Goal: Task Accomplishment & Management: Use online tool/utility

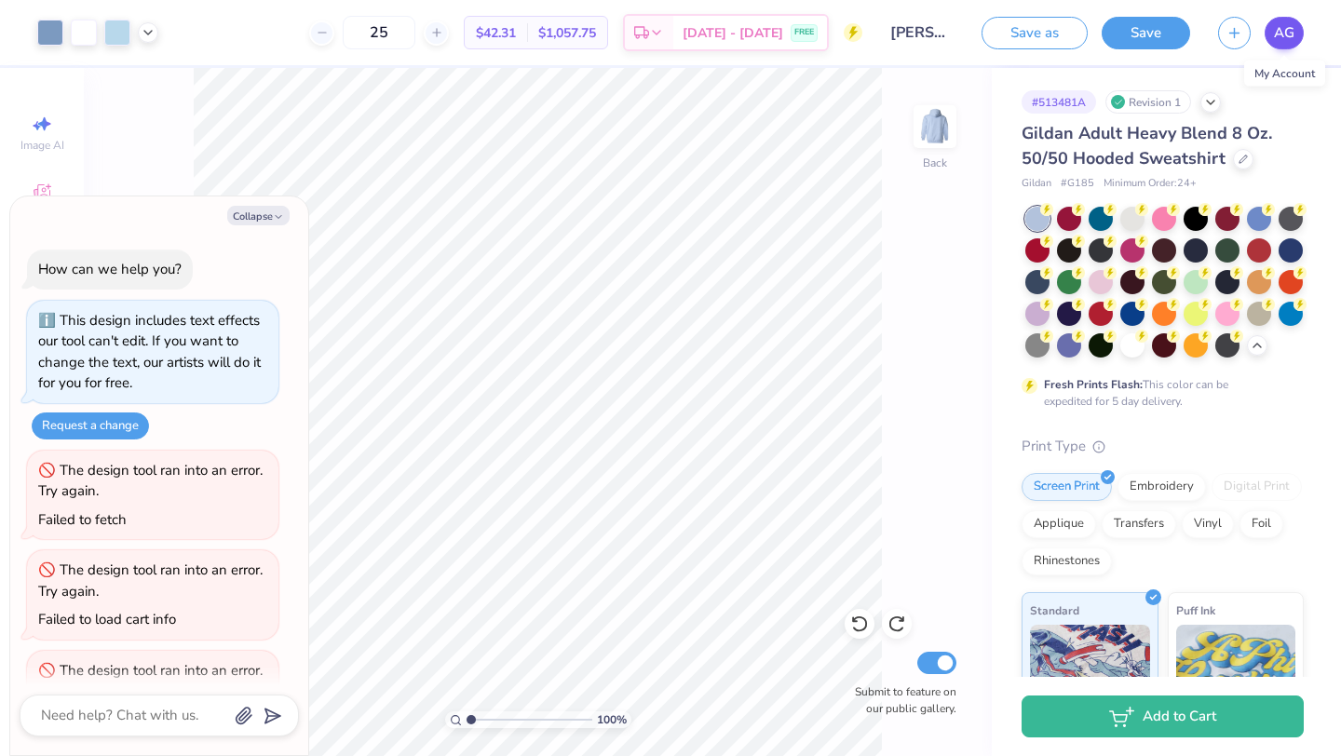
scroll to position [1670, 0]
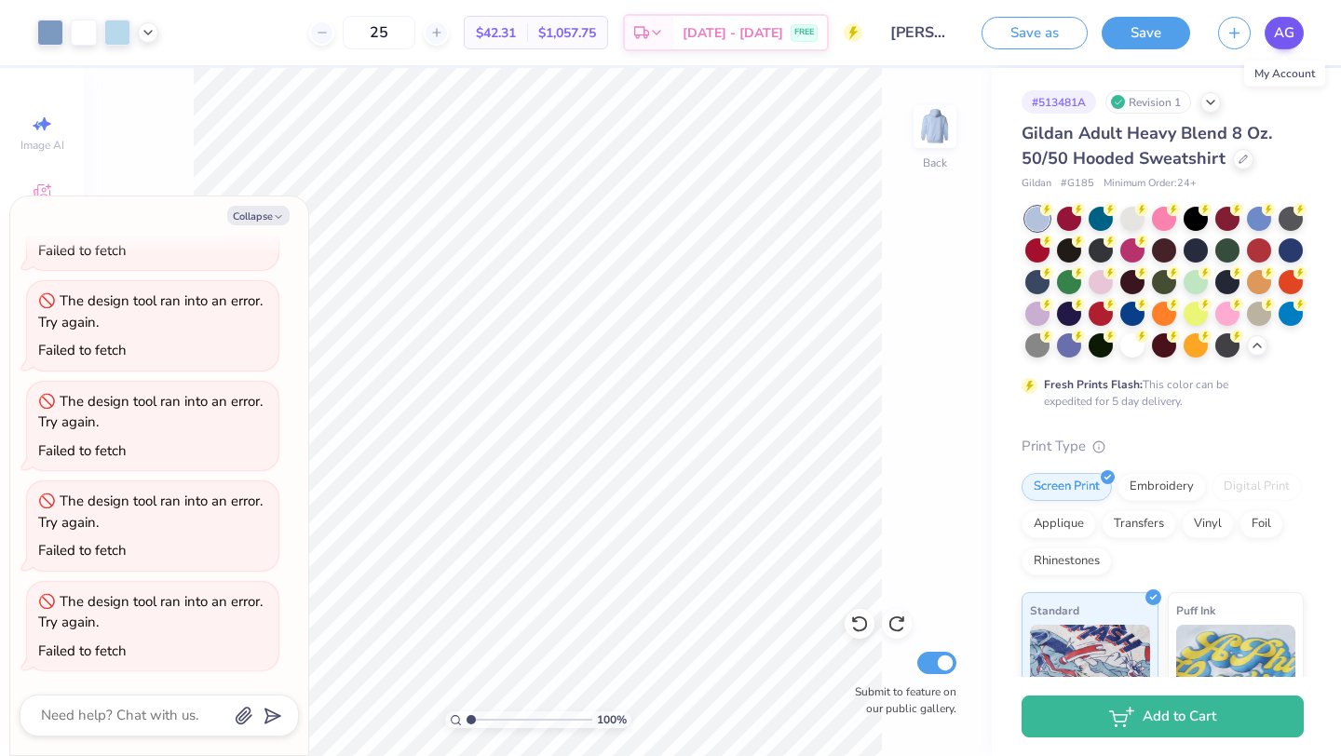
click at [1288, 32] on span "AG" at bounding box center [1284, 32] width 20 height 21
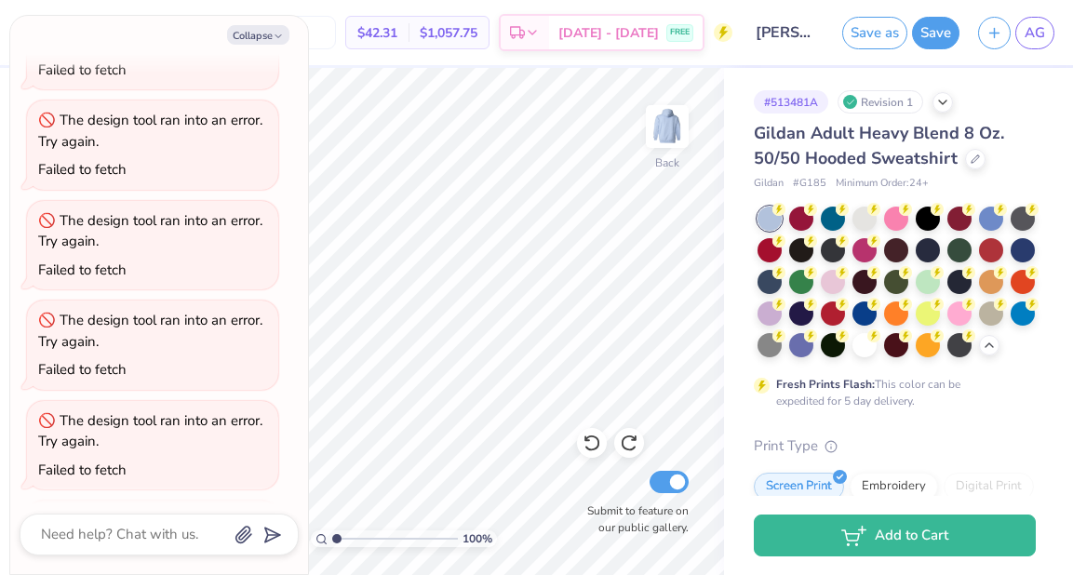
type textarea "x"
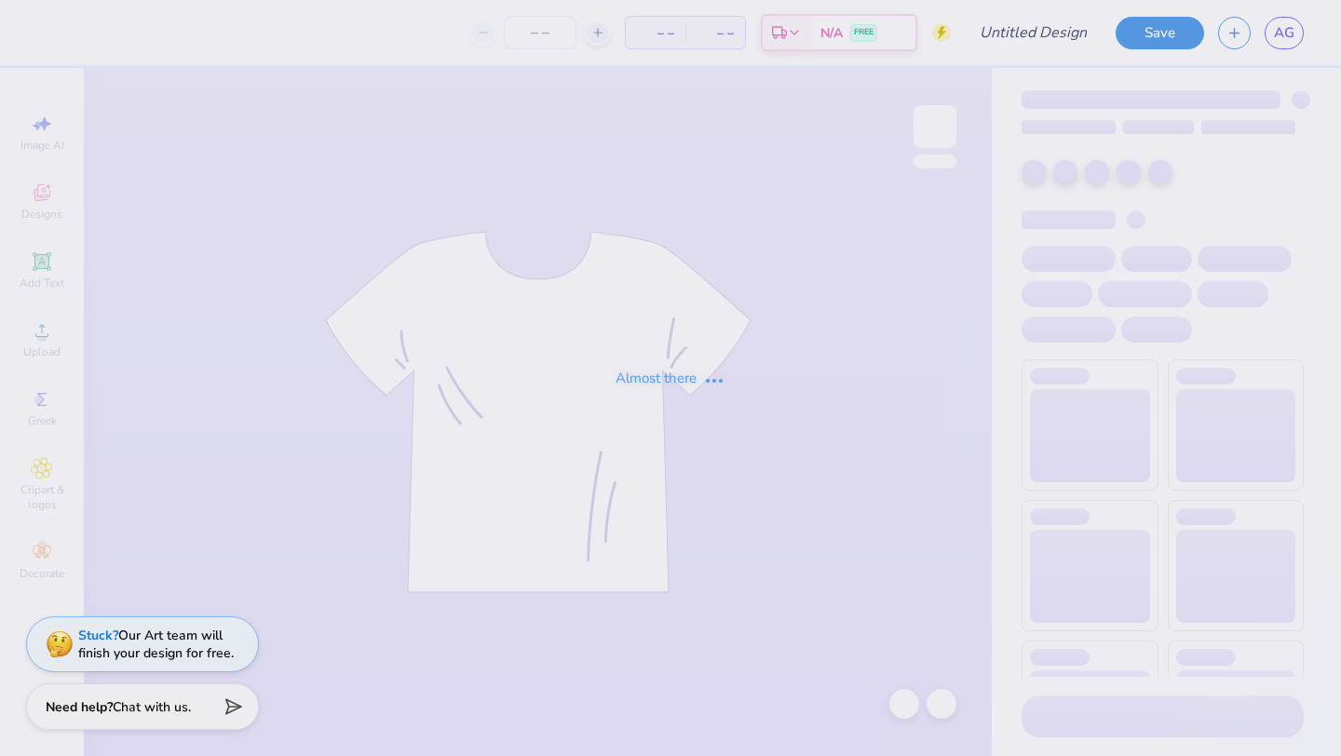
type input ""white fox" for diamond banquet"
type input "24"
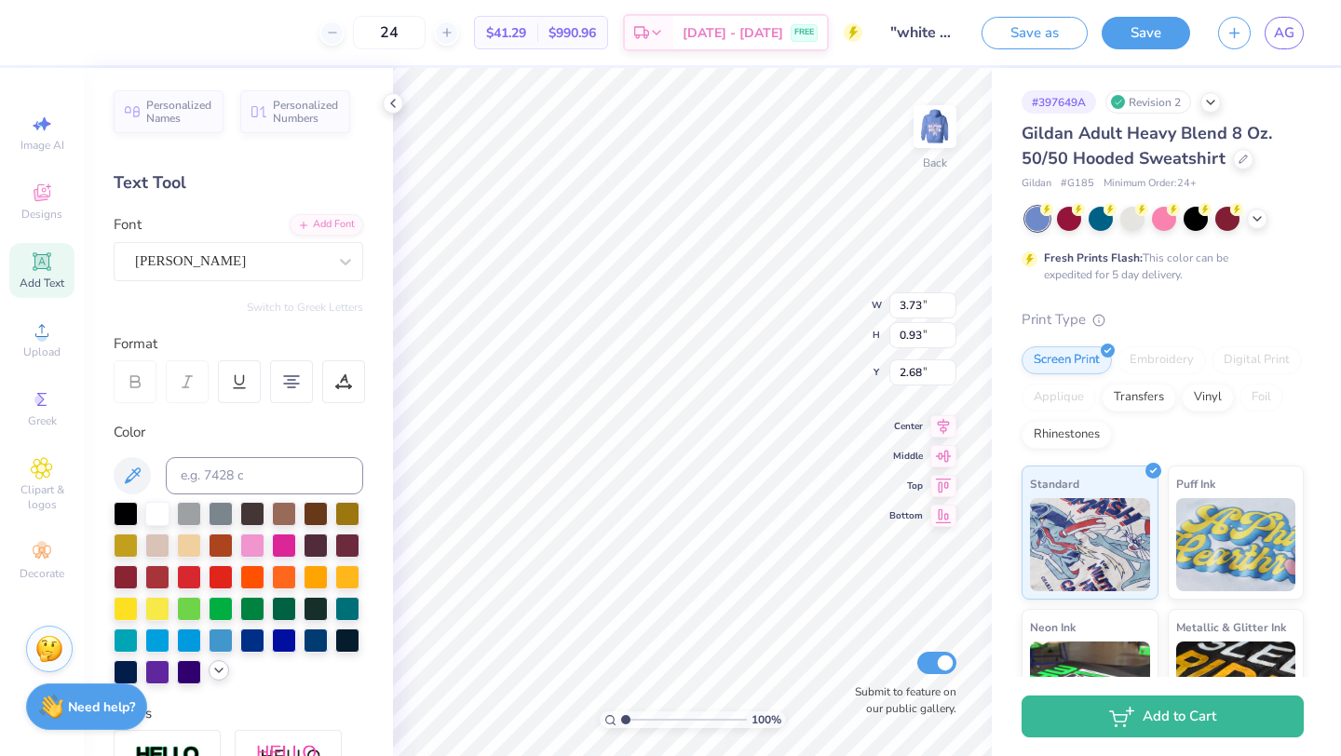
click at [221, 674] on icon at bounding box center [218, 670] width 15 height 15
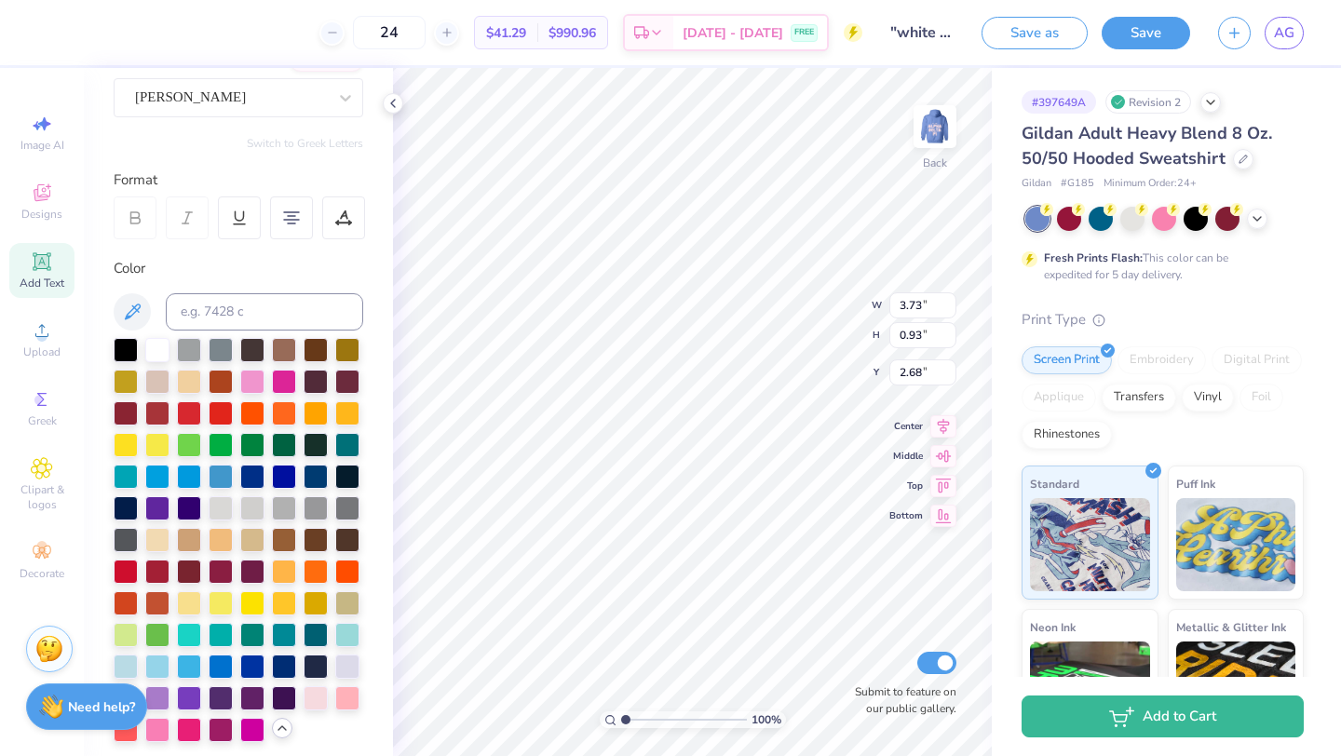
scroll to position [165, 0]
click at [220, 661] on div at bounding box center [221, 664] width 24 height 24
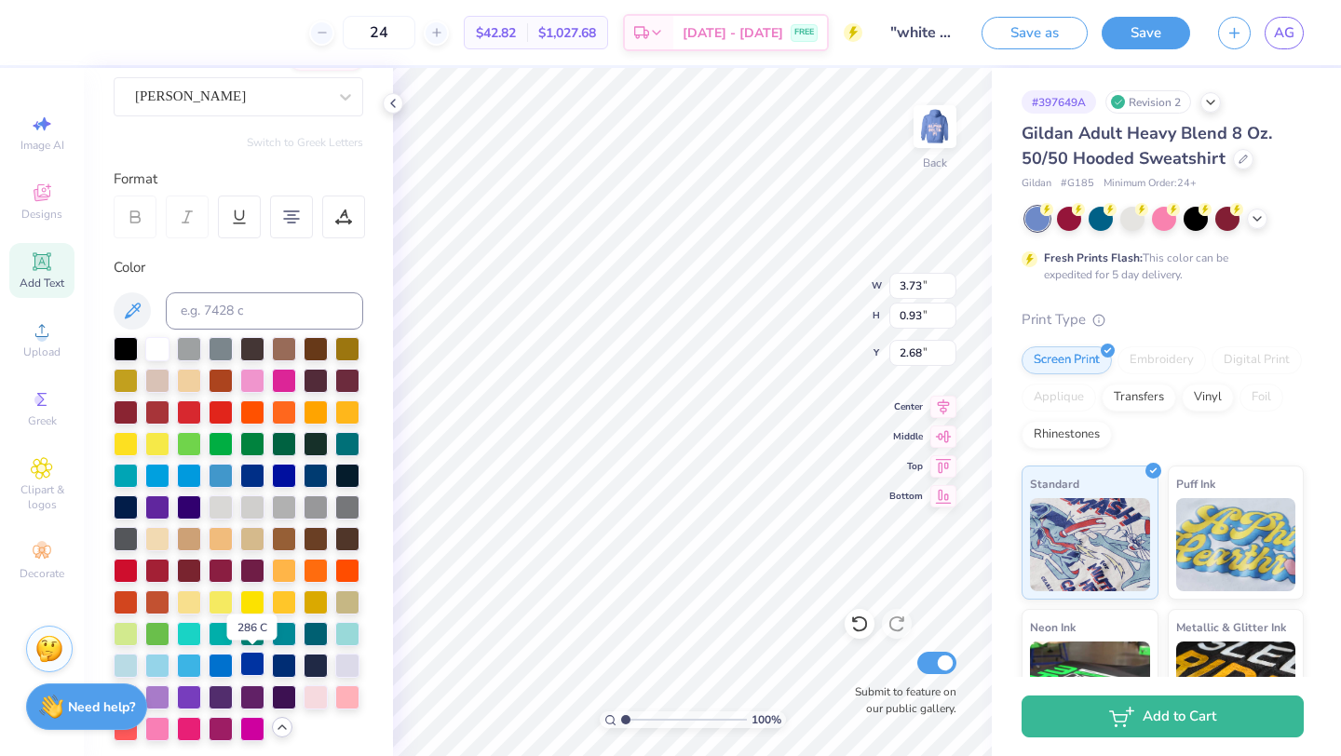
click at [246, 669] on div at bounding box center [252, 664] width 24 height 24
click at [251, 657] on div at bounding box center [252, 664] width 24 height 24
click at [260, 658] on div at bounding box center [252, 664] width 24 height 24
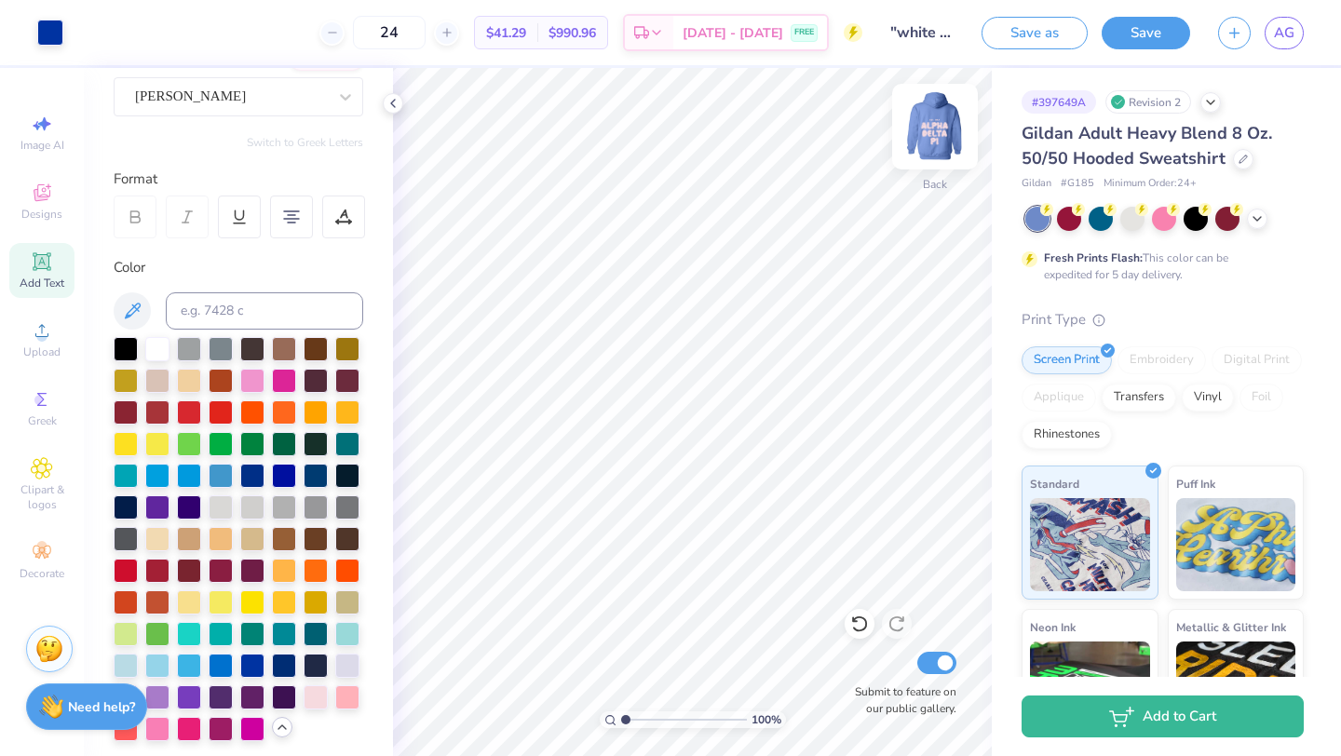
click at [938, 141] on img at bounding box center [935, 126] width 74 height 74
click at [60, 28] on div at bounding box center [50, 31] width 26 height 26
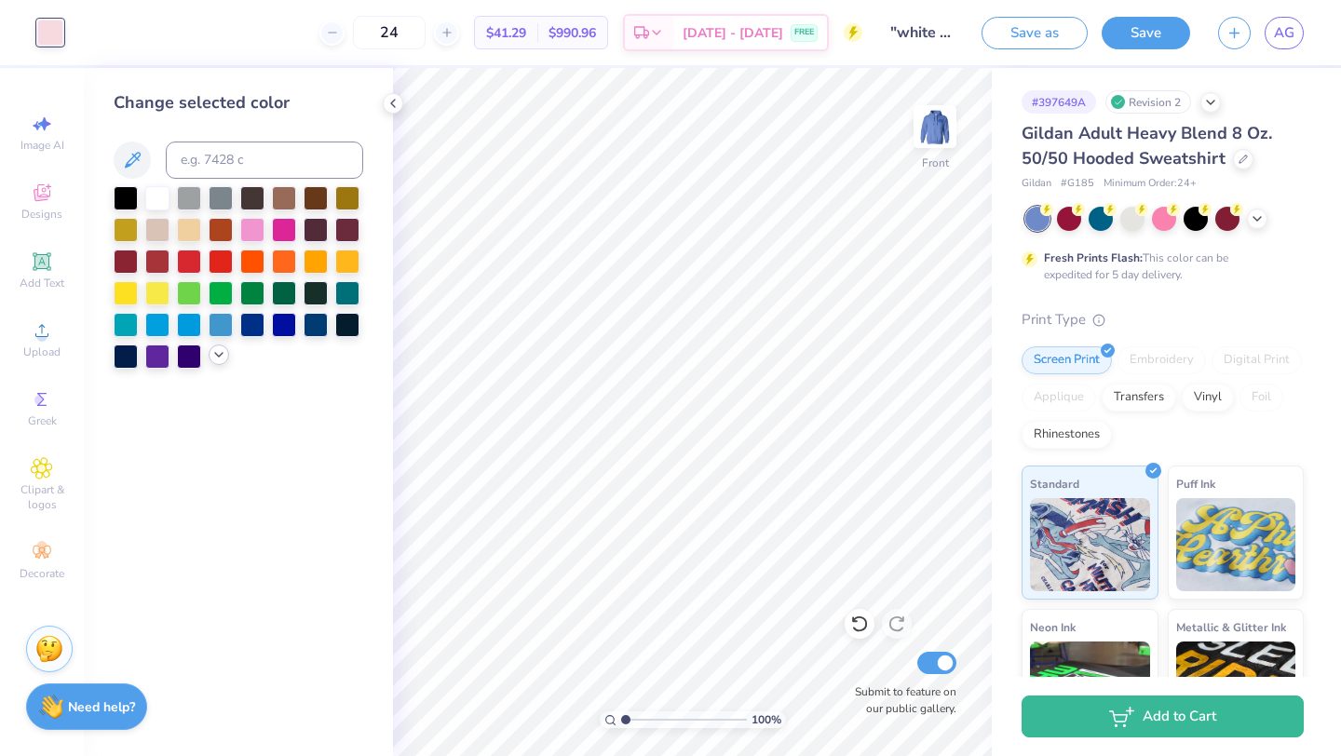
click at [225, 358] on icon at bounding box center [218, 354] width 15 height 15
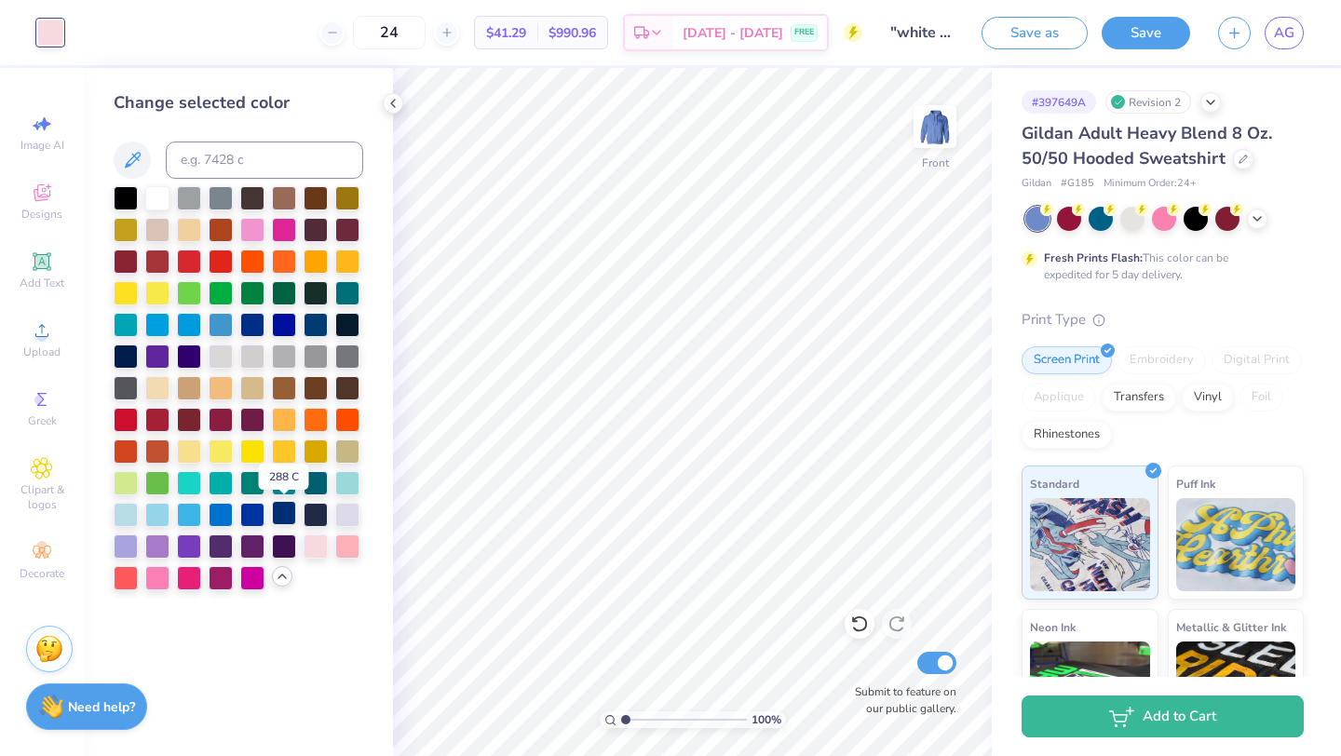
click at [283, 509] on div at bounding box center [284, 513] width 24 height 24
click at [938, 109] on img at bounding box center [935, 126] width 74 height 74
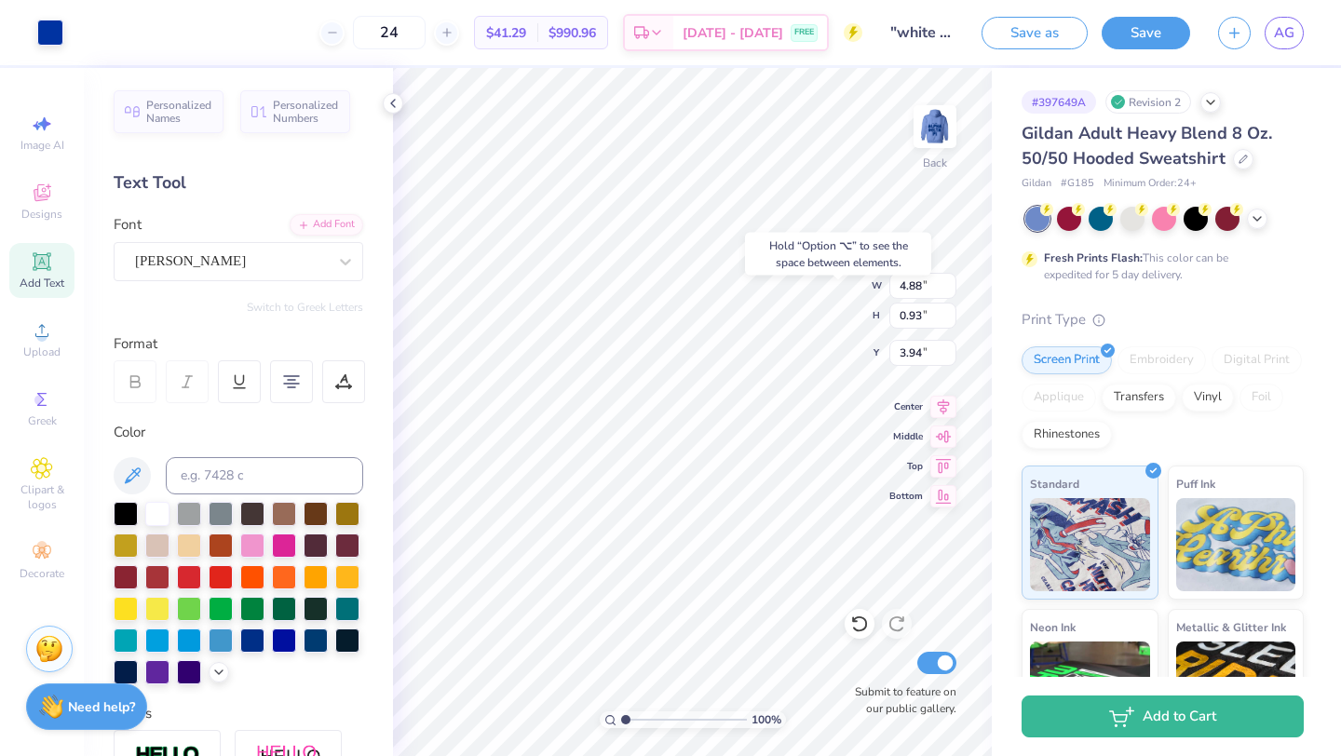
type input "3.94"
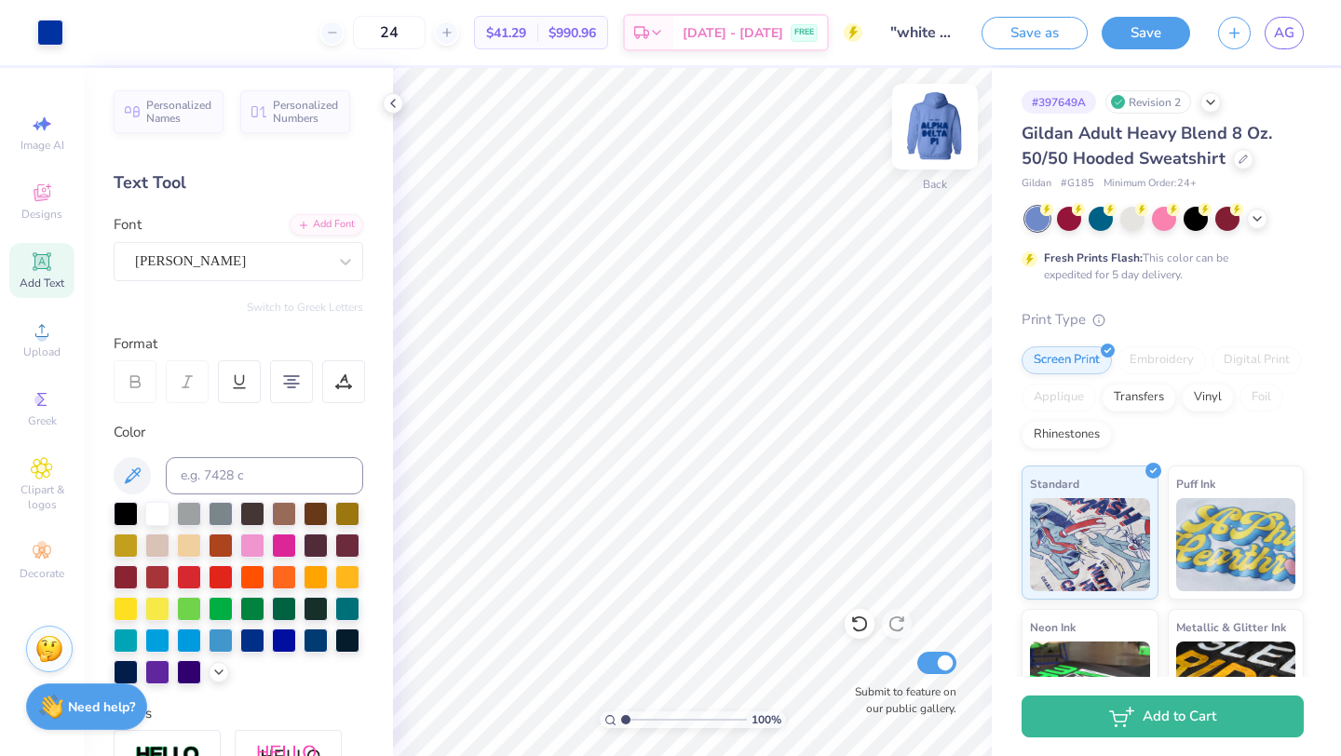
click at [941, 122] on img at bounding box center [935, 126] width 74 height 74
click at [922, 137] on img at bounding box center [935, 126] width 74 height 74
click at [219, 669] on icon at bounding box center [218, 670] width 15 height 15
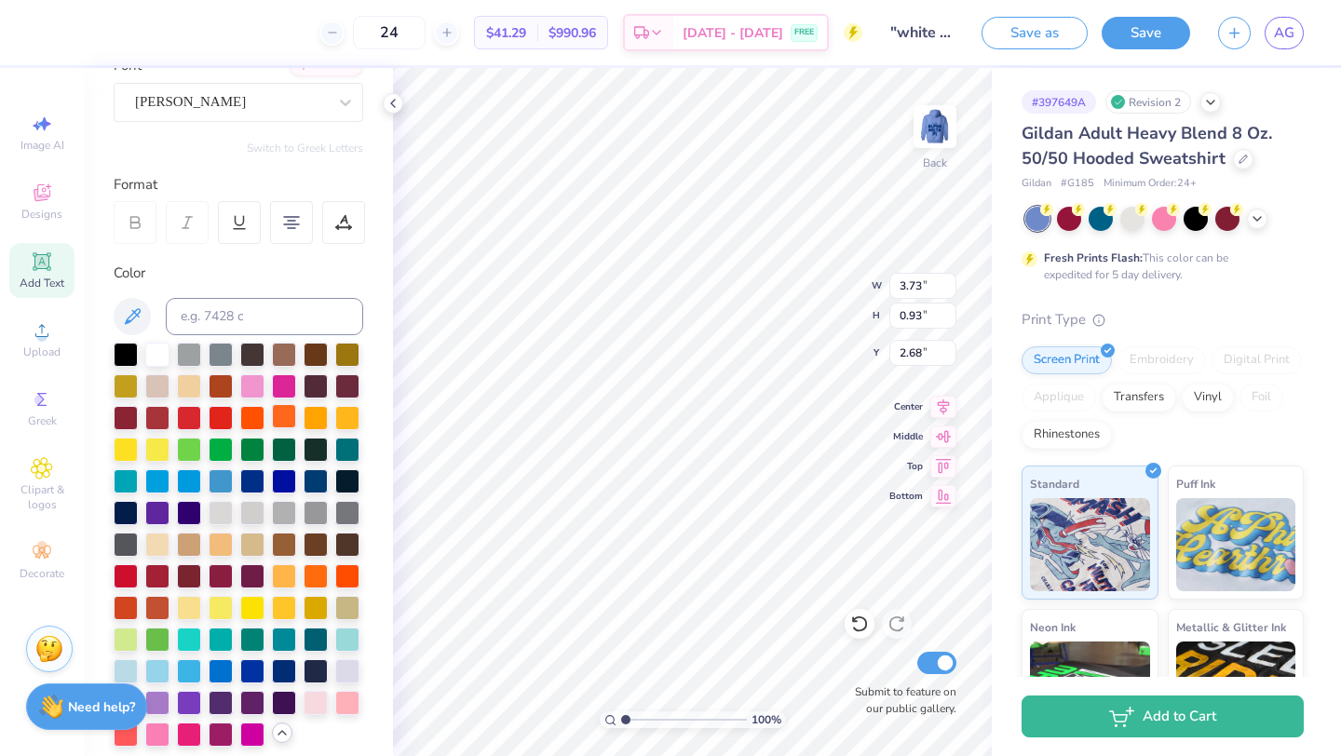
scroll to position [182, 0]
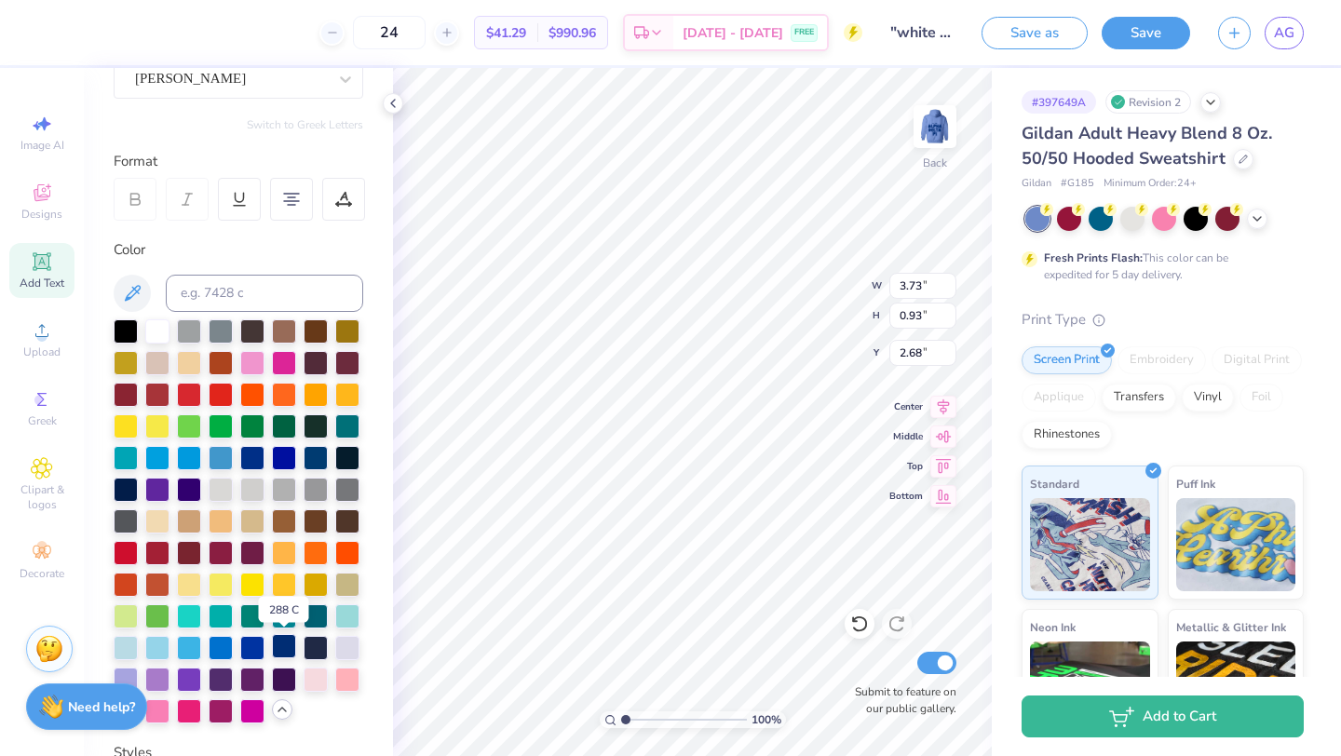
click at [285, 650] on div at bounding box center [284, 646] width 24 height 24
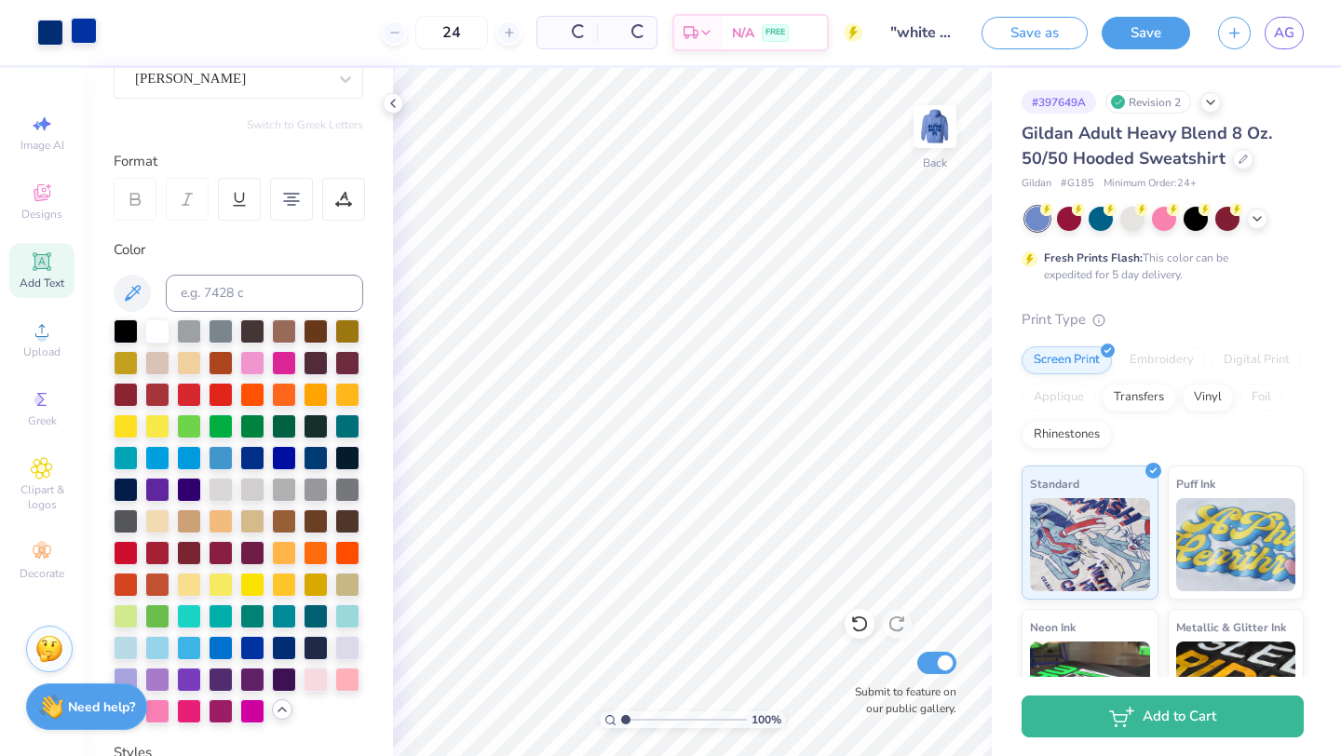
click at [86, 32] on div at bounding box center [84, 31] width 26 height 26
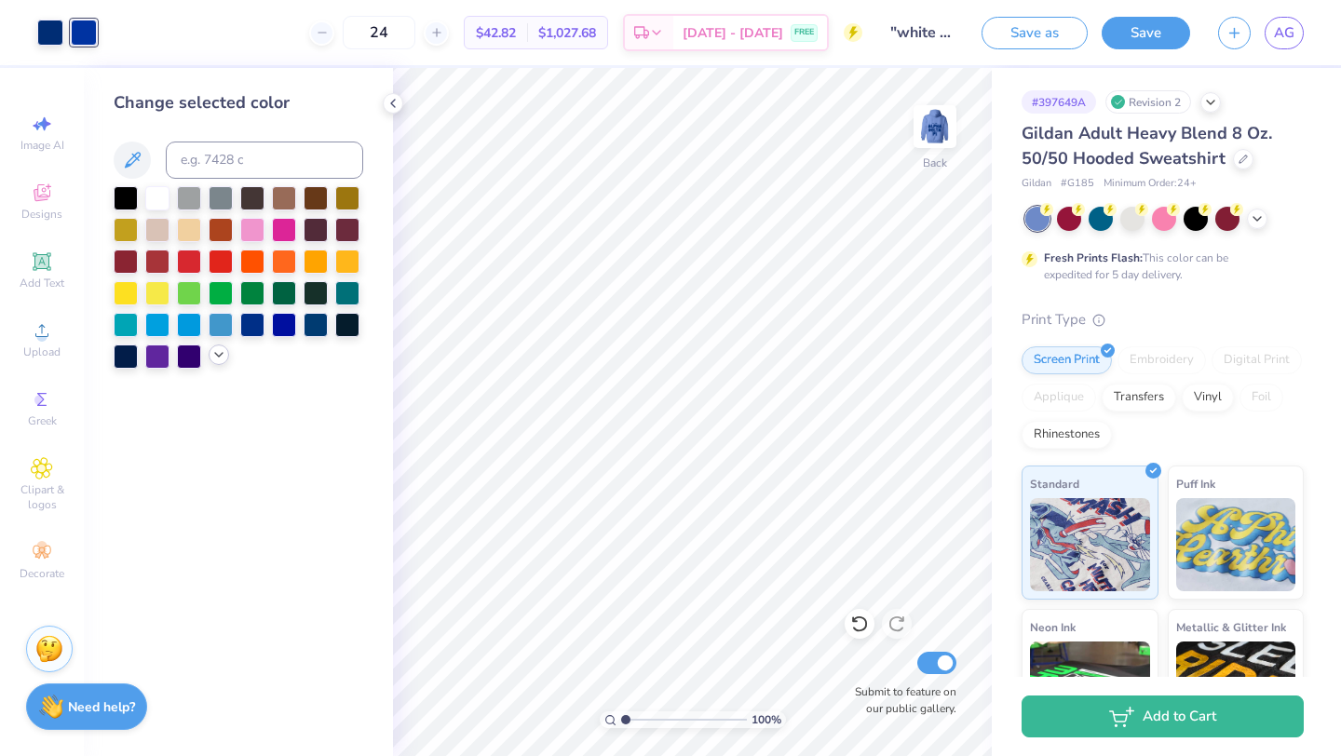
click at [218, 353] on icon at bounding box center [218, 354] width 15 height 15
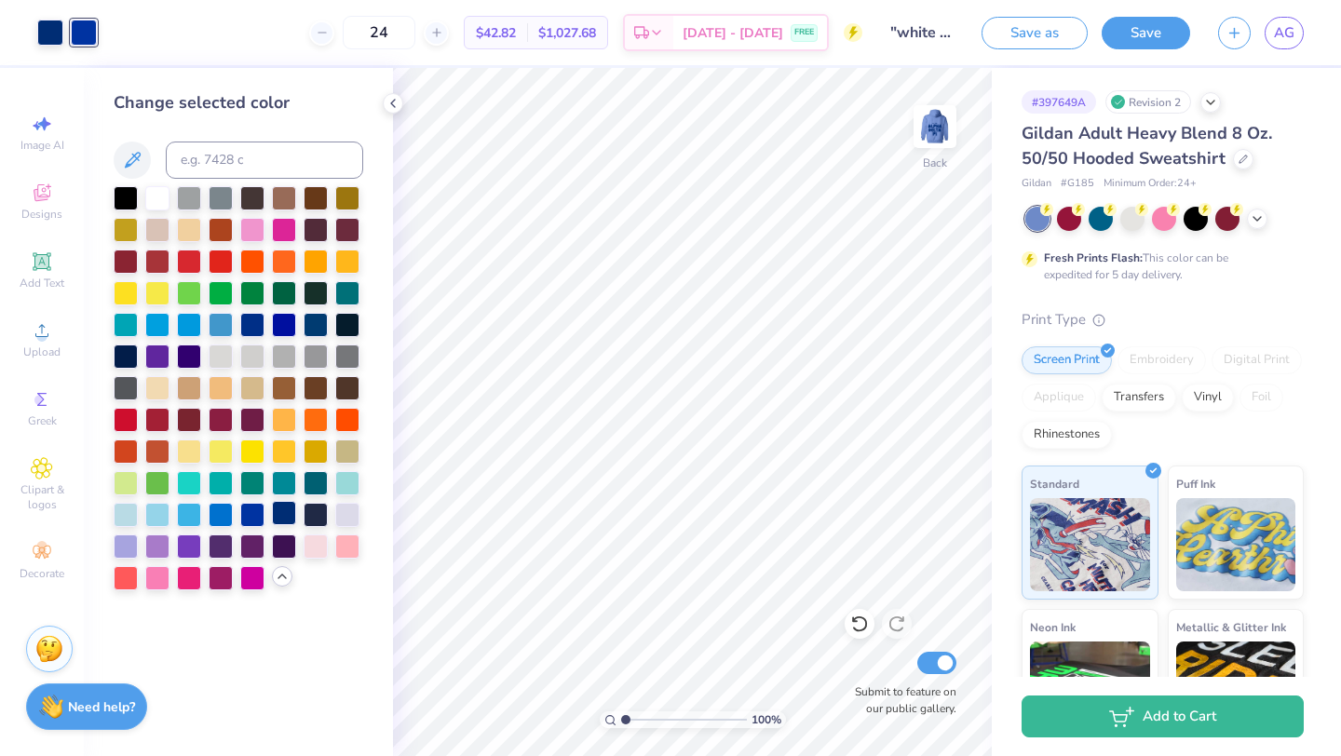
click at [291, 511] on div at bounding box center [284, 513] width 24 height 24
click at [932, 158] on img at bounding box center [935, 126] width 74 height 74
click at [943, 131] on img at bounding box center [935, 126] width 74 height 74
click at [1138, 34] on button "Save" at bounding box center [1145, 30] width 88 height 33
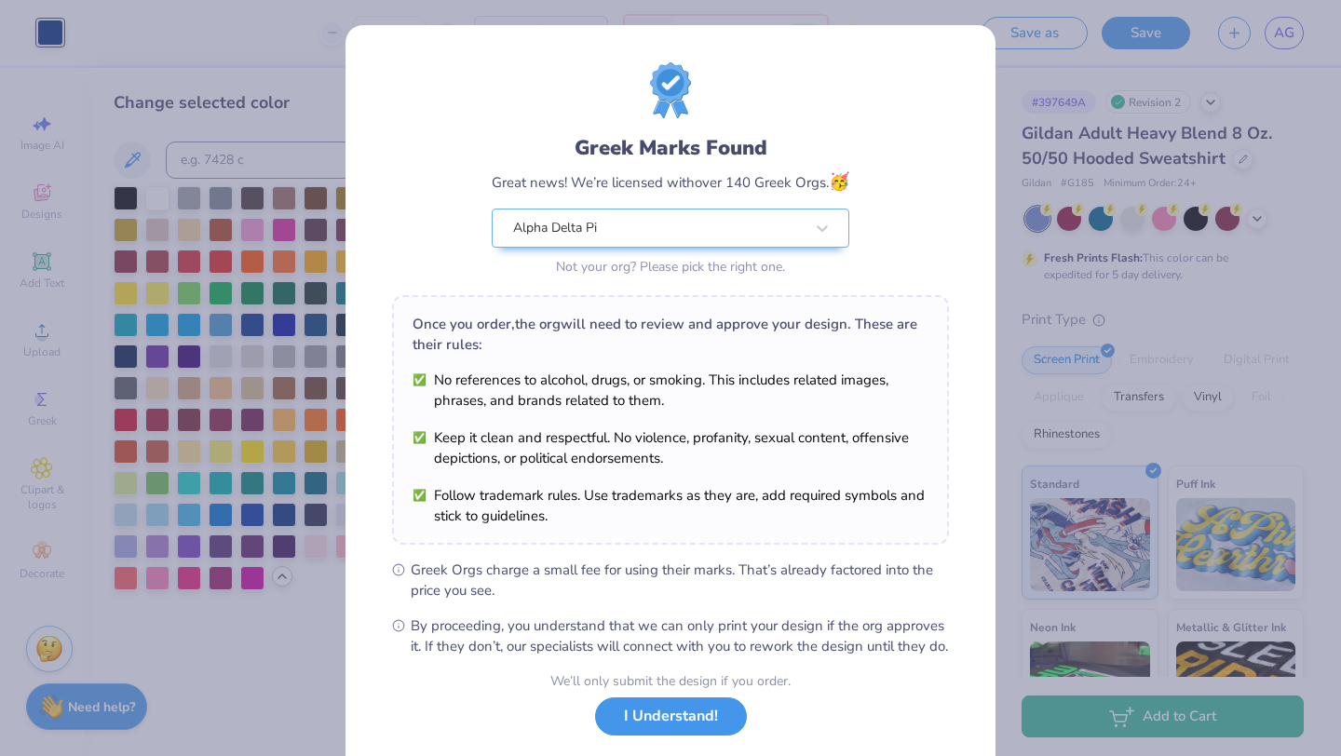
click at [638, 736] on button "I Understand!" at bounding box center [671, 716] width 152 height 38
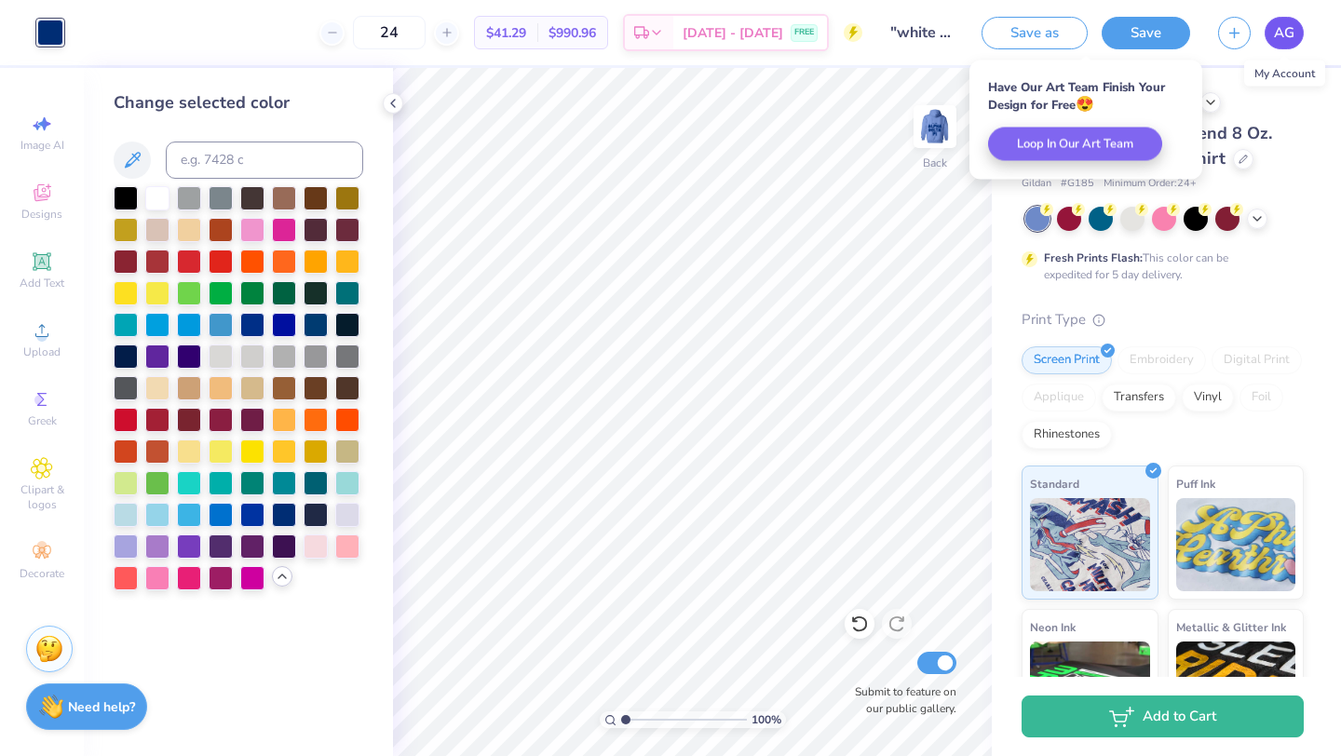
click at [1288, 27] on span "AG" at bounding box center [1284, 32] width 20 height 21
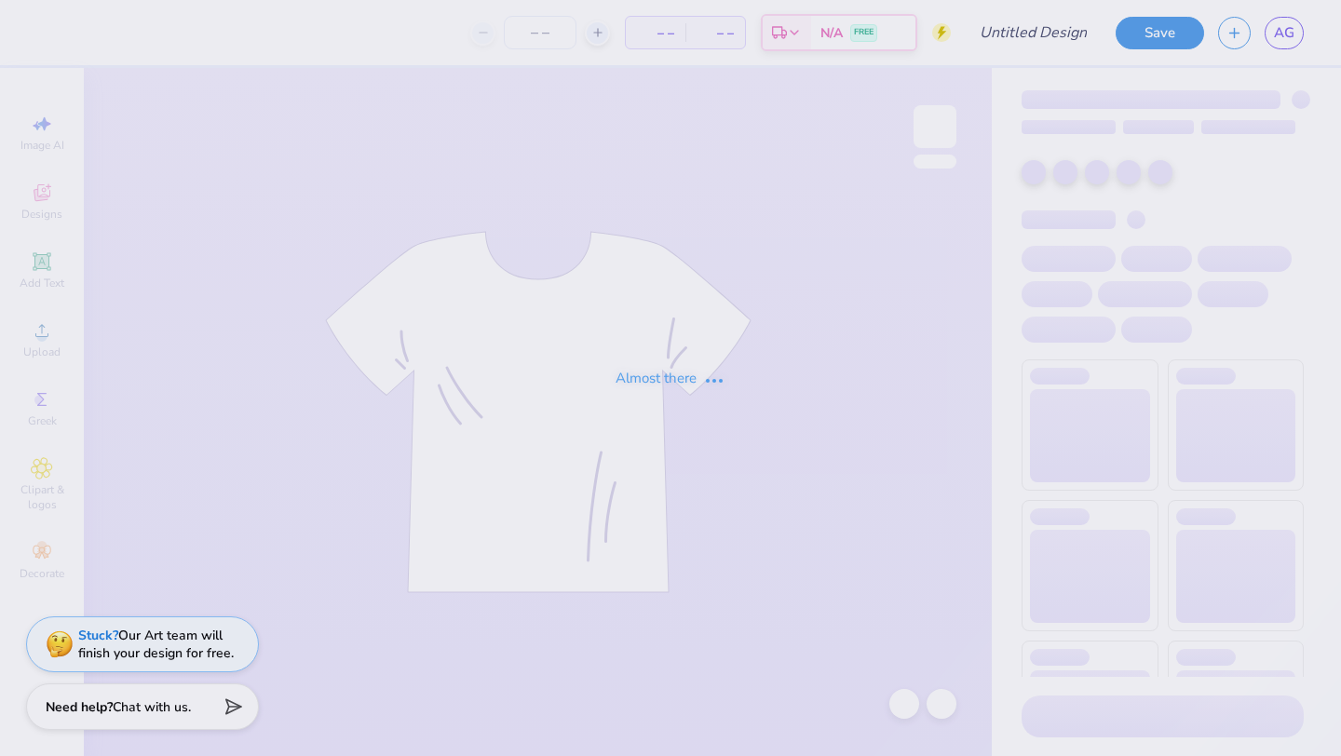
type input "violet ball 6"
type input "24"
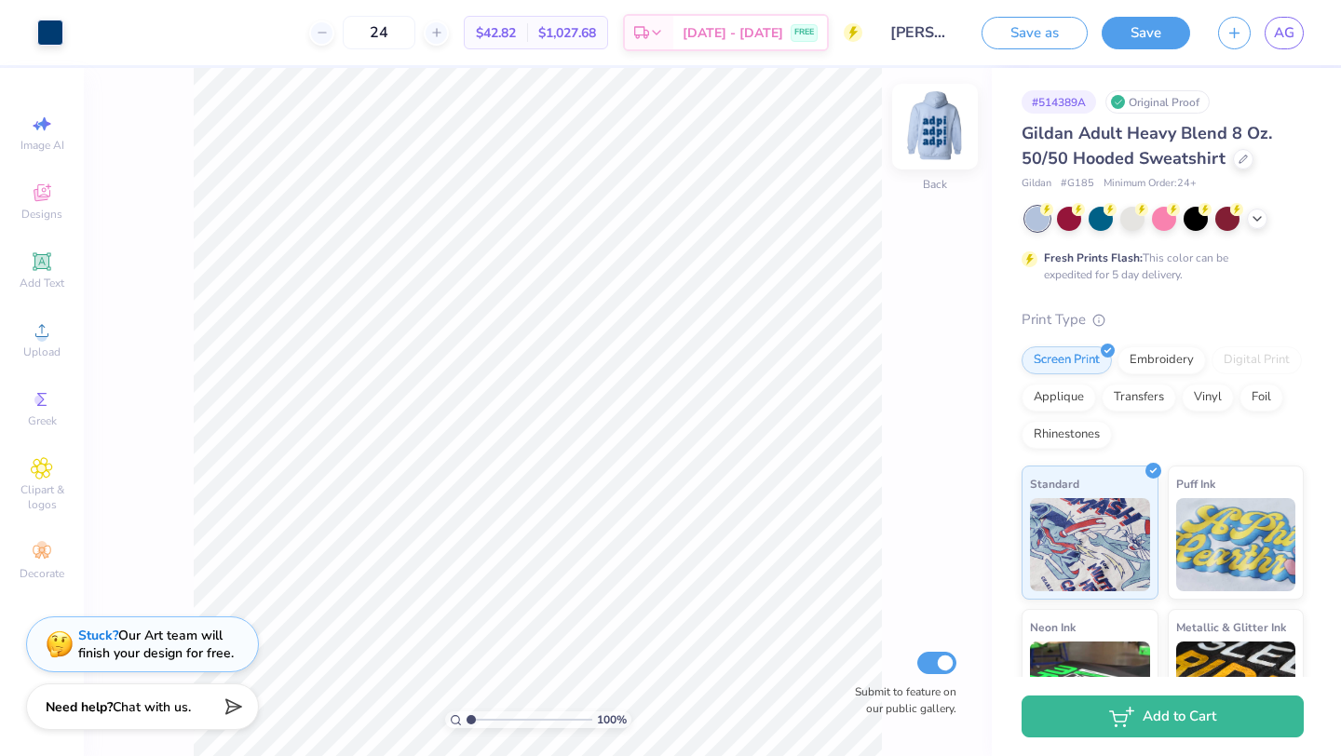
click at [946, 142] on img at bounding box center [935, 126] width 74 height 74
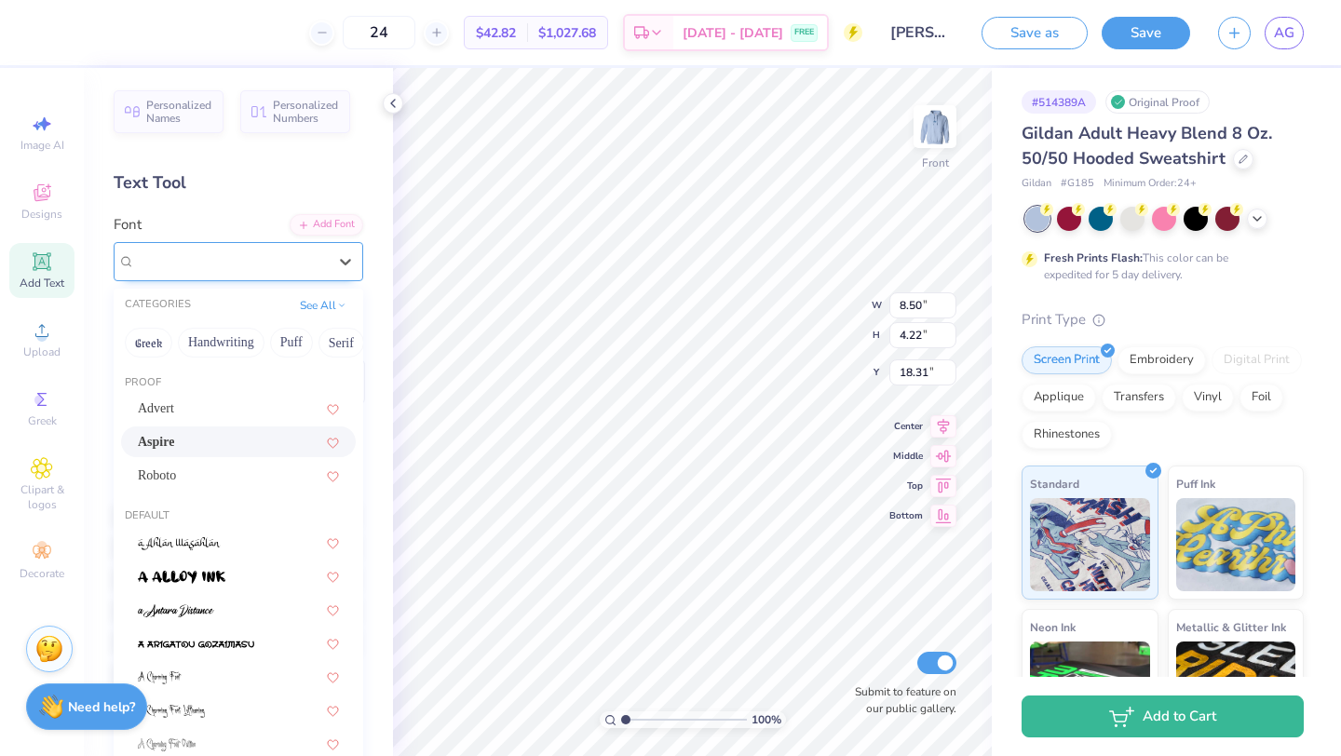
click at [265, 246] on div "Aspire" at bounding box center [239, 261] width 250 height 39
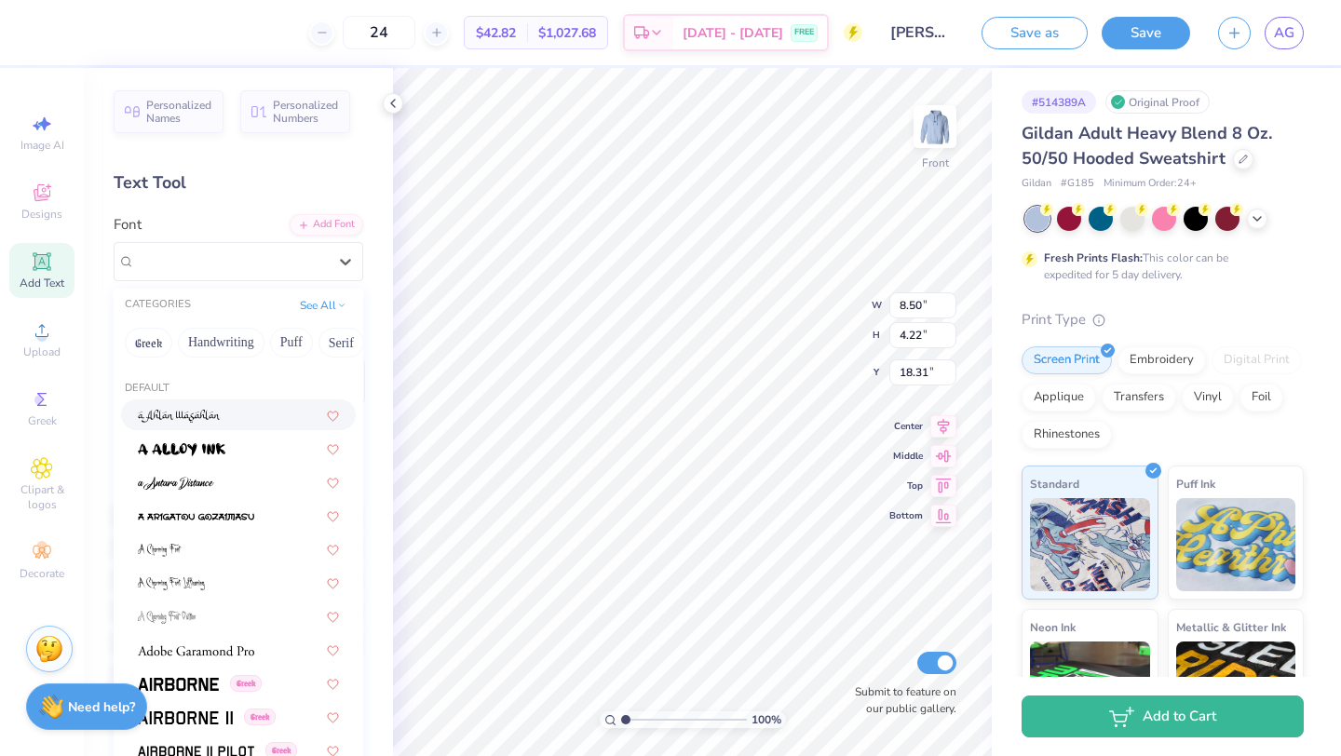
scroll to position [128, 0]
click at [266, 487] on div at bounding box center [238, 481] width 201 height 20
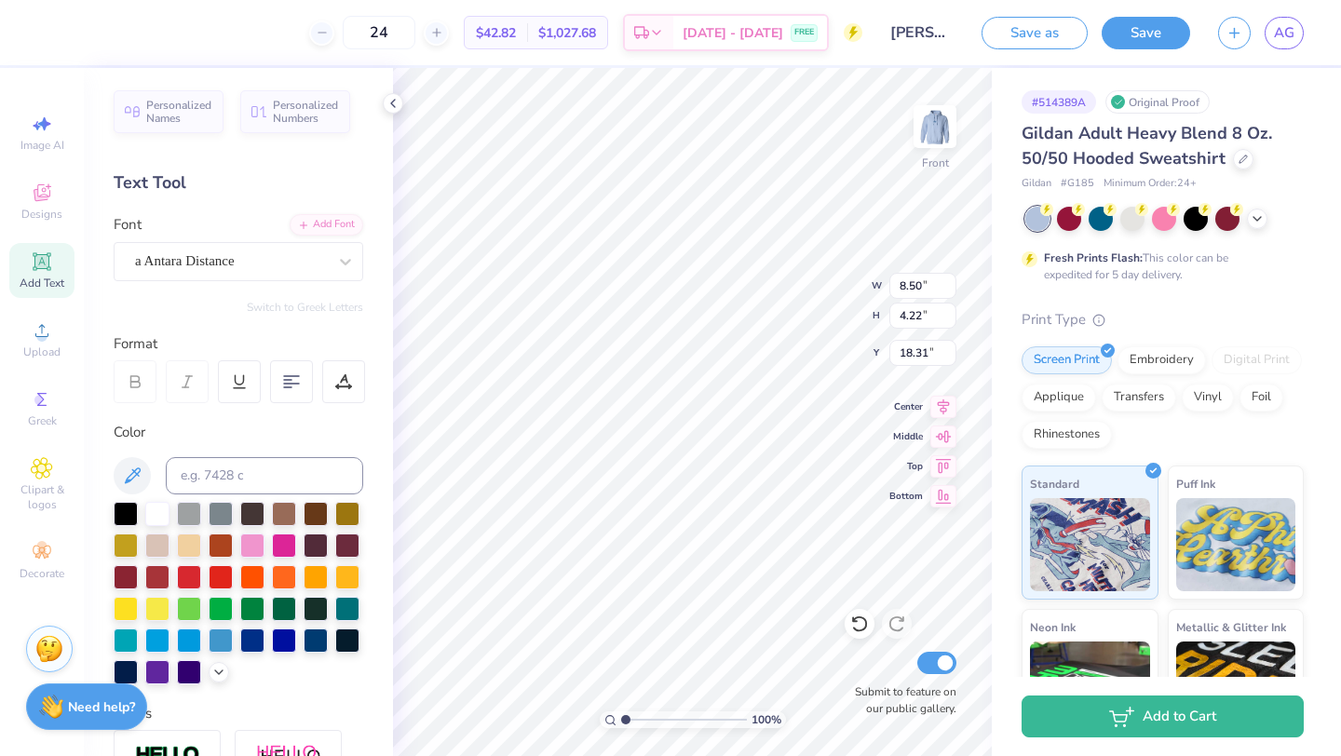
type input "10.53"
type input "5.24"
type input "17.64"
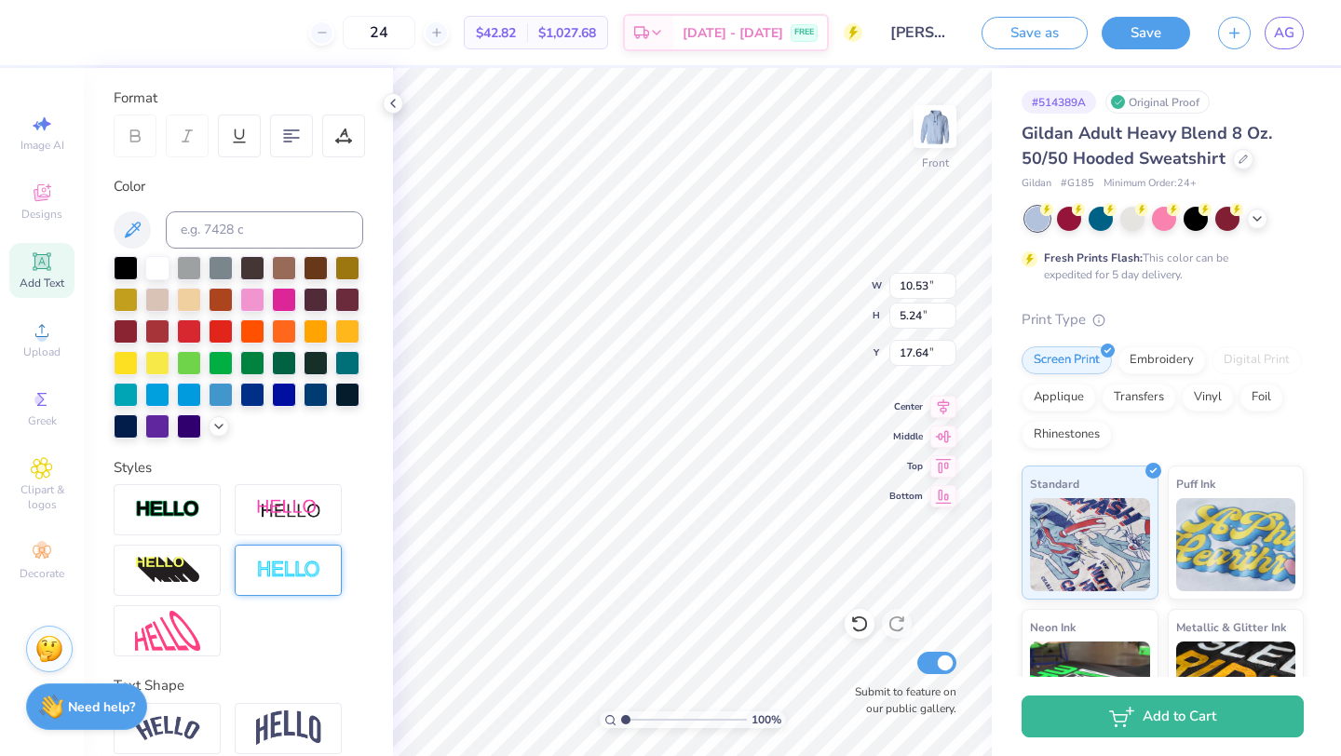
scroll to position [326, 0]
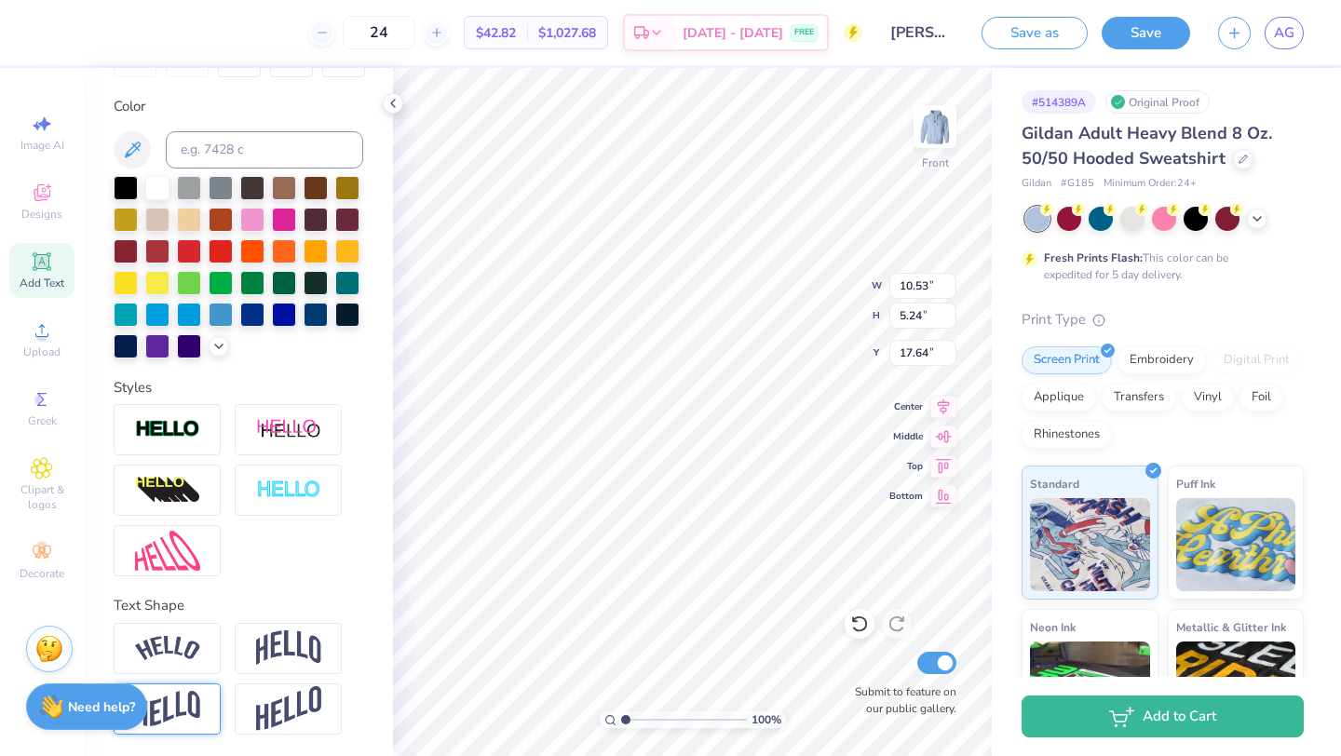
click at [199, 703] on div at bounding box center [167, 708] width 107 height 51
type input "10.52"
type input "5.68"
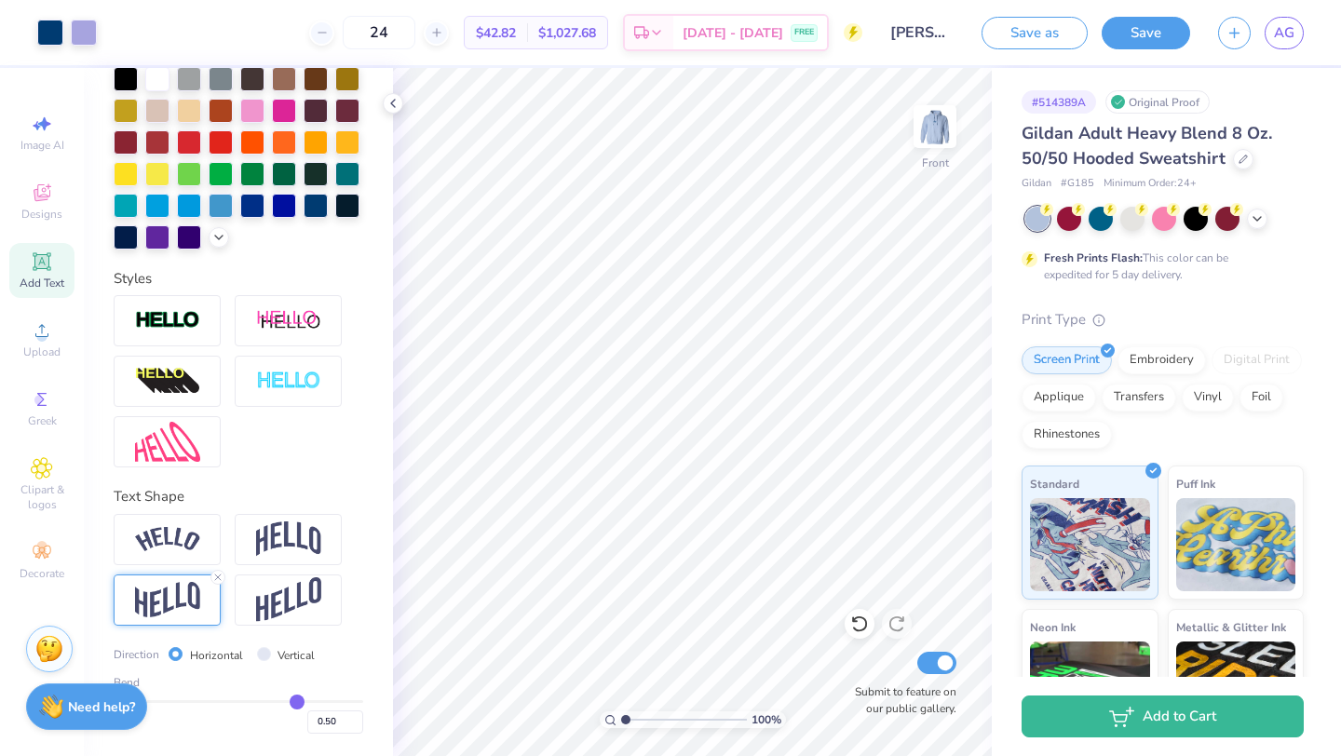
type input "0.46"
type input "0.35"
type input "0.23"
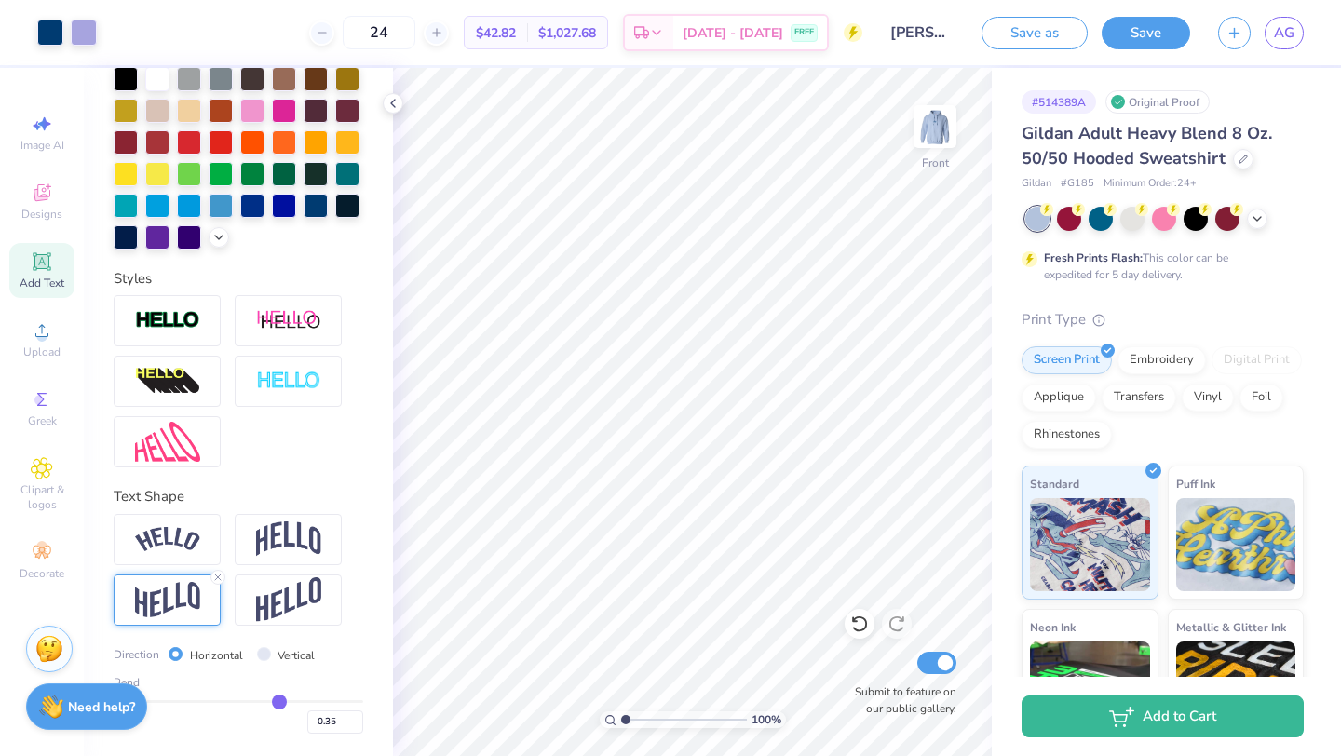
type input "0.23"
type input "0.17"
type input "0.1"
type input "0.10"
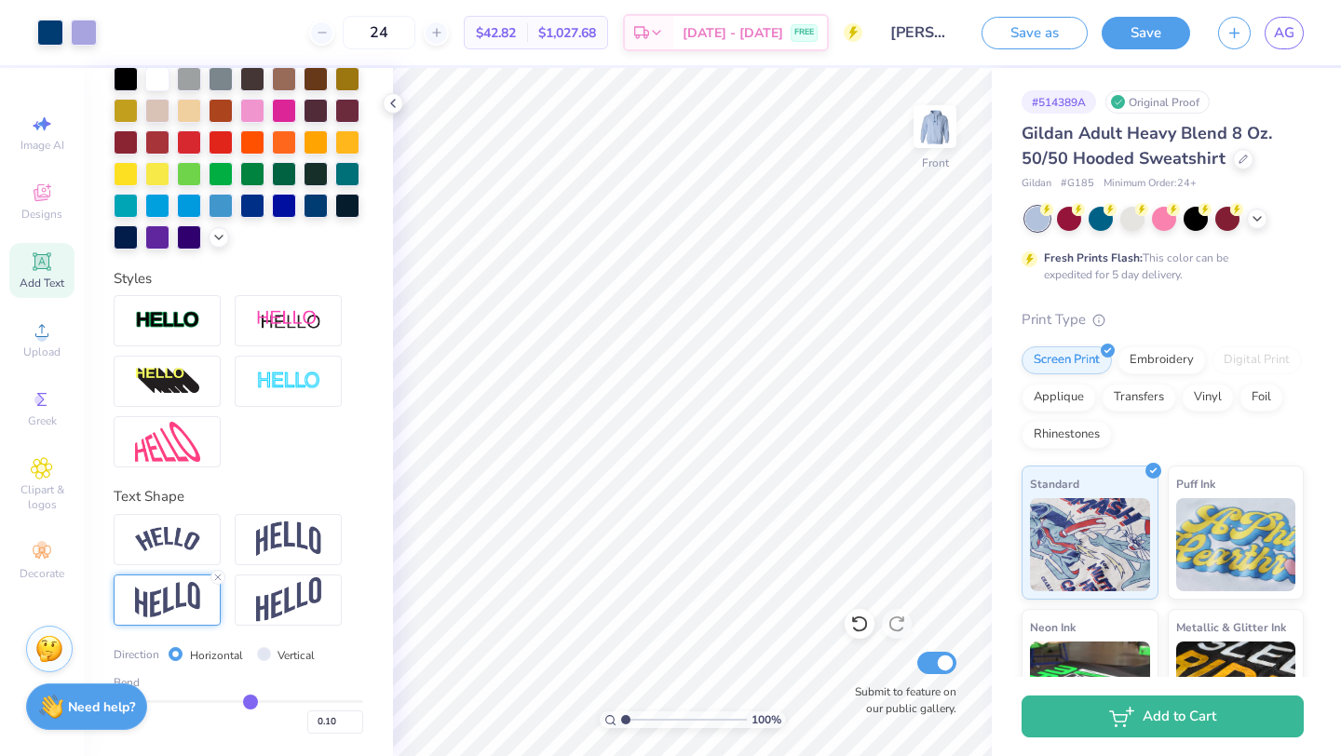
type input "0.07"
type input "0.06"
type input "0.05"
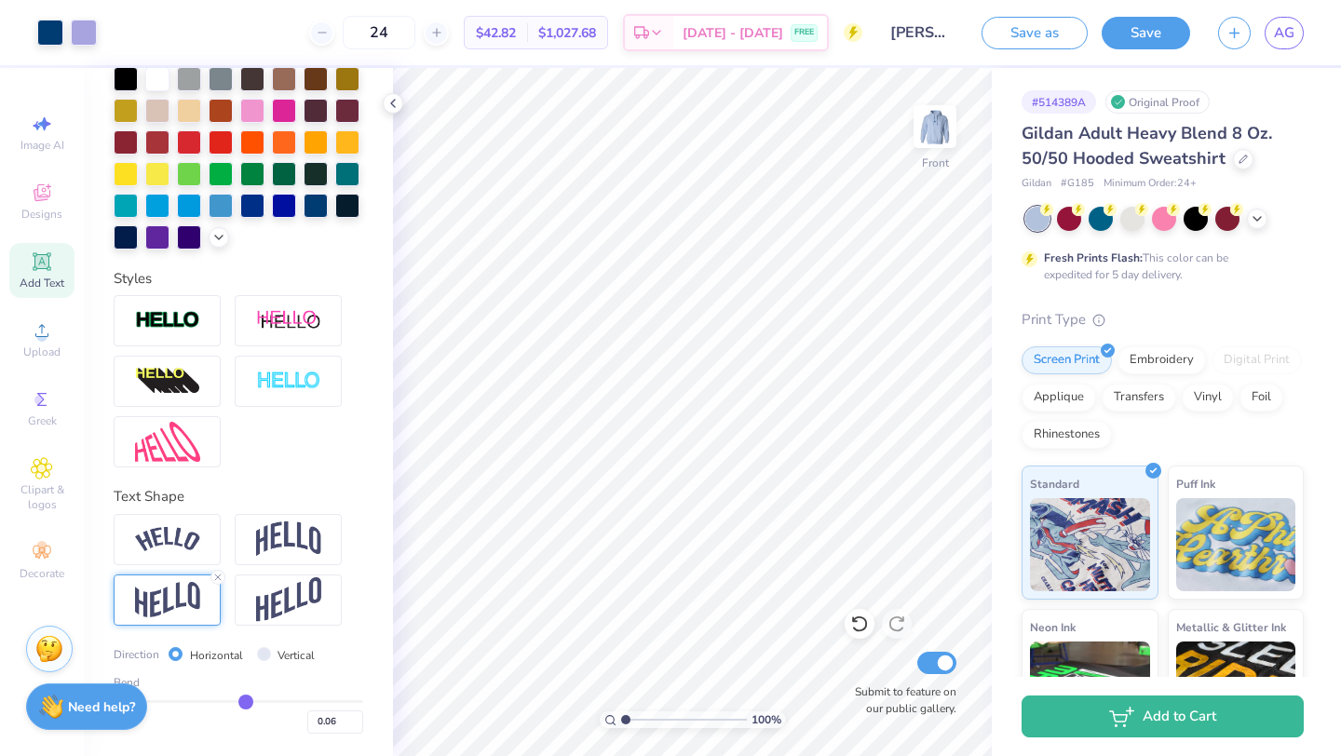
type input "0.05"
type input "0.01"
type input "-0.04"
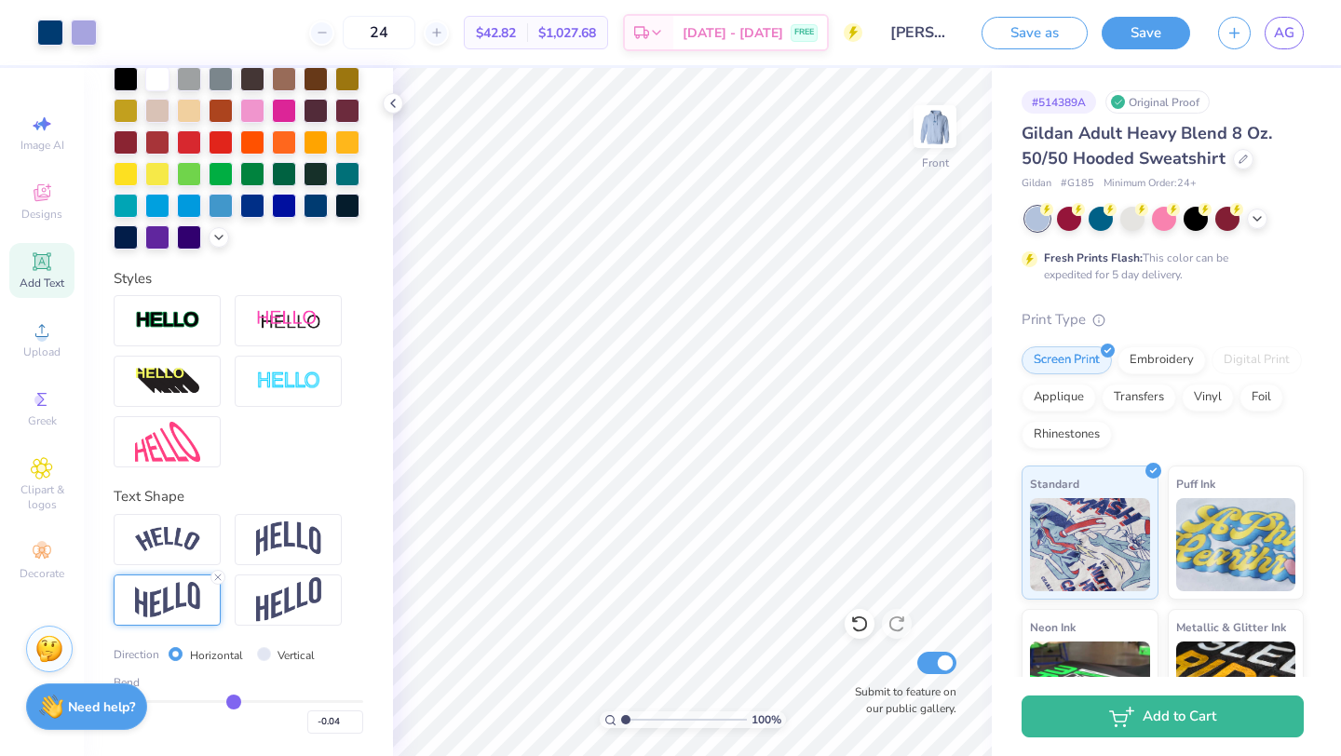
type input "-0.07"
type input "-0.06"
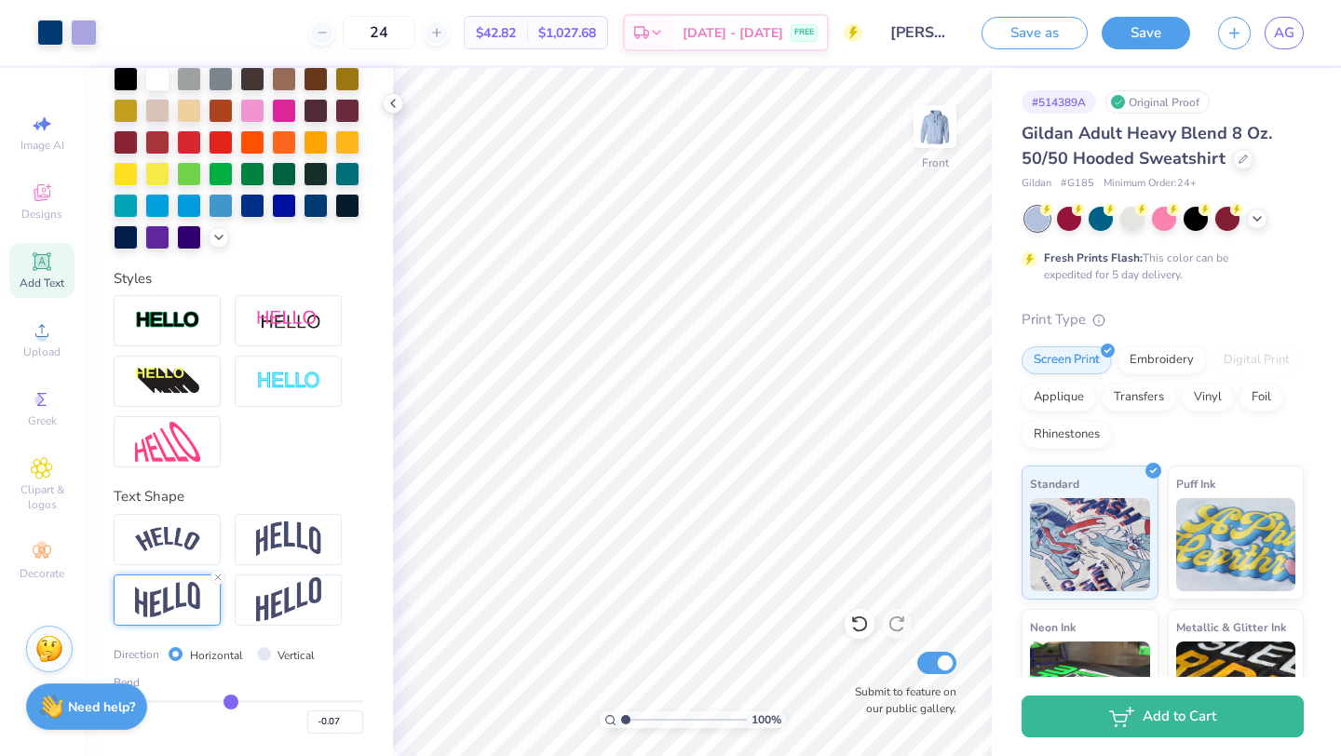
type input "-0.06"
type input "-0.04"
type input "0.04"
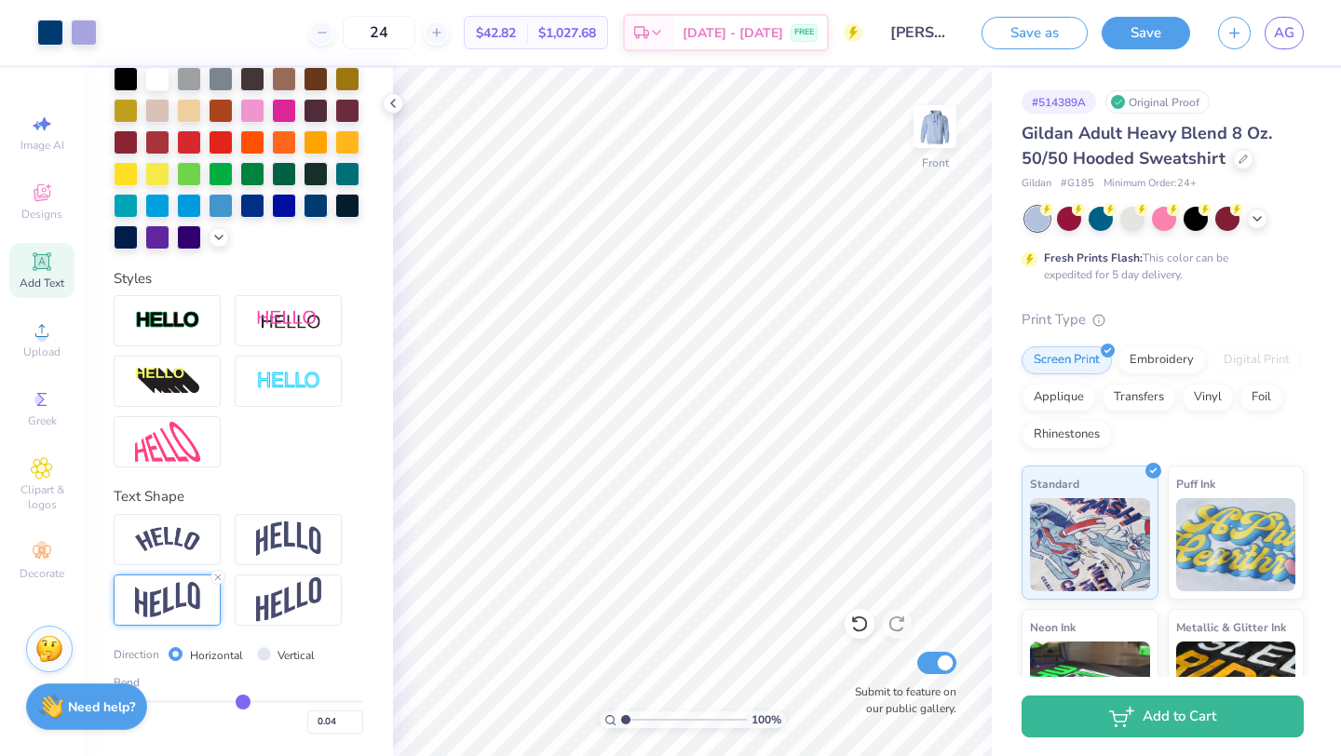
type input "0.16"
type input "0.25"
type input "0.33"
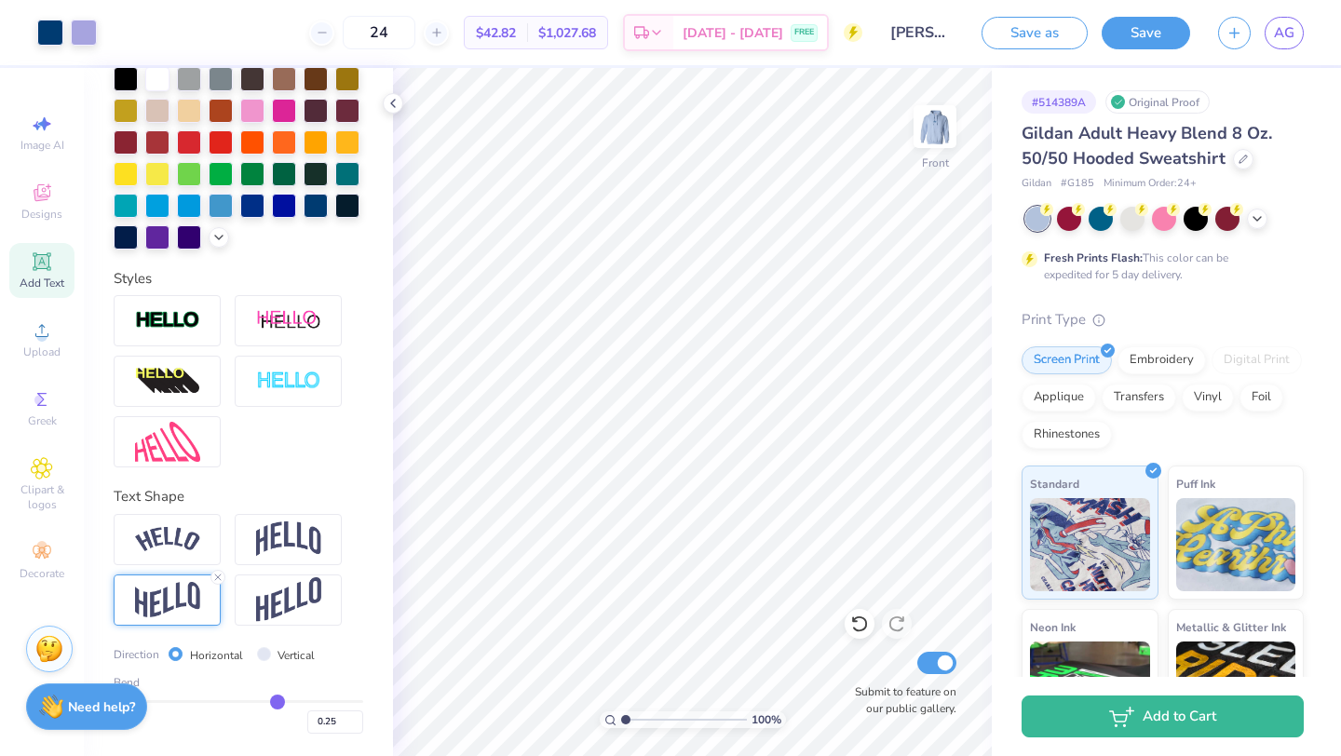
type input "0.33"
type input "0.4"
type input "0.40"
type input "0.43"
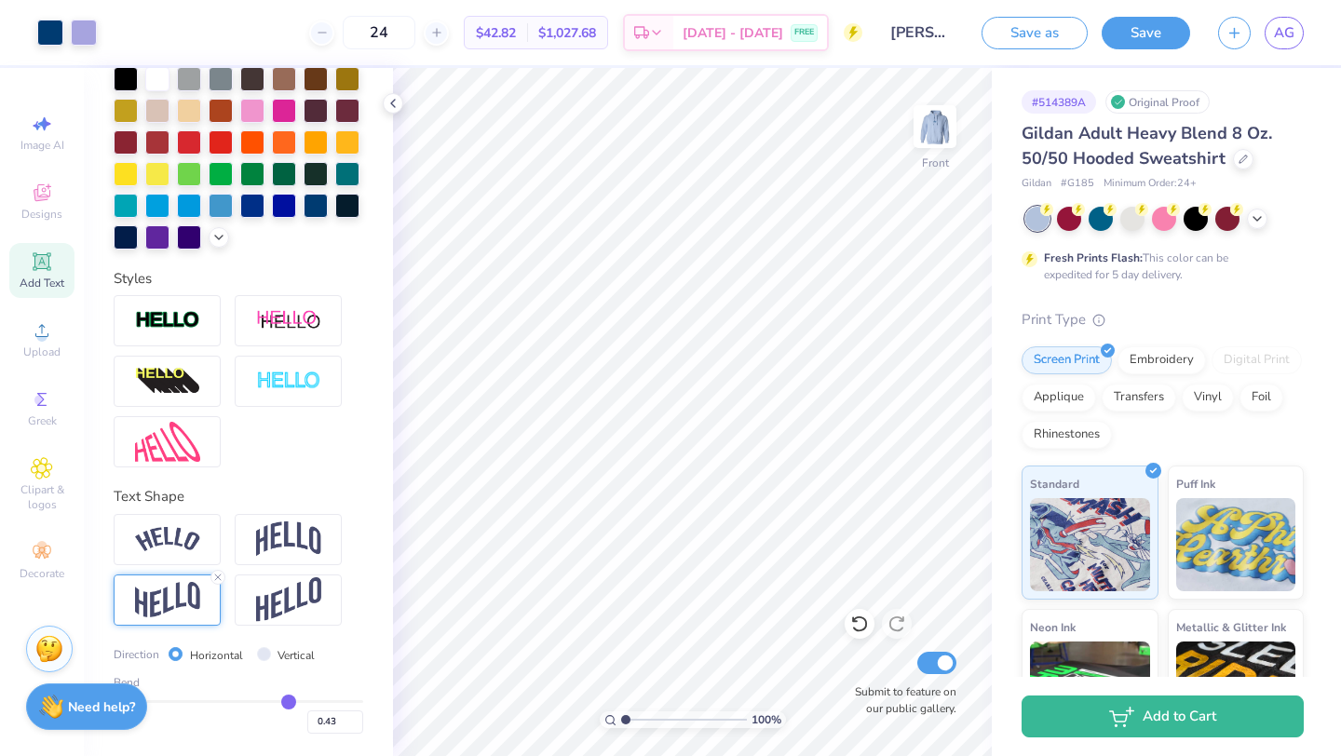
type input "0.44"
type input "0.45"
type input "0.47"
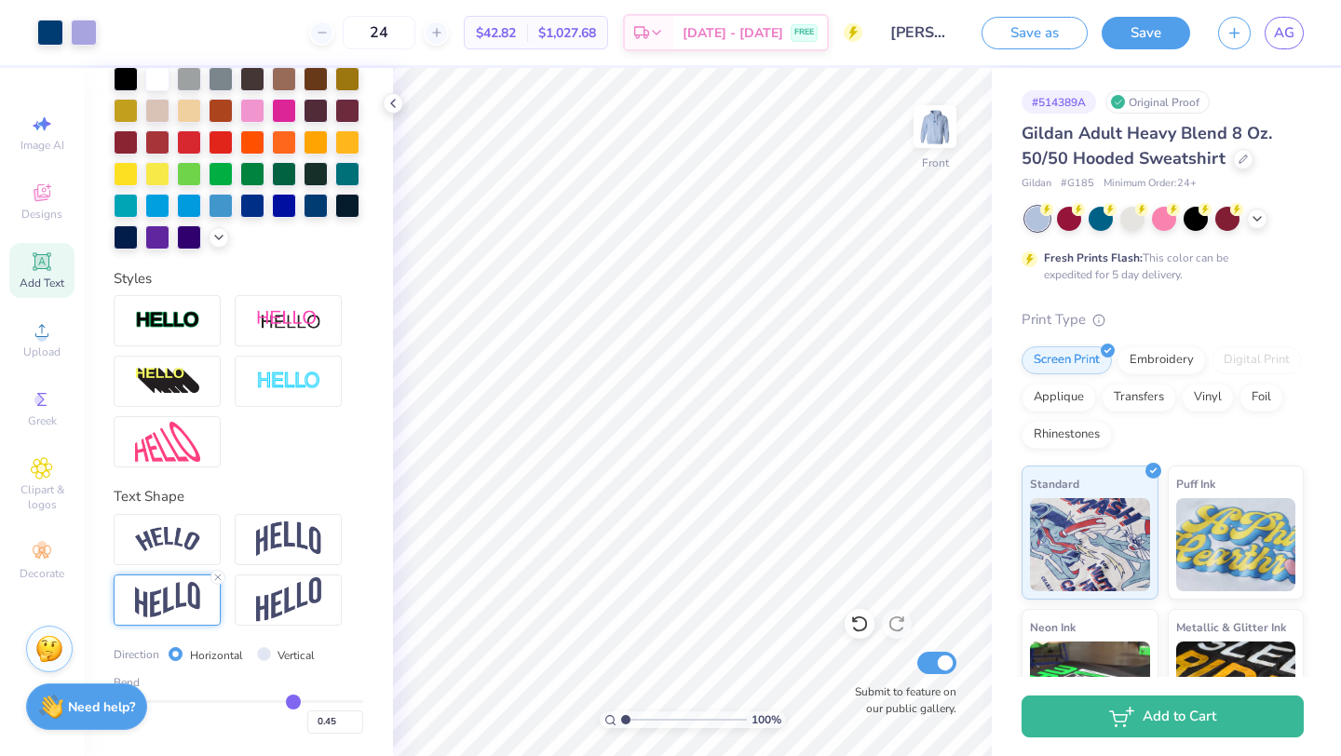
type input "0.47"
type input "0.48"
type input "0.49"
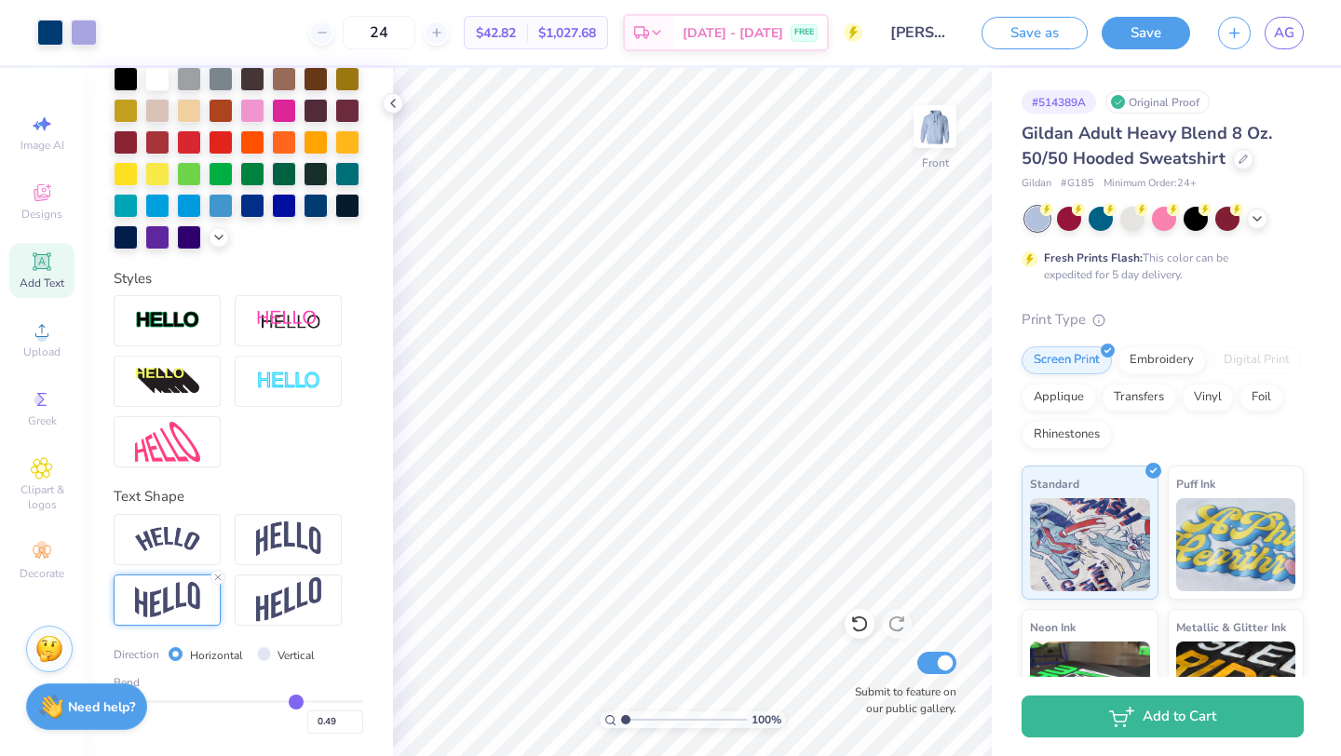
type input "0.5"
type input "0.50"
type input "0.54"
type input "0.58"
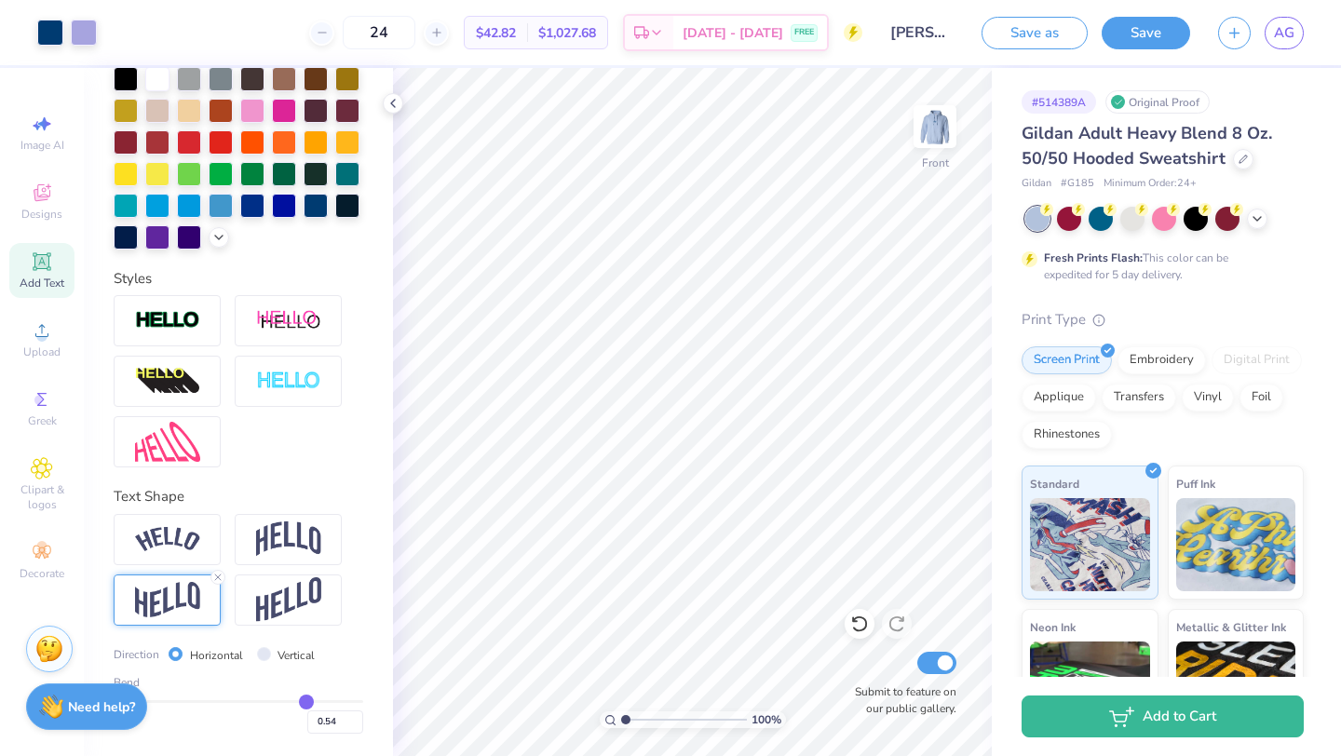
type input "0.58"
type input "0.6"
type input "0.60"
type input "0.59"
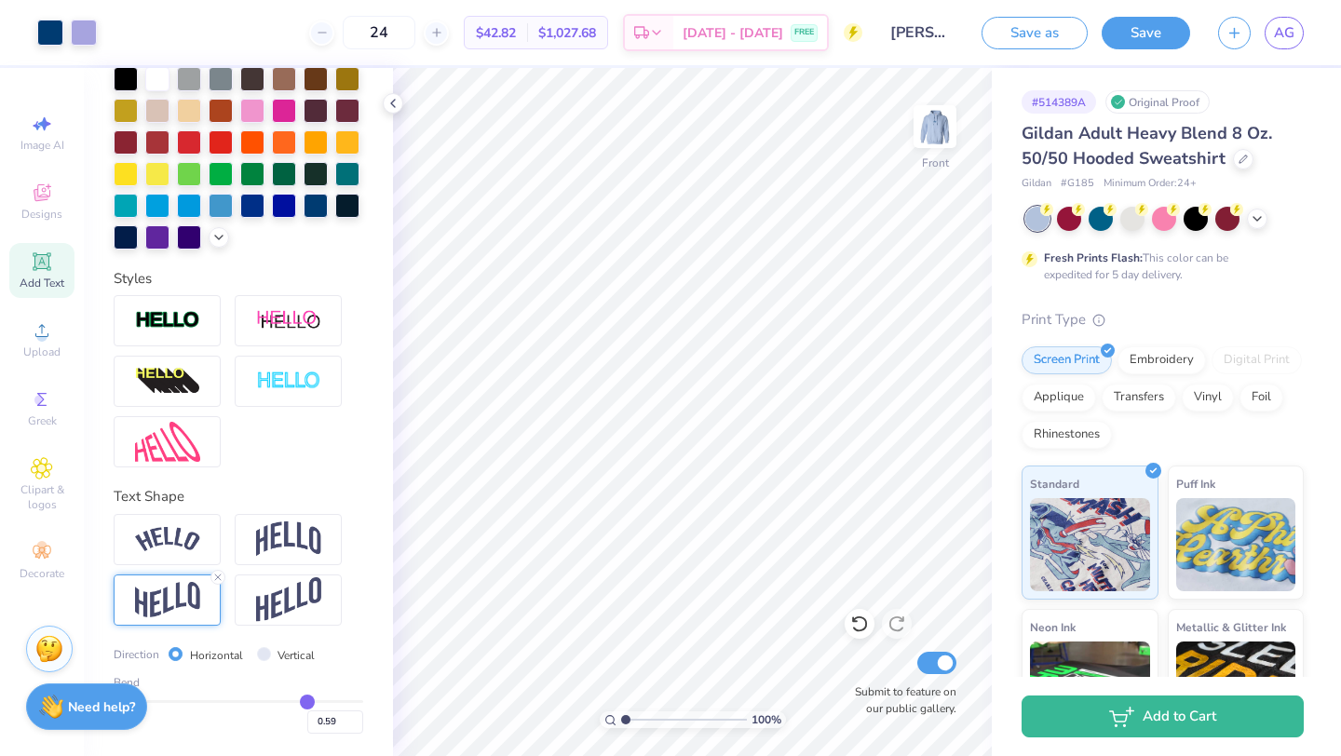
type input "0.58"
type input "0.56"
type input "0.54"
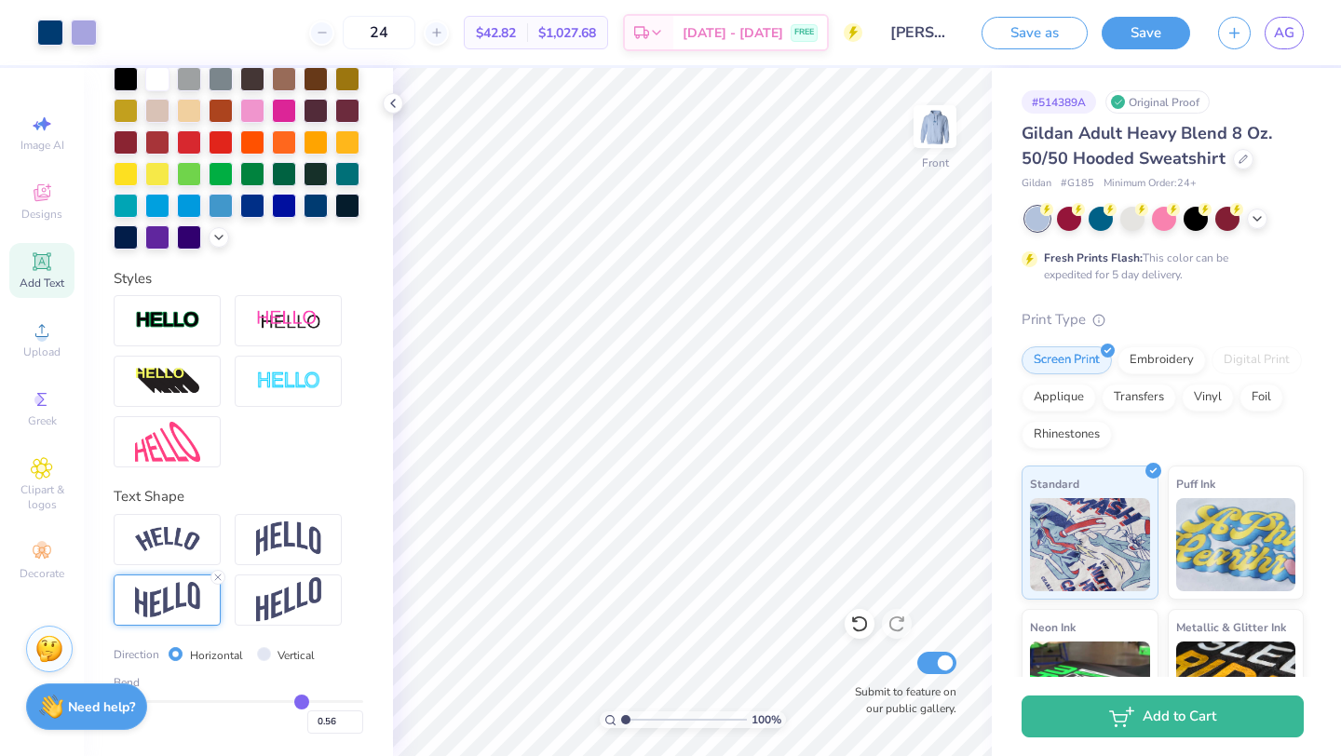
type input "0.54"
type input "0.51"
type input "0.49"
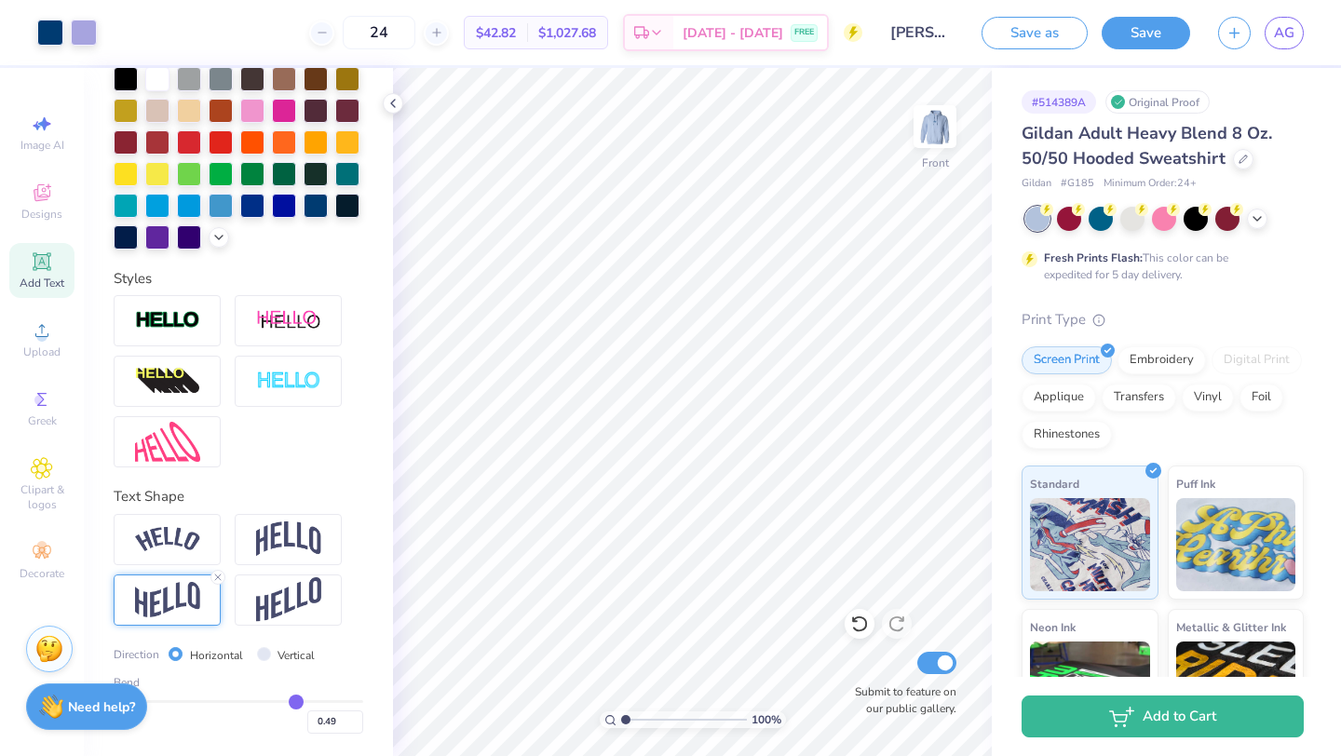
type input "0.47"
type input "0.43"
type input "0.39"
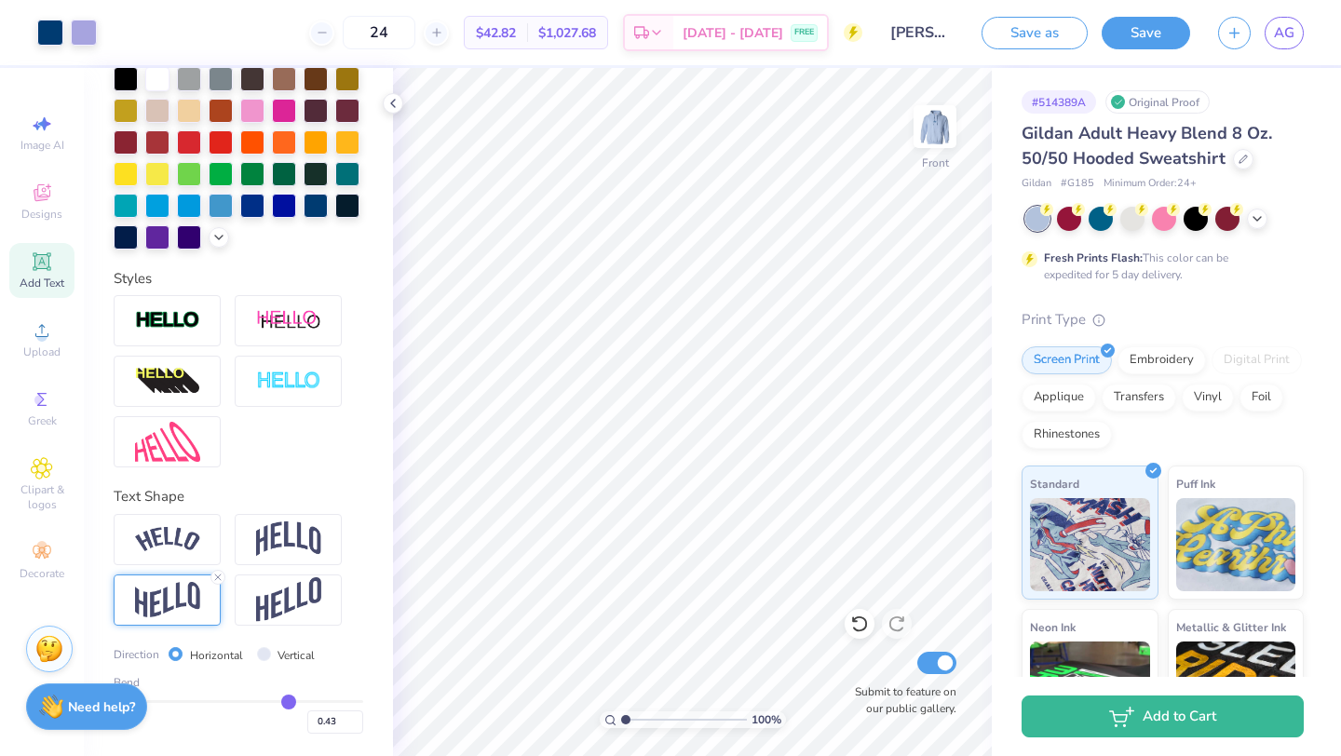
type input "0.39"
type input "0.32"
type input "0.24"
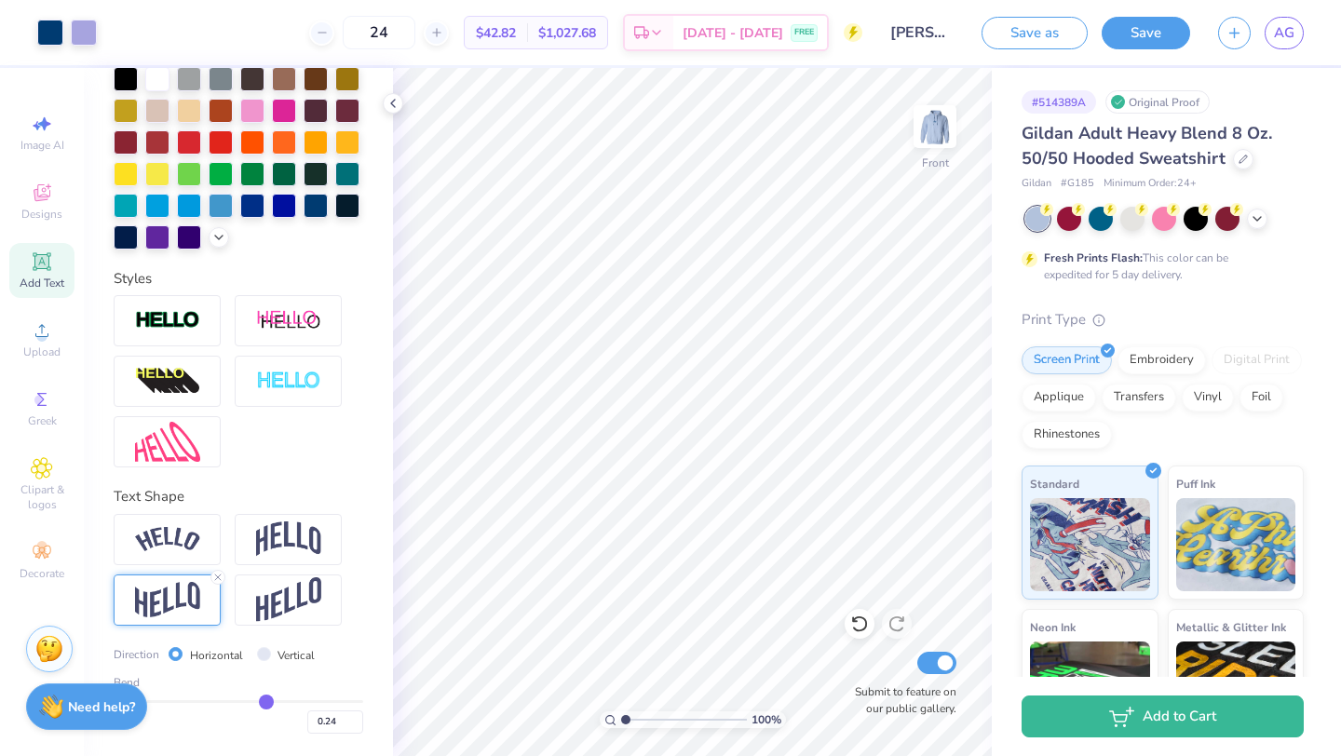
type input "0.14"
type input "0.06"
type input "-0.01"
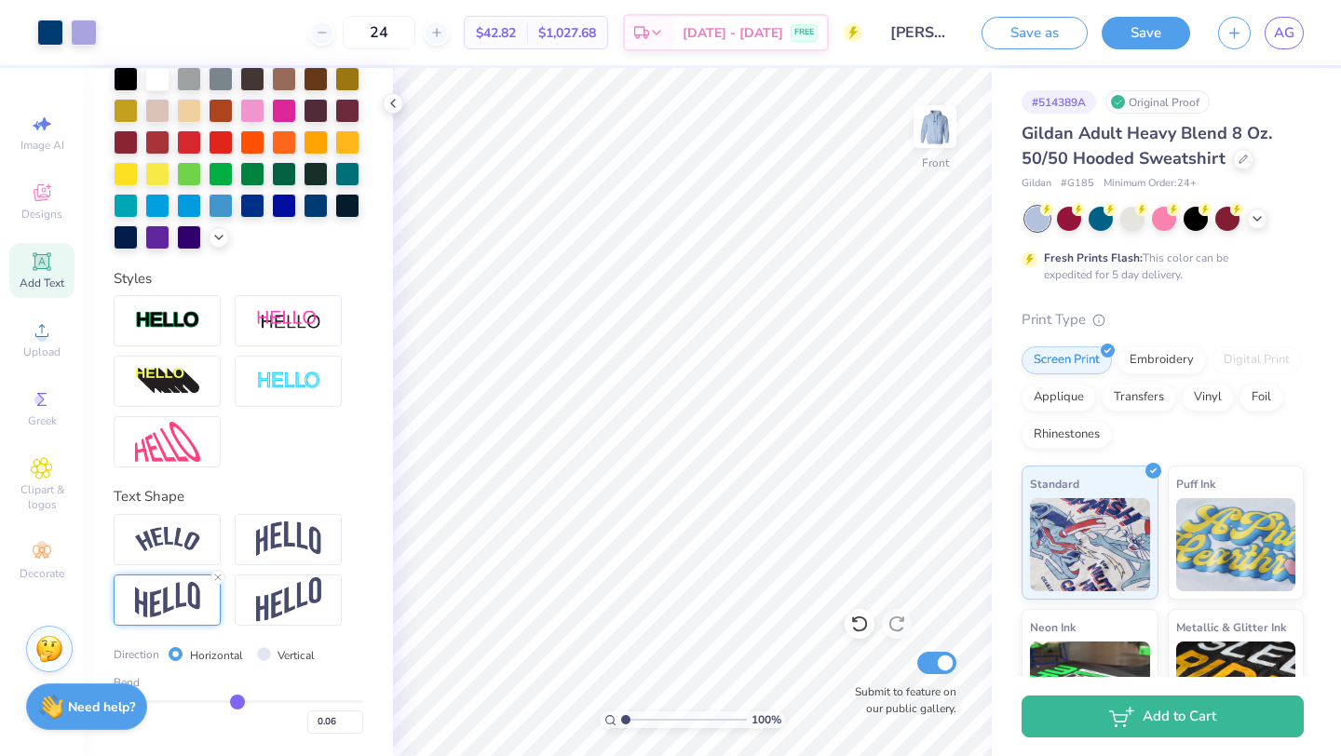
type input "-0.01"
type input "-0.08"
type input "-0.15"
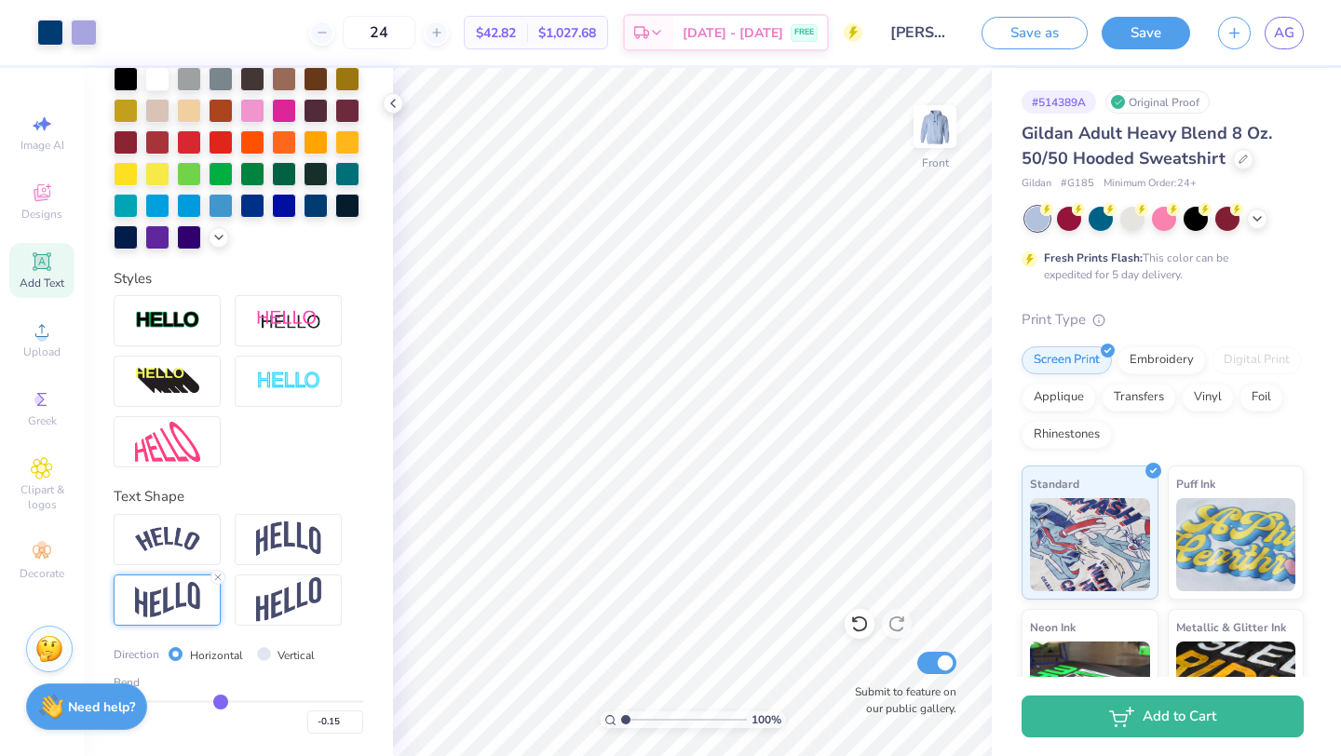
type input "-0.21"
type input "-0.25"
type input "-0.3"
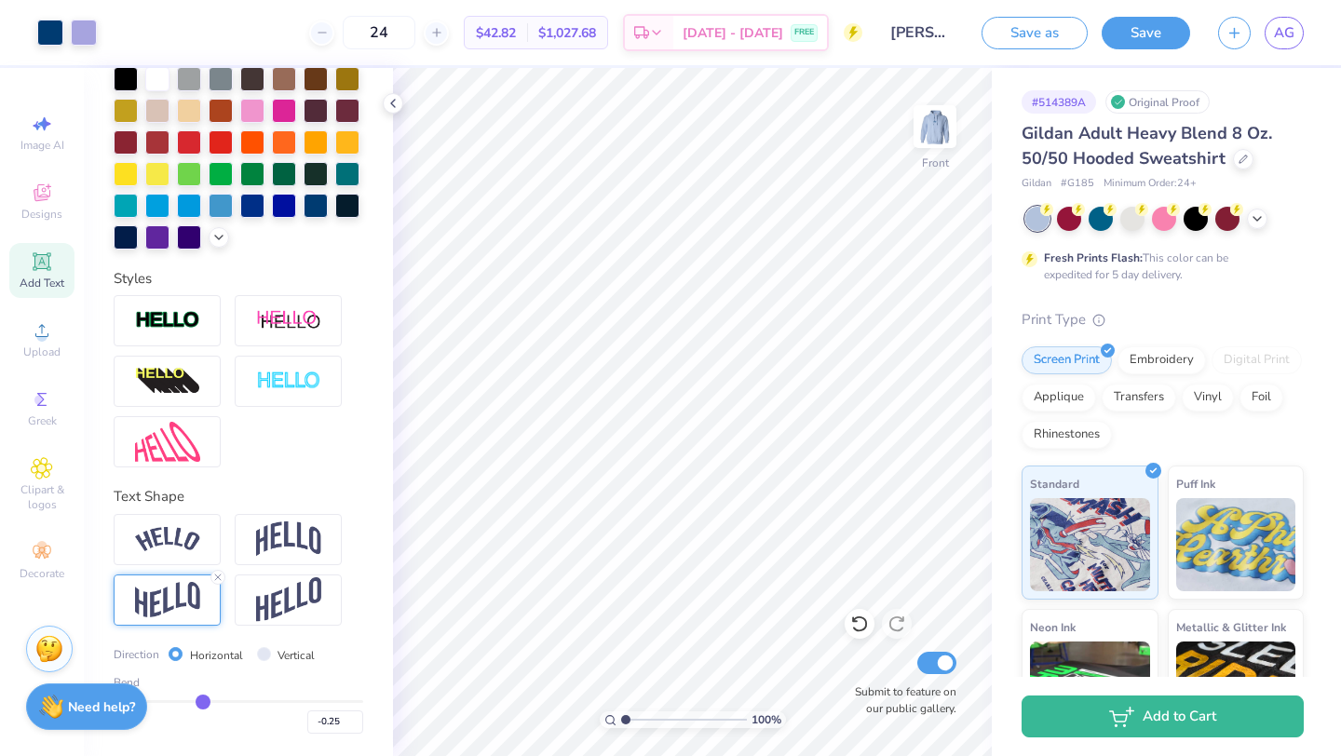
type input "-0.30"
type input "-0.35"
type input "-0.39"
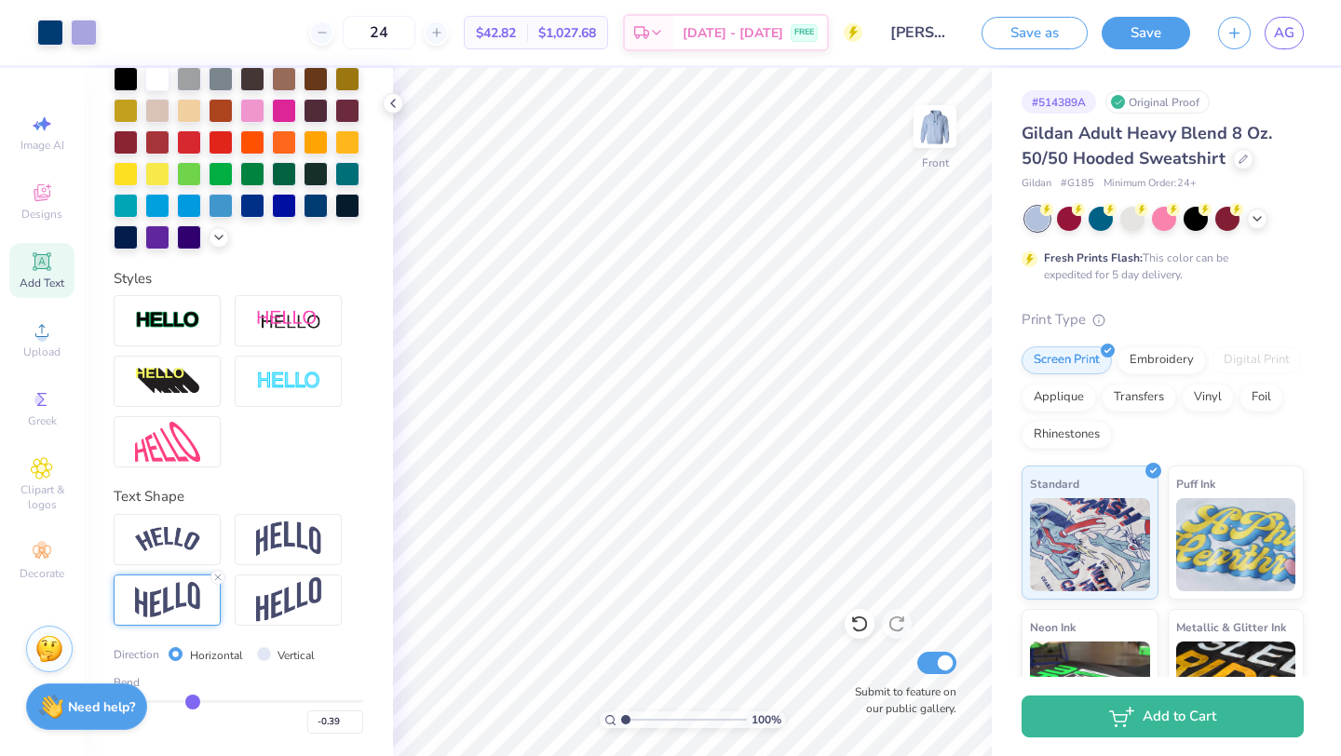
type input "-0.44"
type input "-0.5"
type input "-0.50"
type input "-0.56"
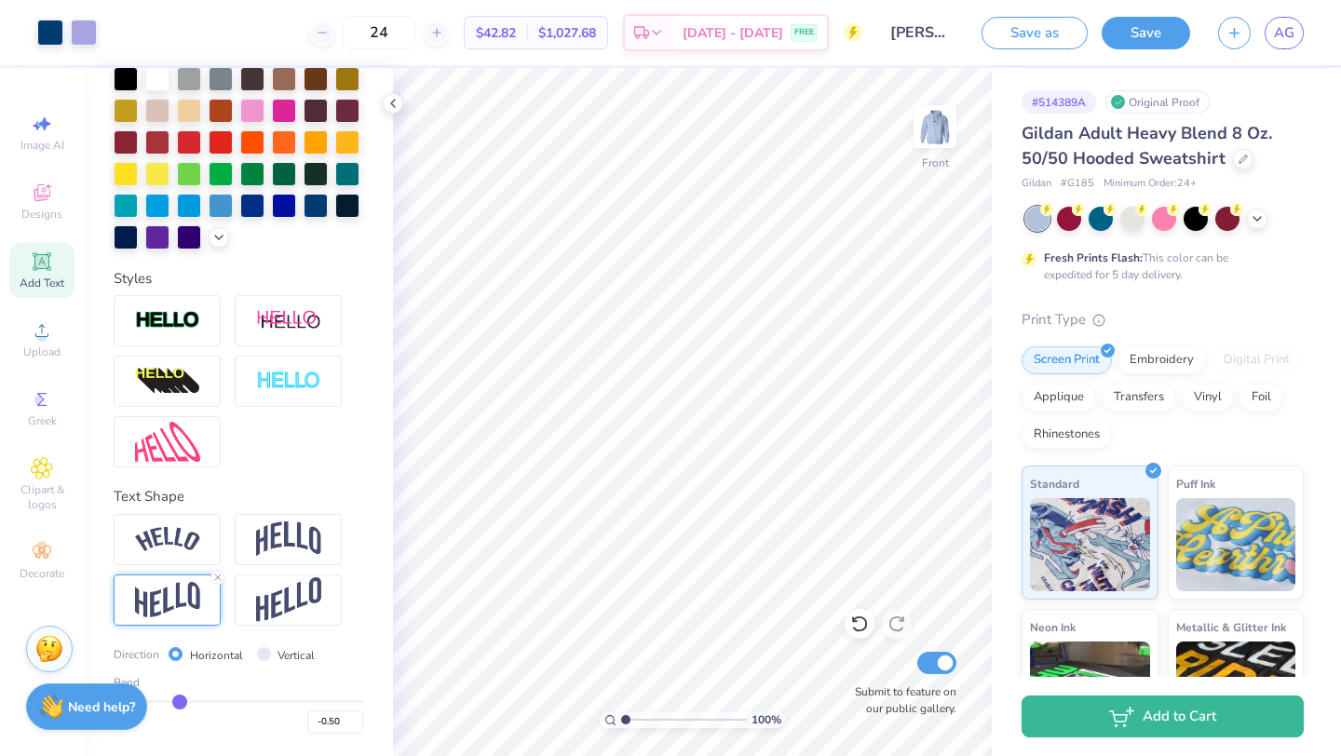
type input "-0.56"
type input "-0.59"
type input "-0.58"
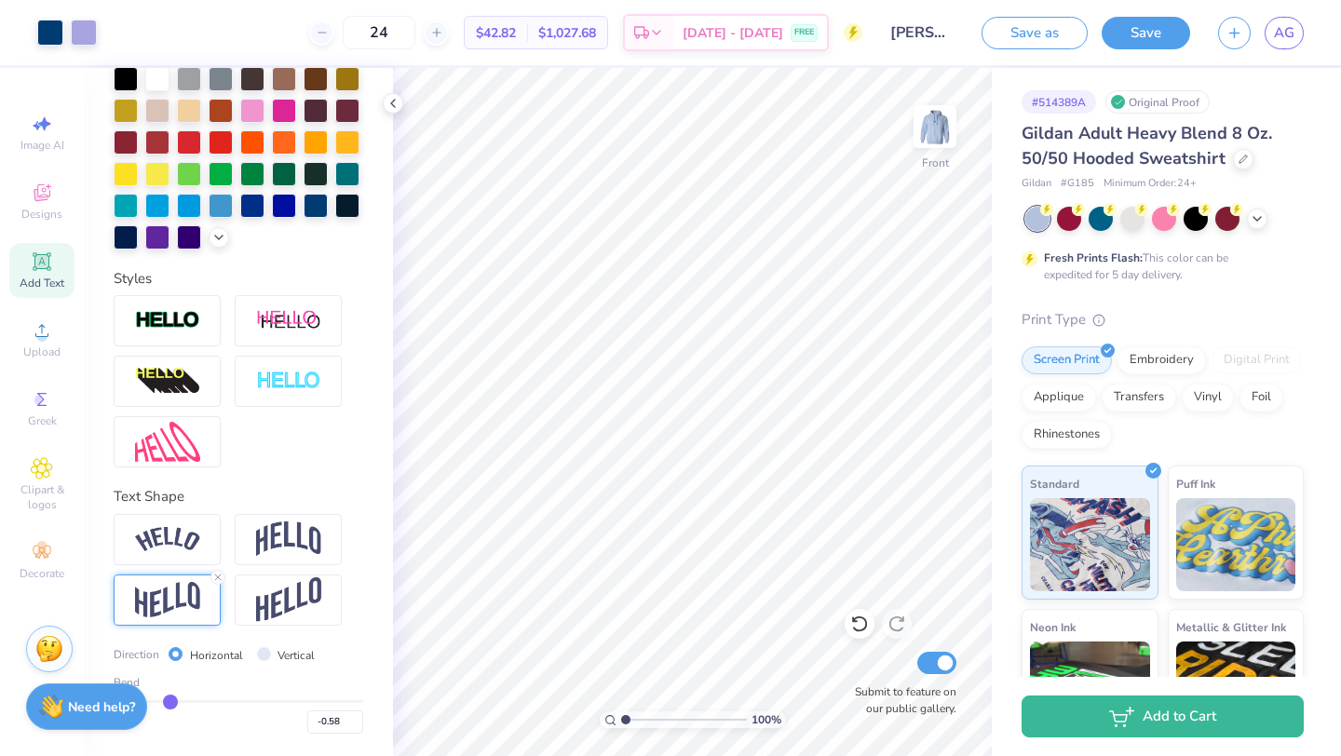
type input "-0.57"
type input "-0.56"
type input "-0.54"
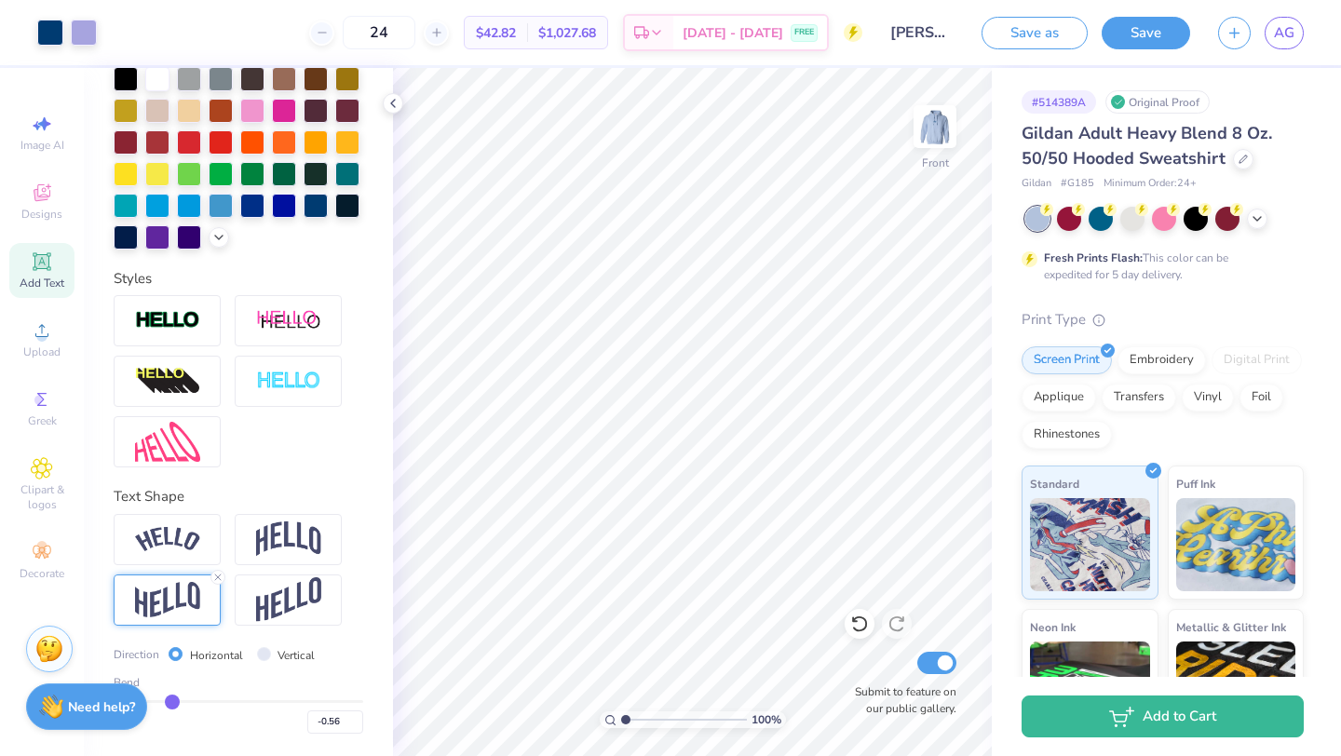
type input "-0.54"
type input "-0.53"
type input "-0.51"
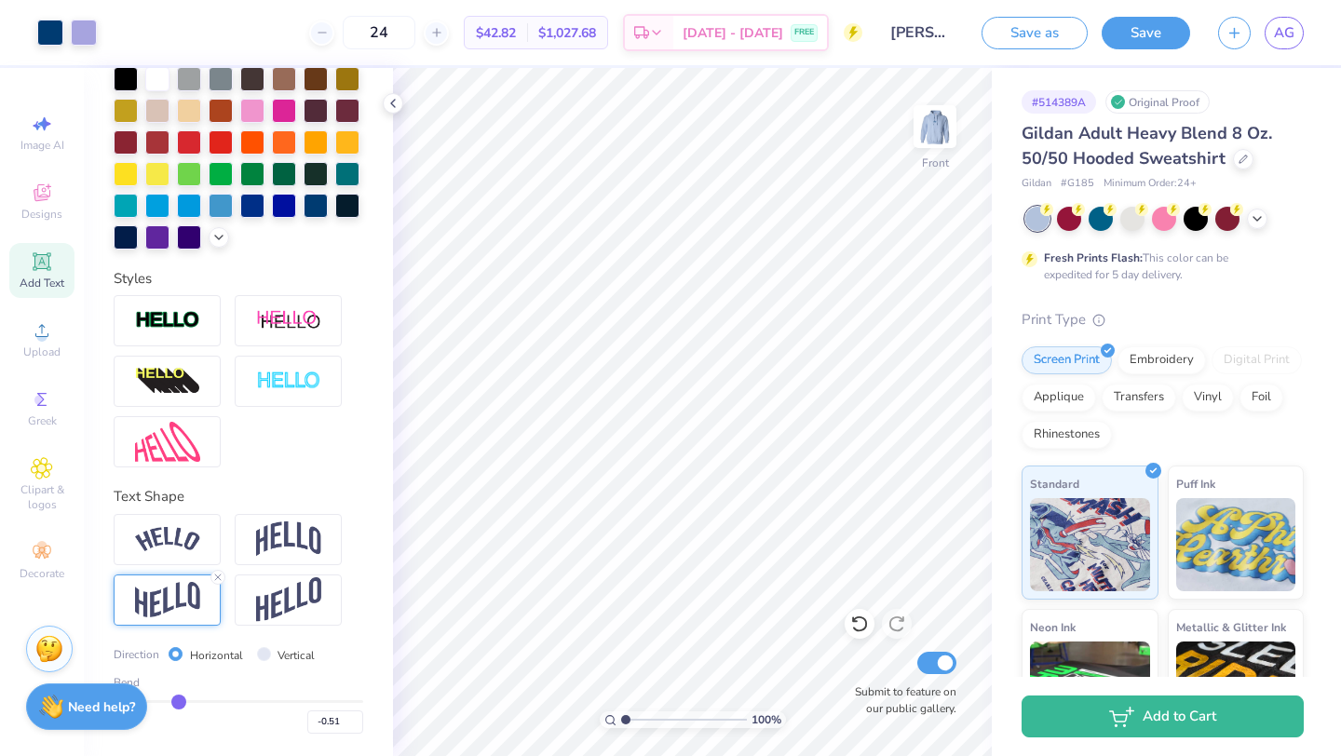
type input "-0.49"
type input "-0.47"
type input "-0.44"
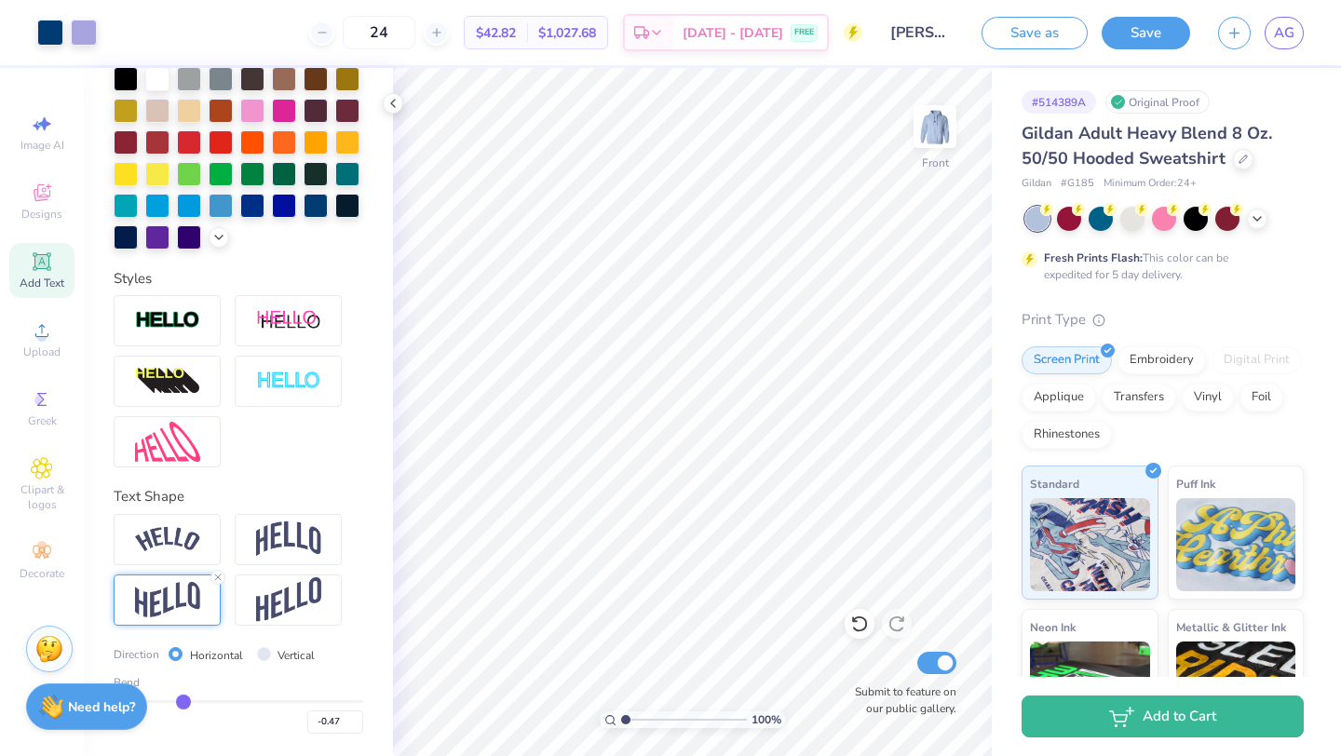
type input "-0.44"
type input "-0.41"
type input "-0.4"
type input "-0.40"
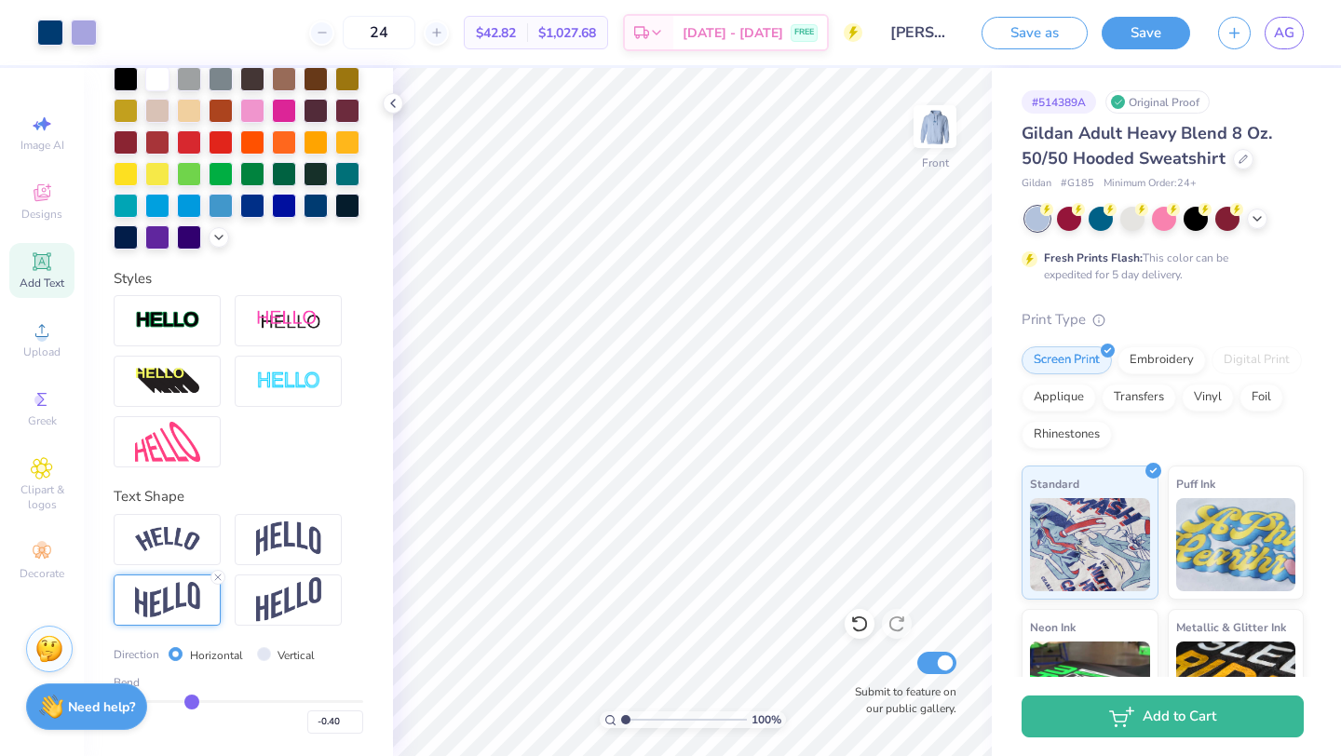
type input "-0.38"
type input "-0.37"
type input "-0.36"
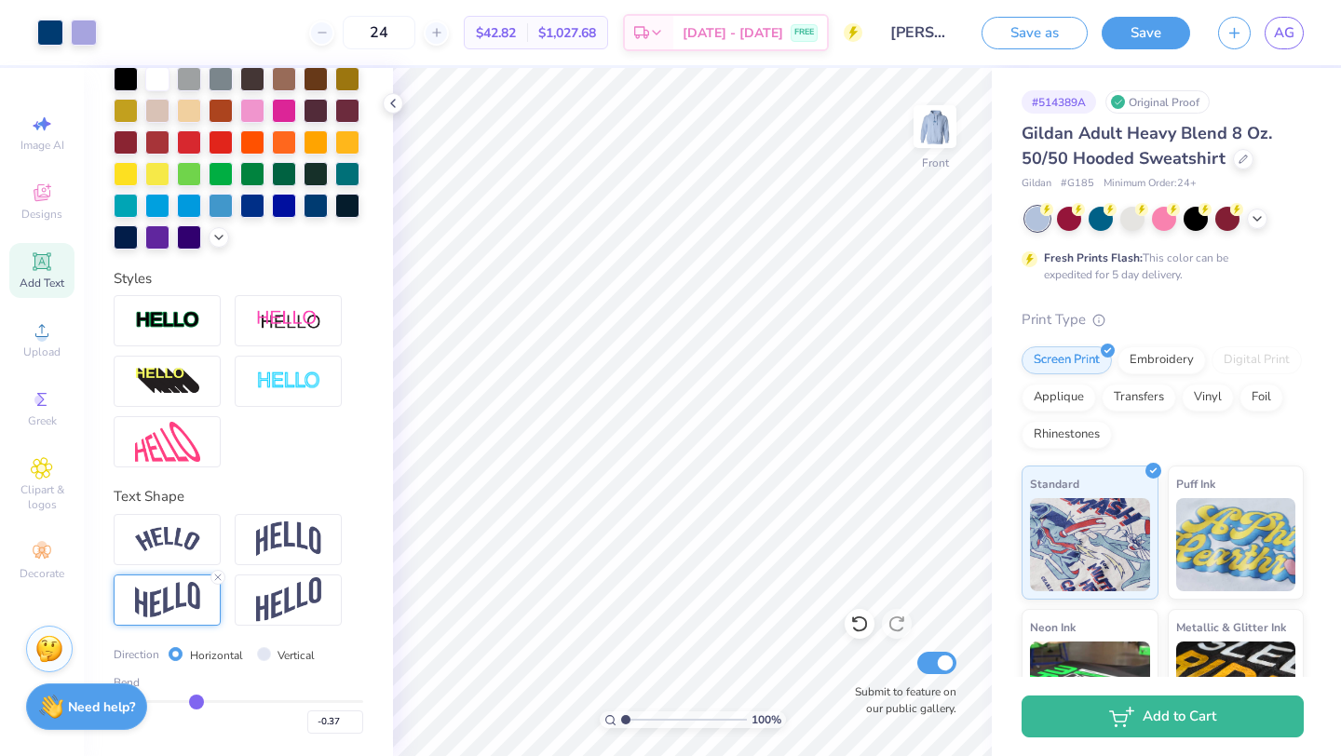
type input "-0.36"
type input "-0.35"
type input "-0.32"
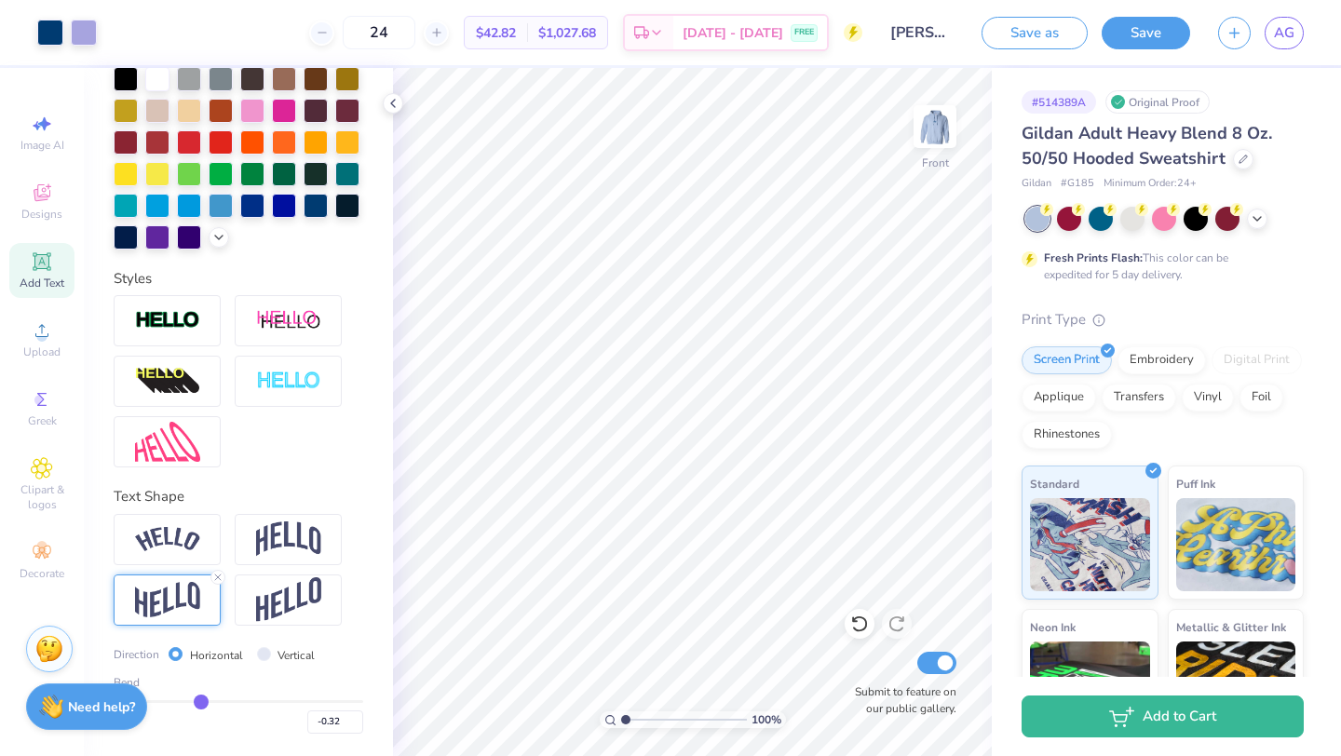
type input "-0.29"
type input "-0.21"
type input "-0.16"
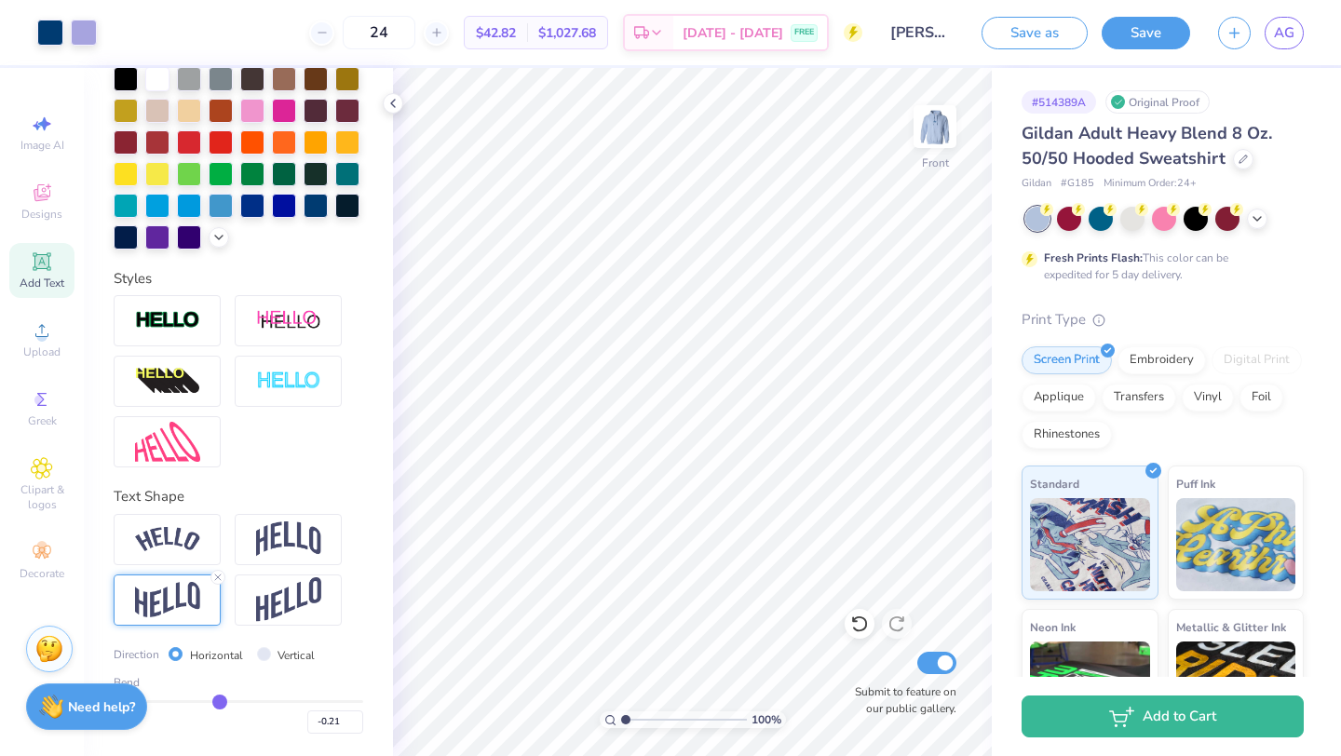
type input "-0.16"
type input "-0.11"
type input "-0.08"
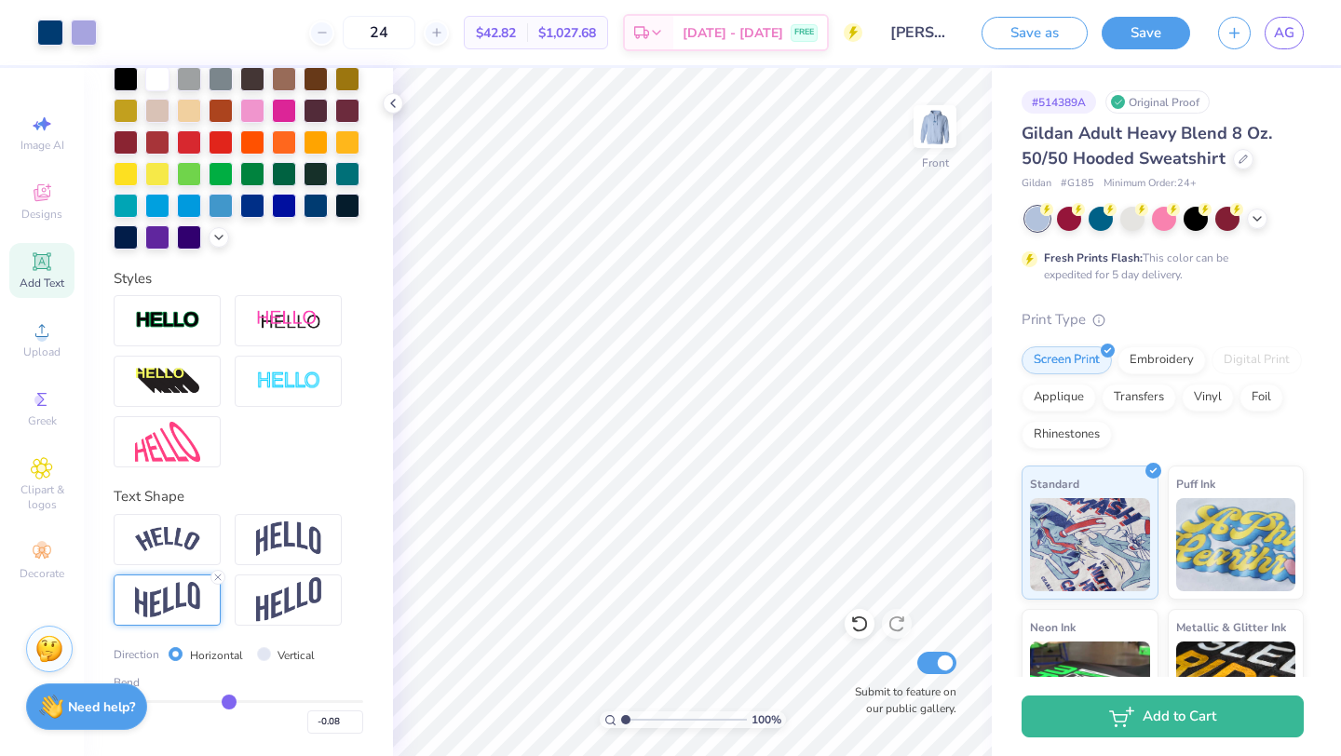
type input "-0.06"
type input "-0.05"
type input "-0.04"
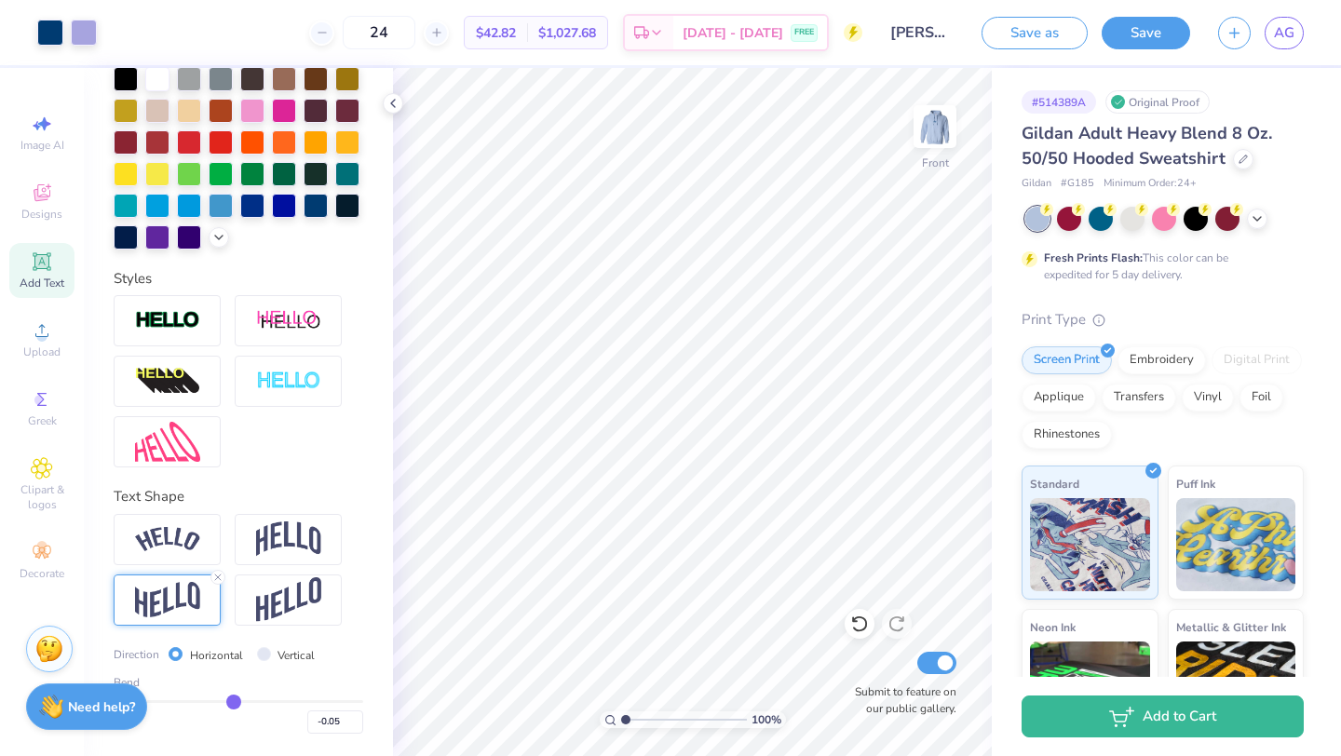
type input "-0.04"
type input "-0.05"
drag, startPoint x: 299, startPoint y: 701, endPoint x: 231, endPoint y: 695, distance: 68.2
type input "-0.05"
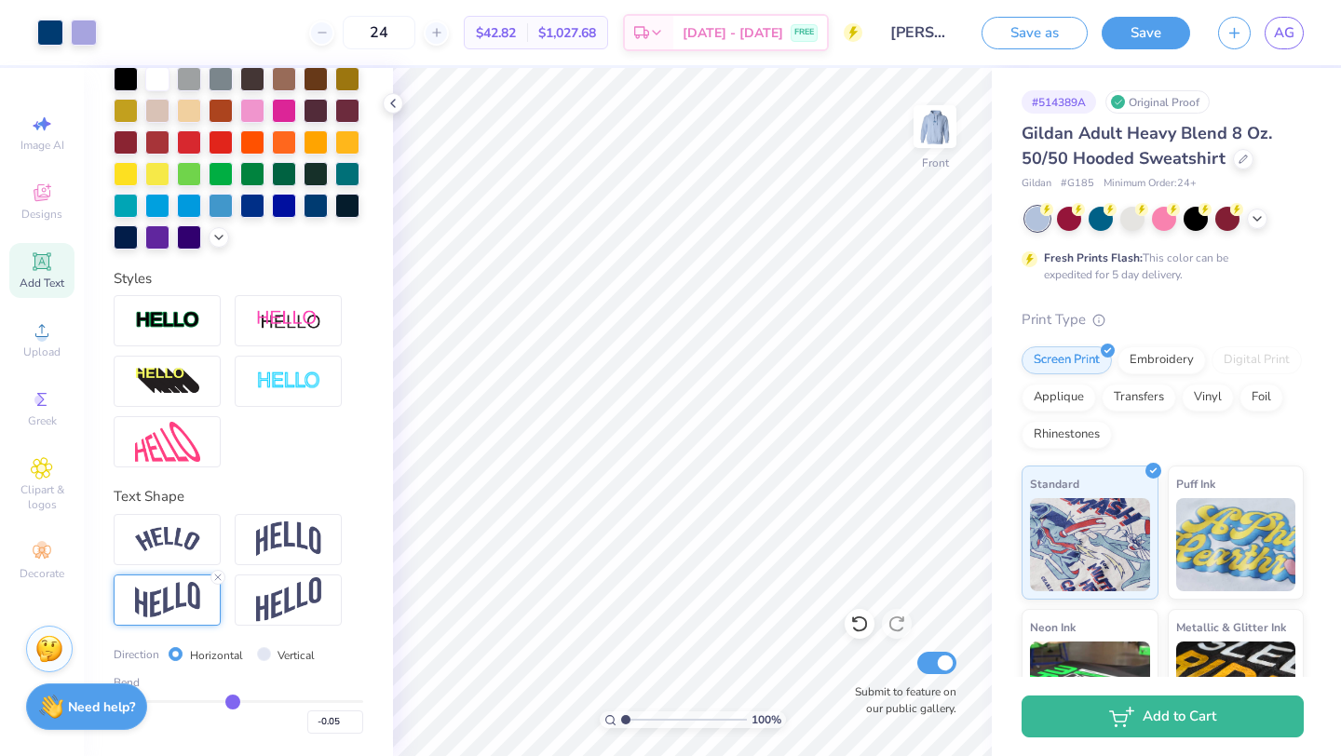
click at [232, 700] on input "range" at bounding box center [239, 701] width 250 height 3
type input "16.96"
click at [220, 236] on icon at bounding box center [218, 235] width 15 height 15
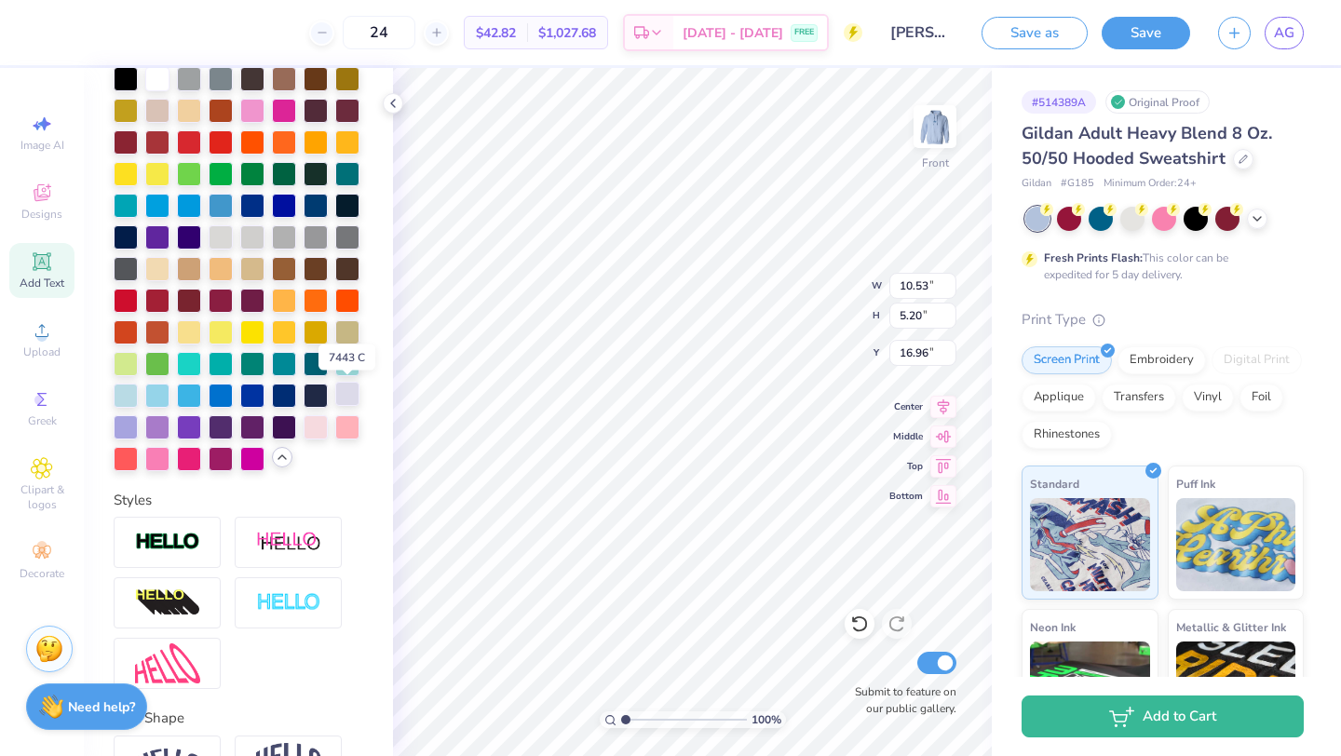
click at [356, 394] on div at bounding box center [347, 394] width 24 height 24
type input "16.96"
type input "18.07"
type input "17.88"
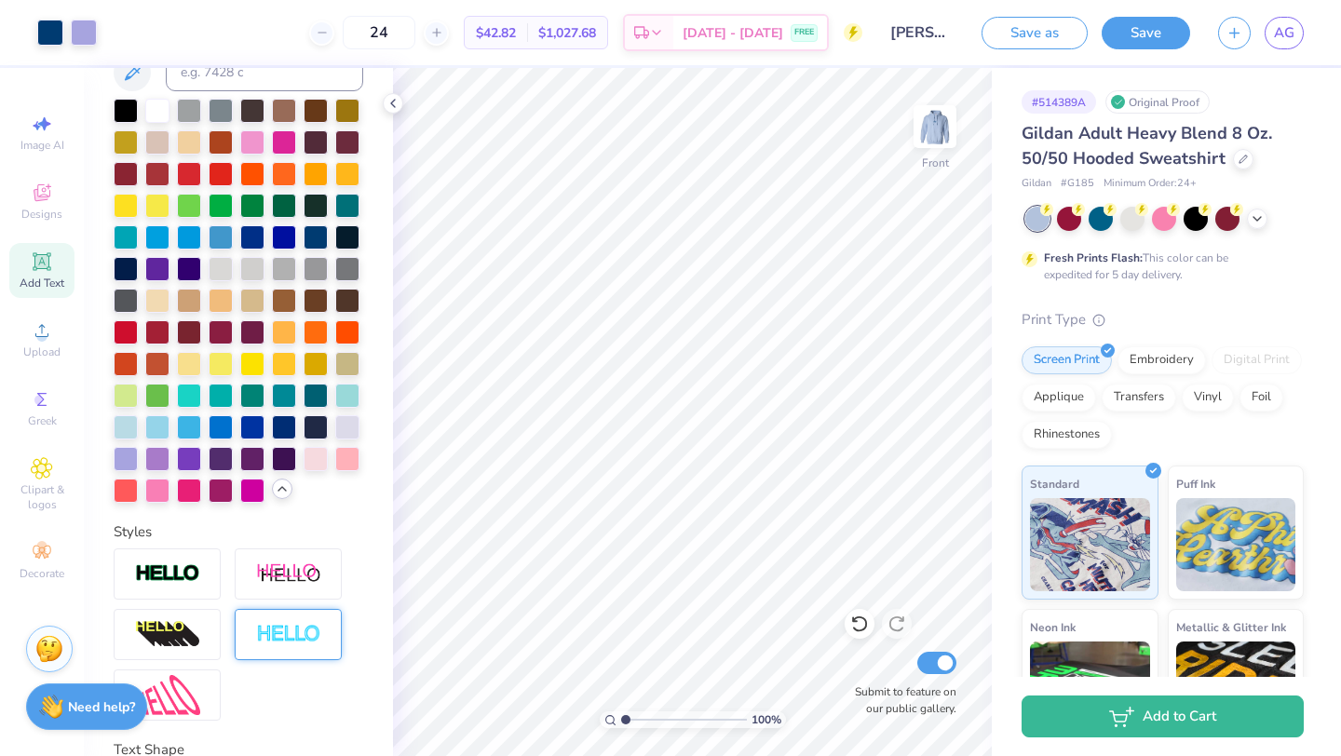
scroll to position [401, 0]
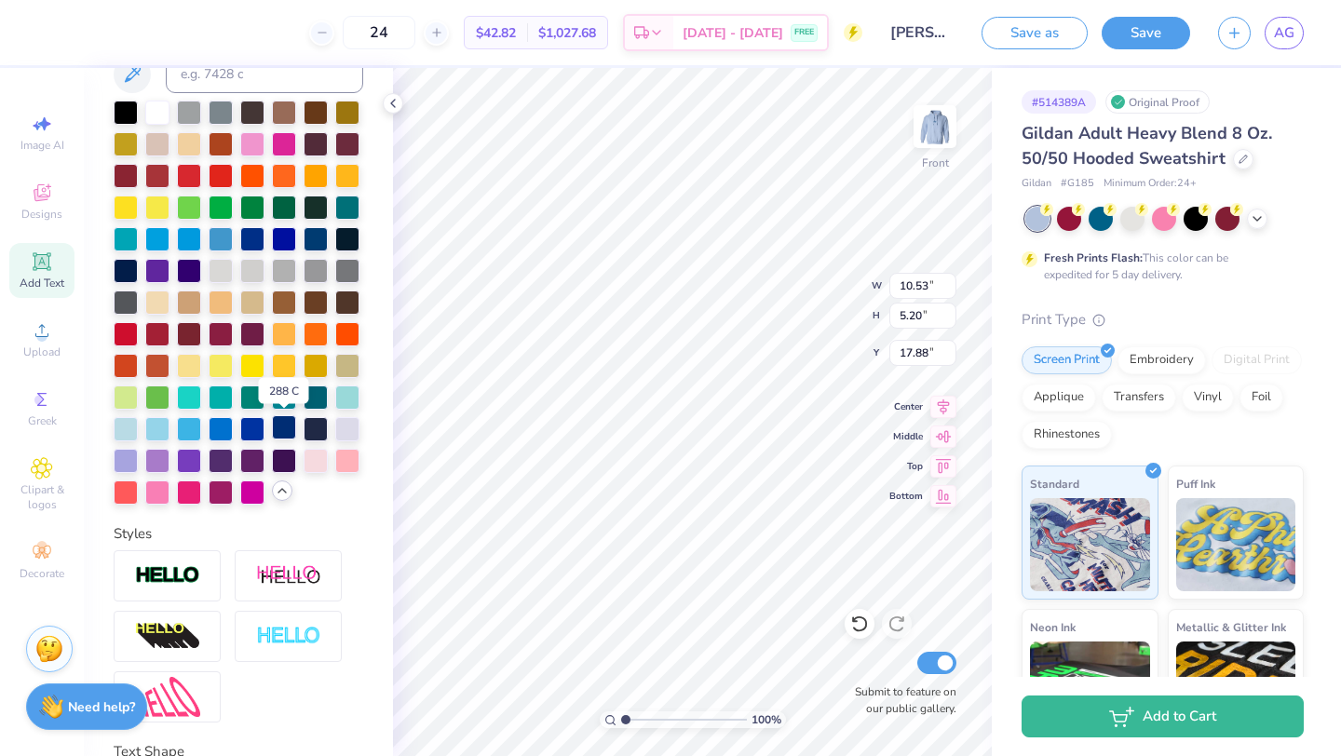
click at [280, 431] on div at bounding box center [284, 427] width 24 height 24
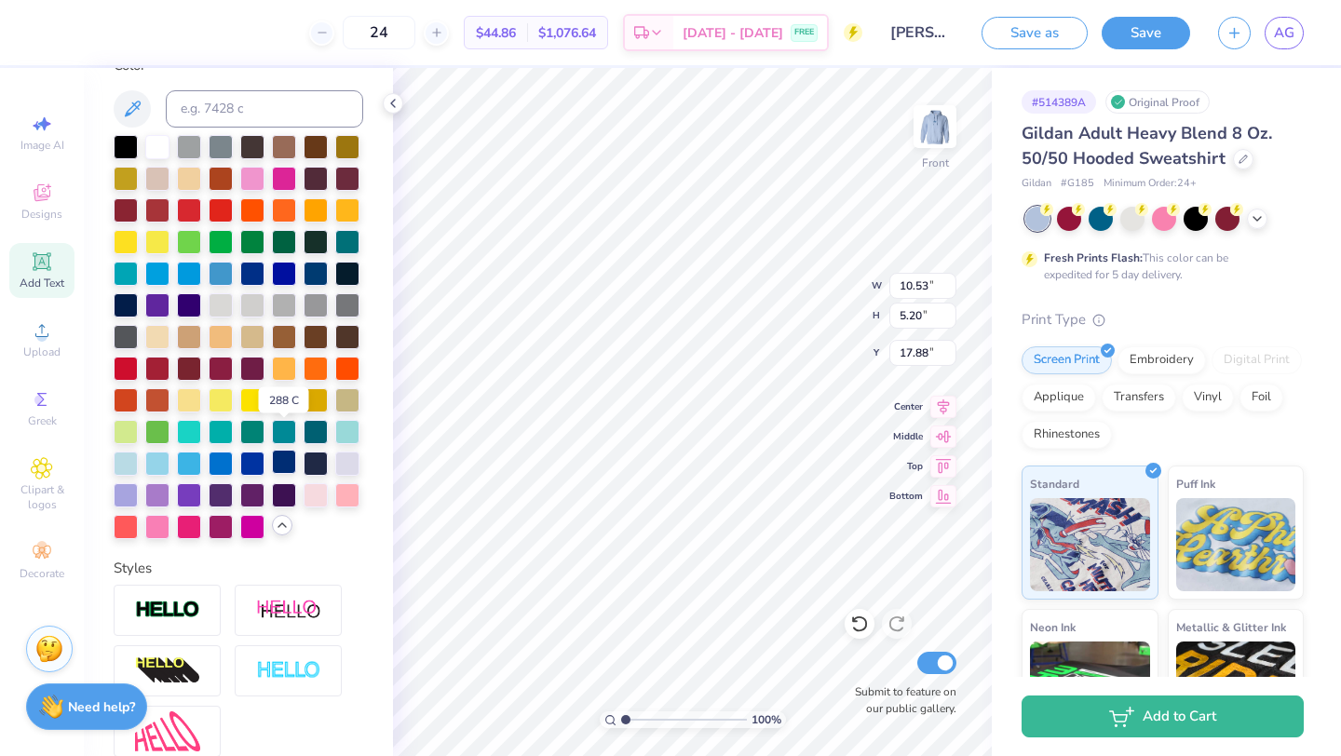
scroll to position [392, 0]
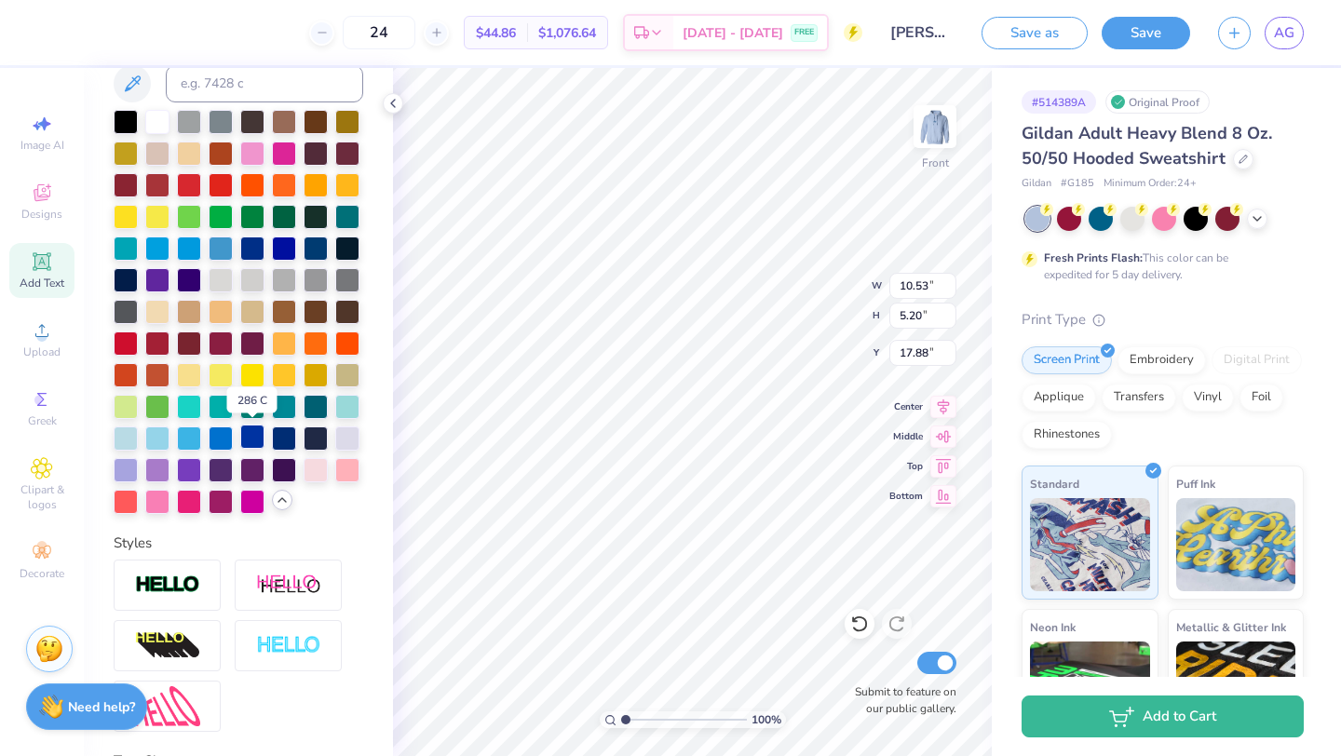
click at [258, 432] on div at bounding box center [252, 437] width 24 height 24
click at [254, 244] on div at bounding box center [252, 247] width 24 height 24
click at [284, 425] on div at bounding box center [284, 437] width 24 height 24
click at [124, 476] on div at bounding box center [126, 468] width 24 height 24
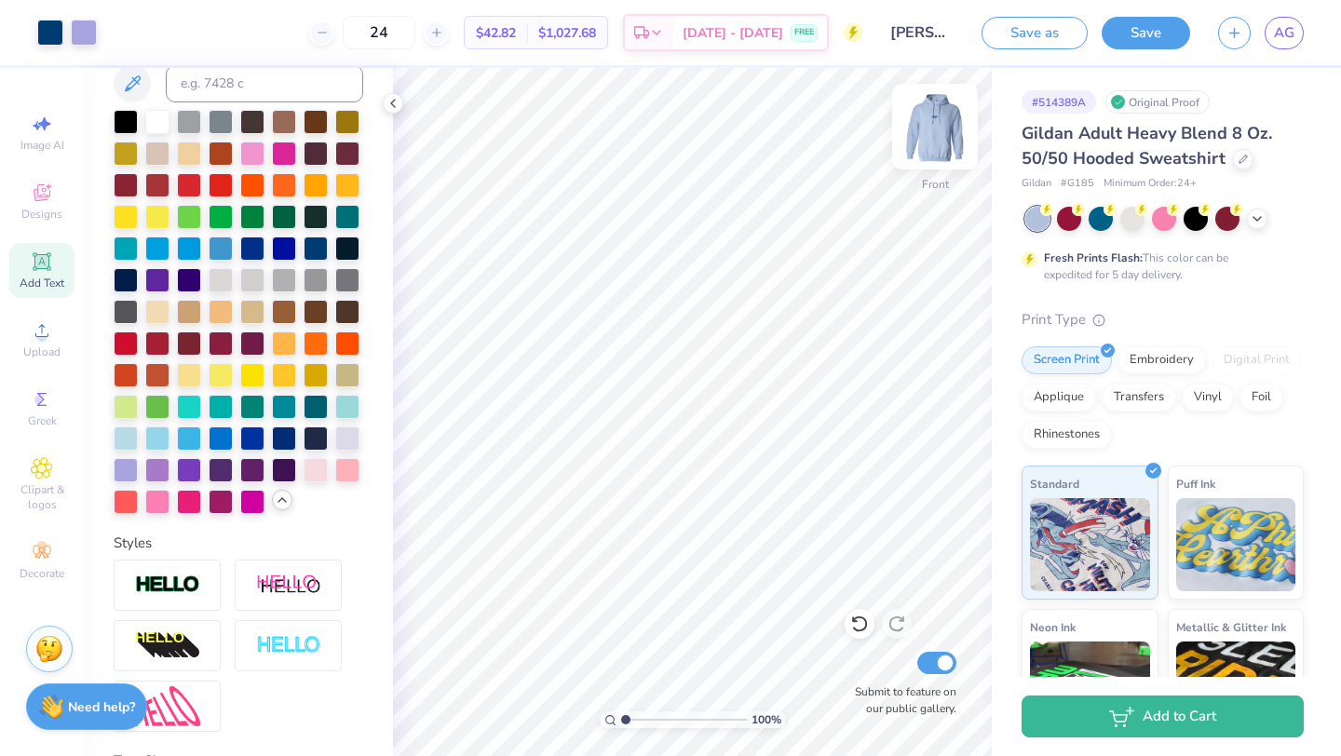
click at [939, 142] on img at bounding box center [935, 126] width 74 height 74
type input "4.28"
type input "3.00"
type input "3.65"
click at [1151, 33] on button "Save" at bounding box center [1145, 30] width 88 height 33
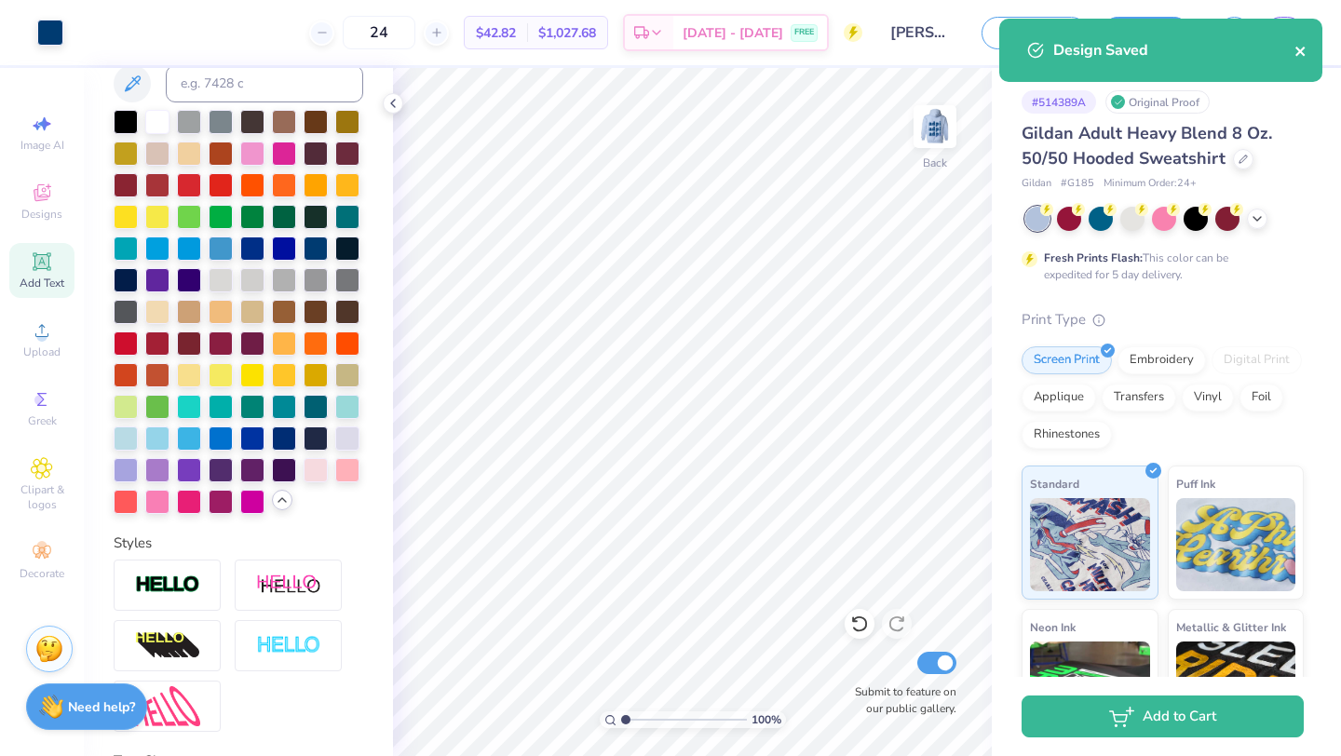
click at [1295, 51] on icon "close" at bounding box center [1300, 51] width 13 height 15
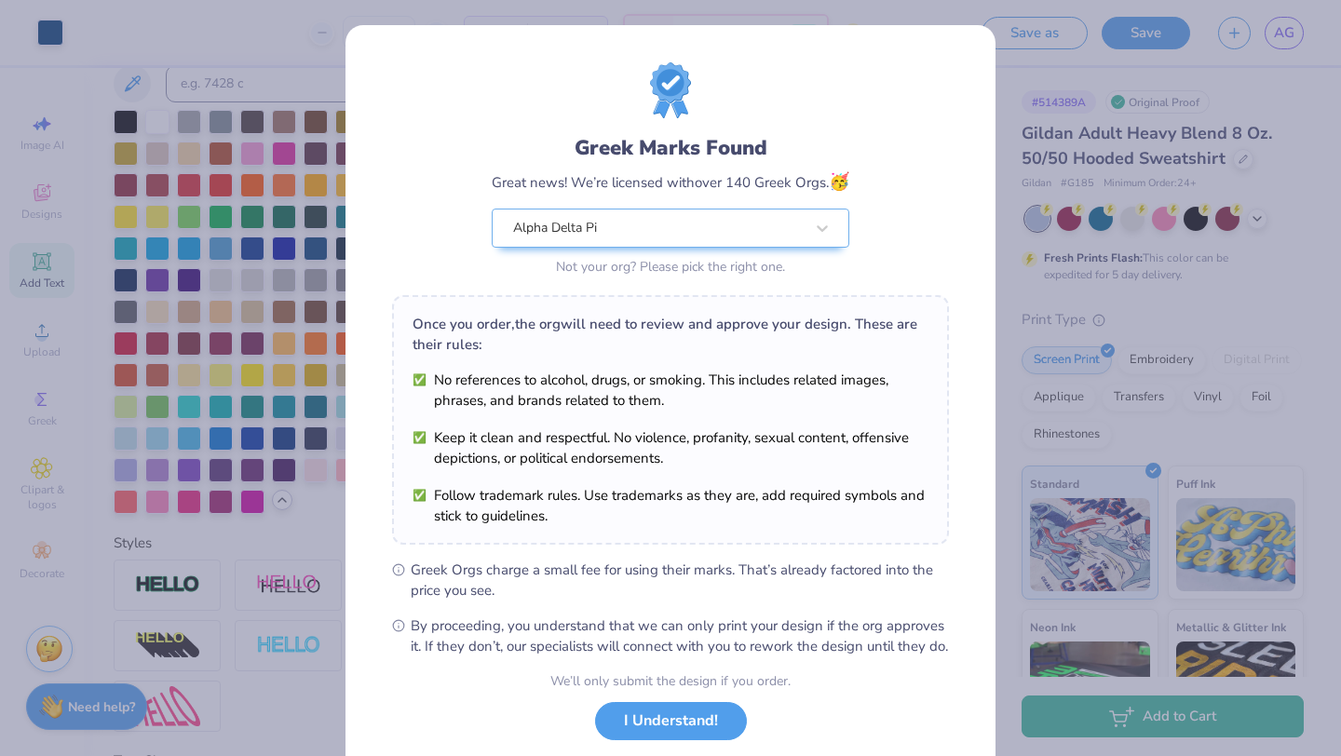
click at [1288, 34] on body "Art colors 24 $42.82 Per Item $1,027.68 Total Est. Delivery Sep 18 - 21 FREE De…" at bounding box center [670, 378] width 1341 height 756
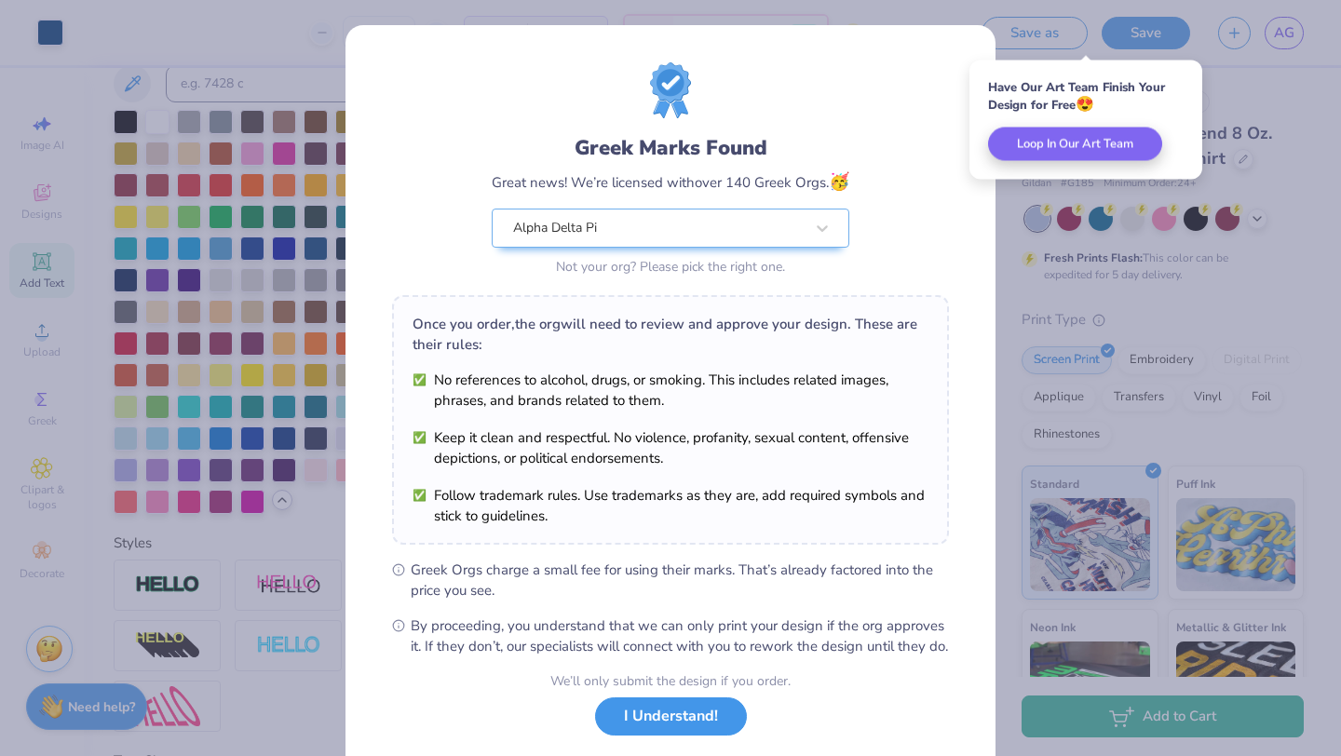
click at [705, 736] on button "I Understand!" at bounding box center [671, 716] width 152 height 38
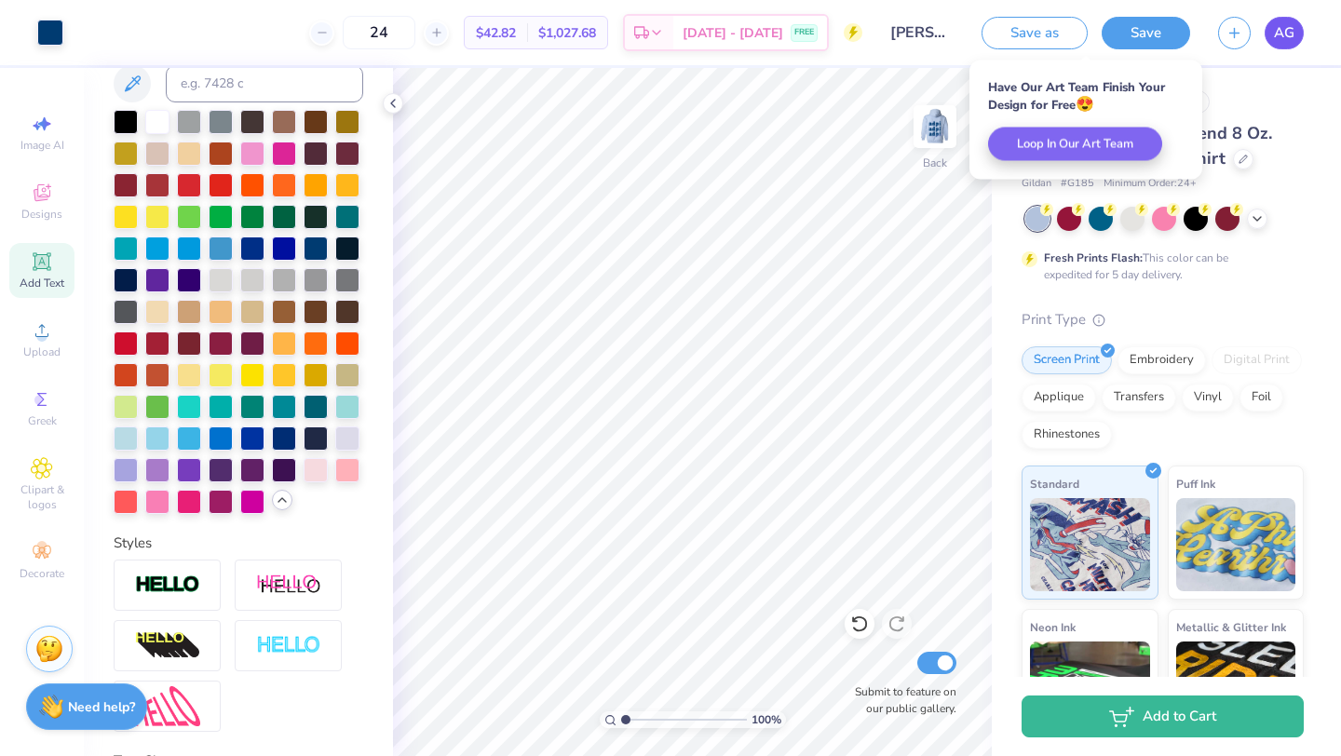
click at [1278, 30] on span "AG" at bounding box center [1284, 32] width 20 height 21
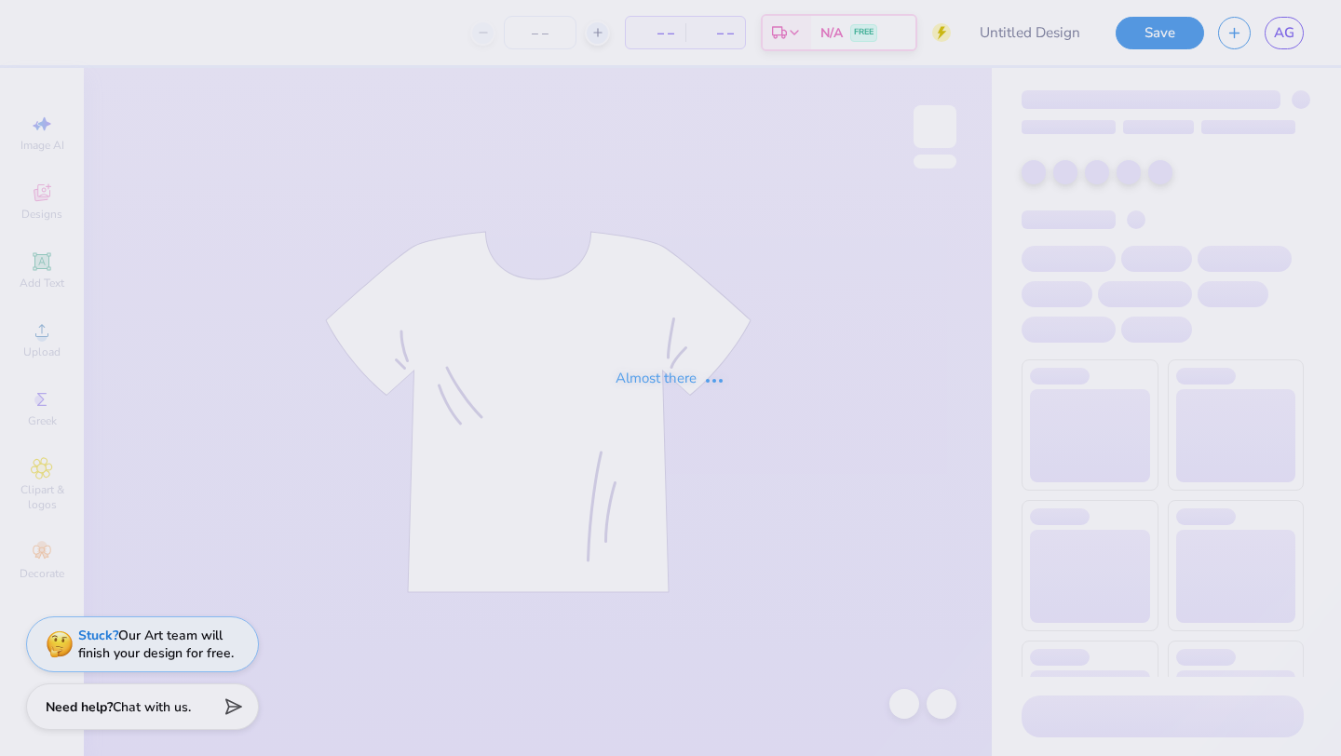
type input "violet ball 4"
type input "25"
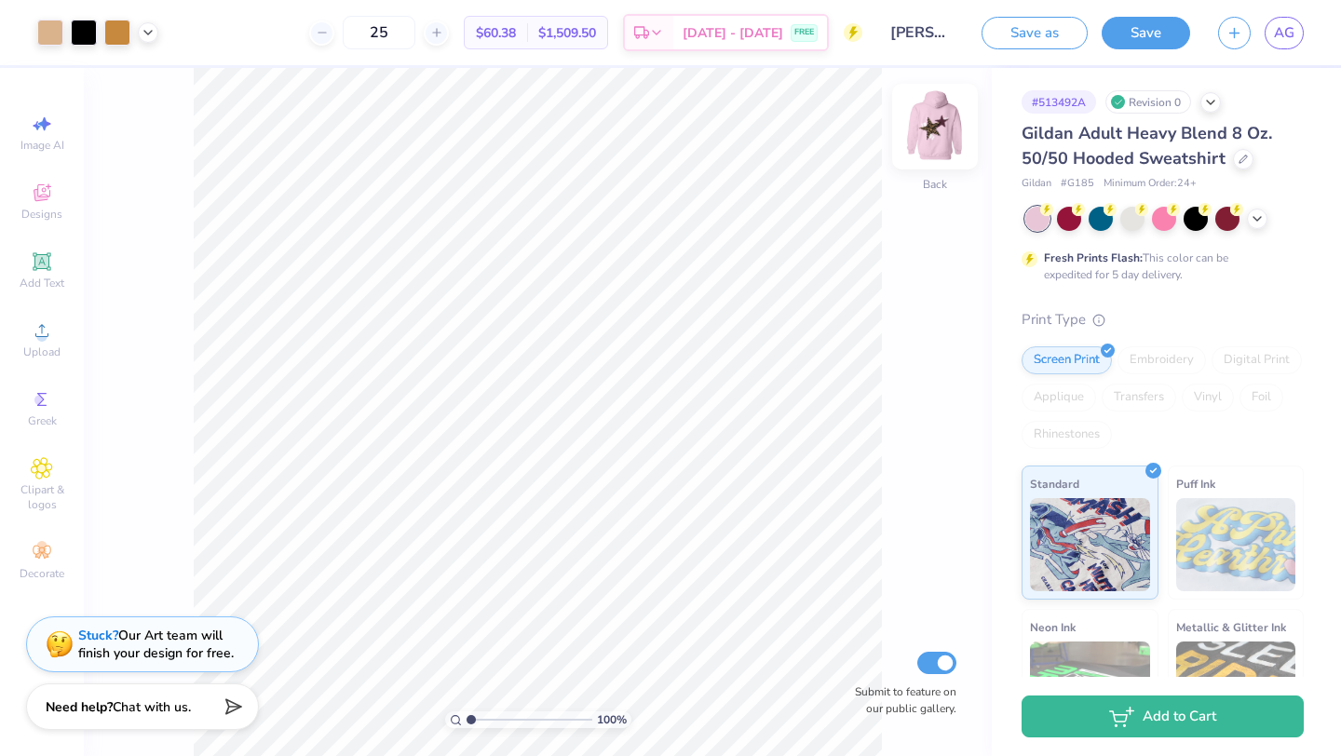
click at [934, 120] on img at bounding box center [935, 126] width 74 height 74
click at [934, 120] on img at bounding box center [934, 126] width 37 height 37
click at [934, 121] on img at bounding box center [935, 126] width 74 height 74
click at [945, 128] on img at bounding box center [935, 126] width 74 height 74
click at [960, 130] on div "100 % Back Submit to feature on our public gallery." at bounding box center [538, 412] width 908 height 688
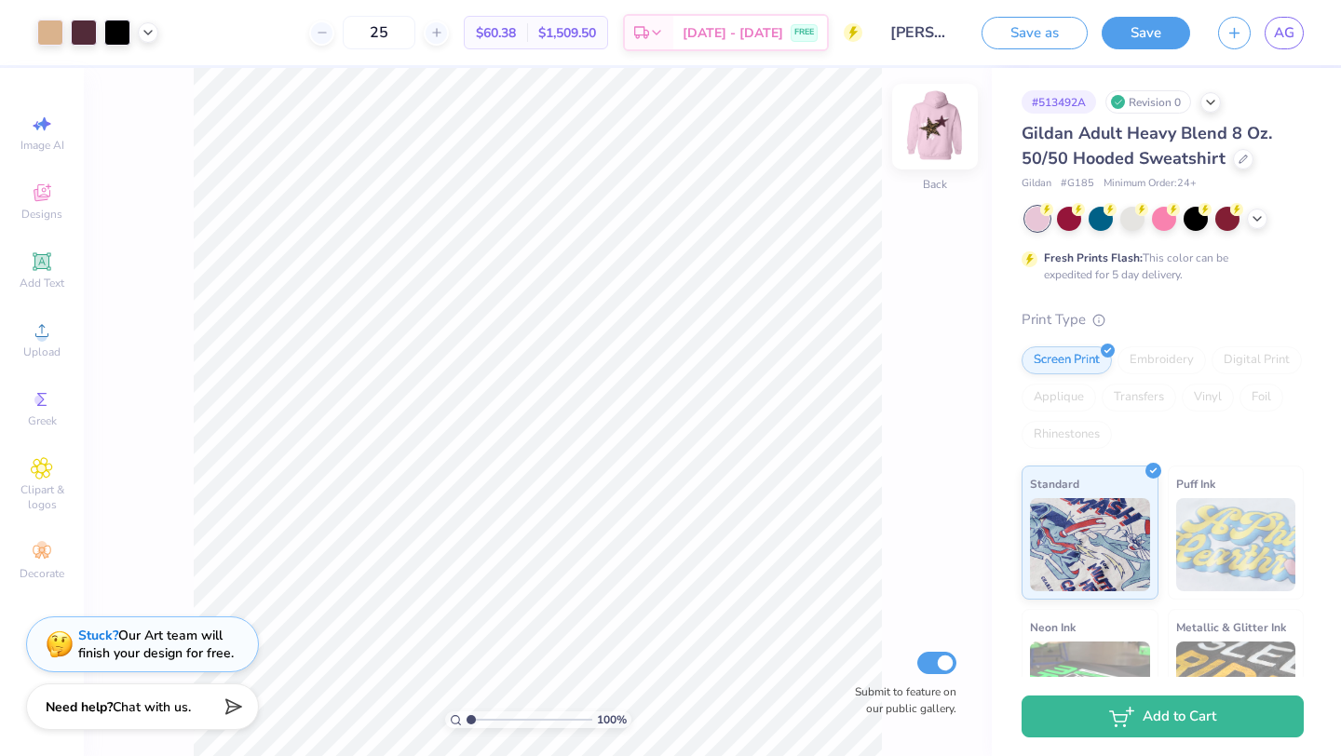
click at [931, 139] on img at bounding box center [935, 126] width 74 height 74
click at [928, 130] on img at bounding box center [935, 126] width 74 height 74
click at [1293, 34] on span "AG" at bounding box center [1284, 32] width 20 height 21
